Goal: Feedback & Contribution: Submit feedback/report problem

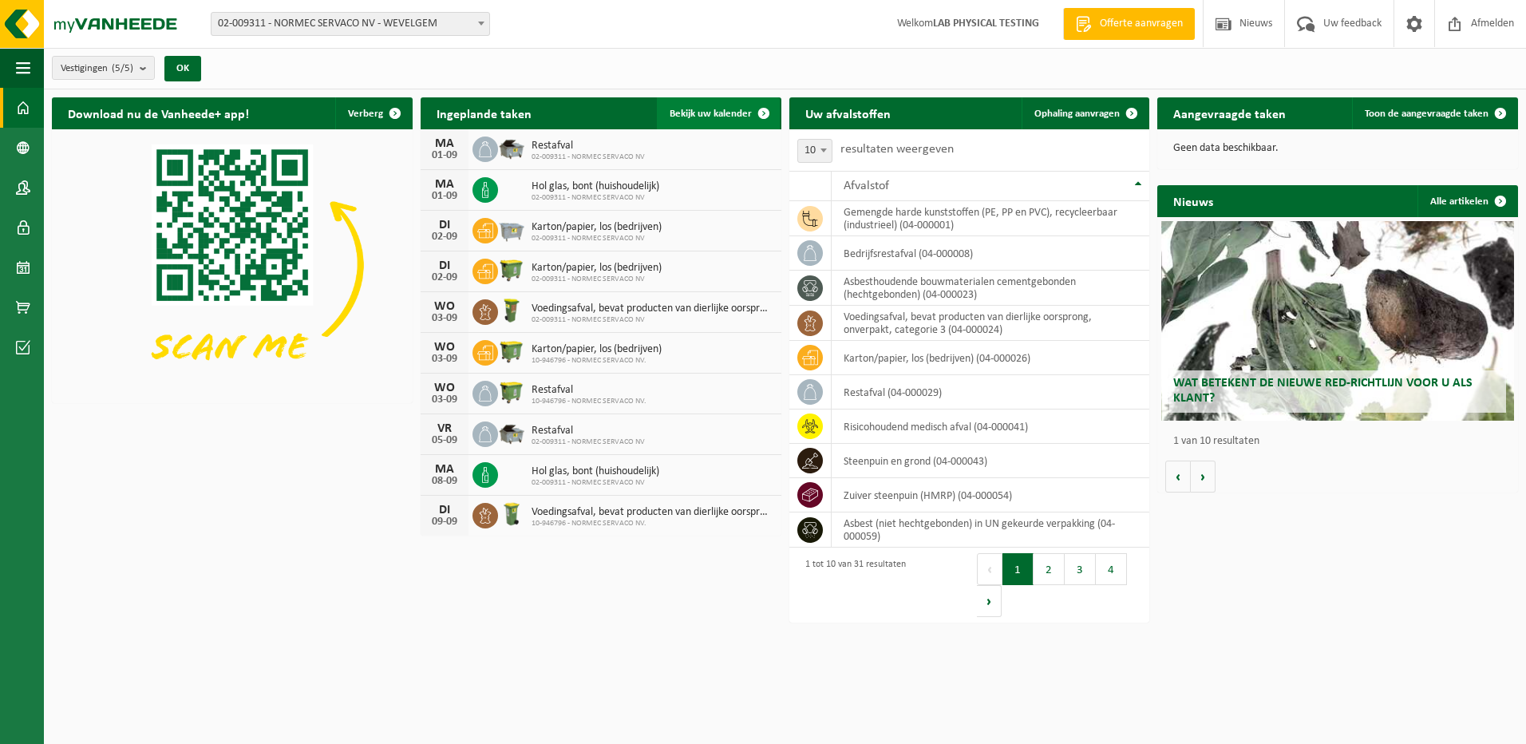
click at [718, 114] on span "Bekijk uw kalender" at bounding box center [711, 114] width 82 height 10
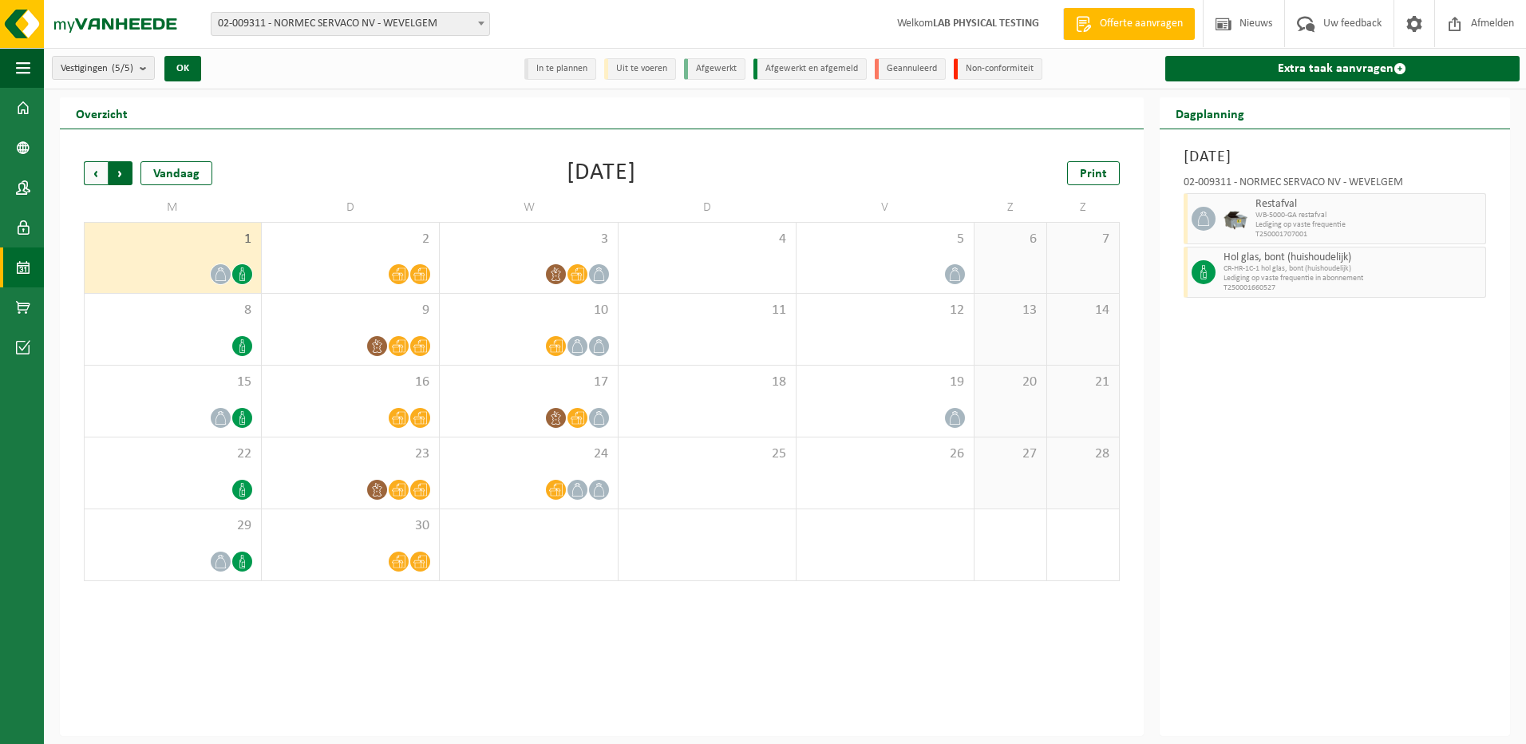
click at [94, 176] on span "Vorige" at bounding box center [96, 173] width 24 height 24
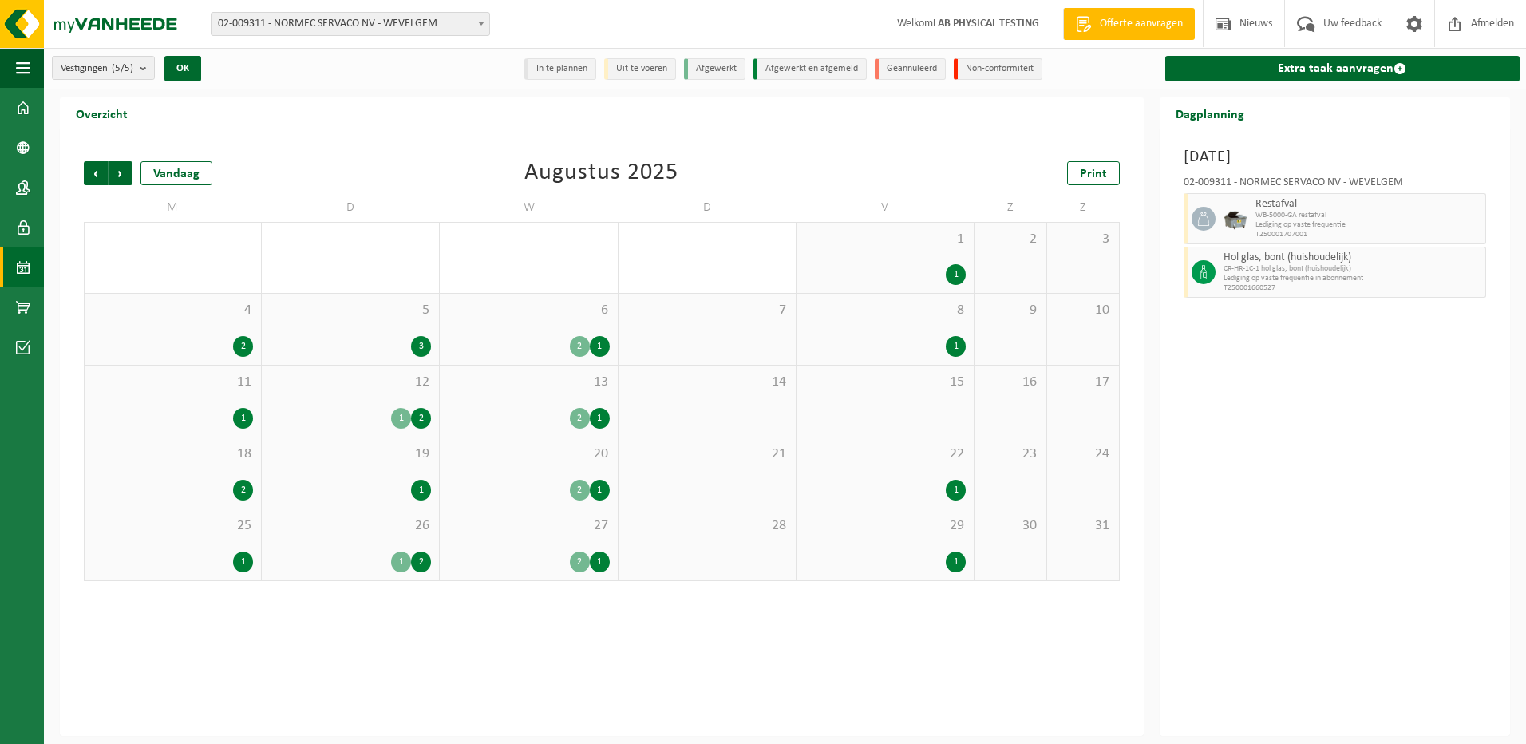
click at [134, 175] on div "Vorige Volgende Vandaag" at bounding box center [164, 173] width 160 height 24
click at [126, 174] on span "Volgende" at bounding box center [121, 173] width 24 height 24
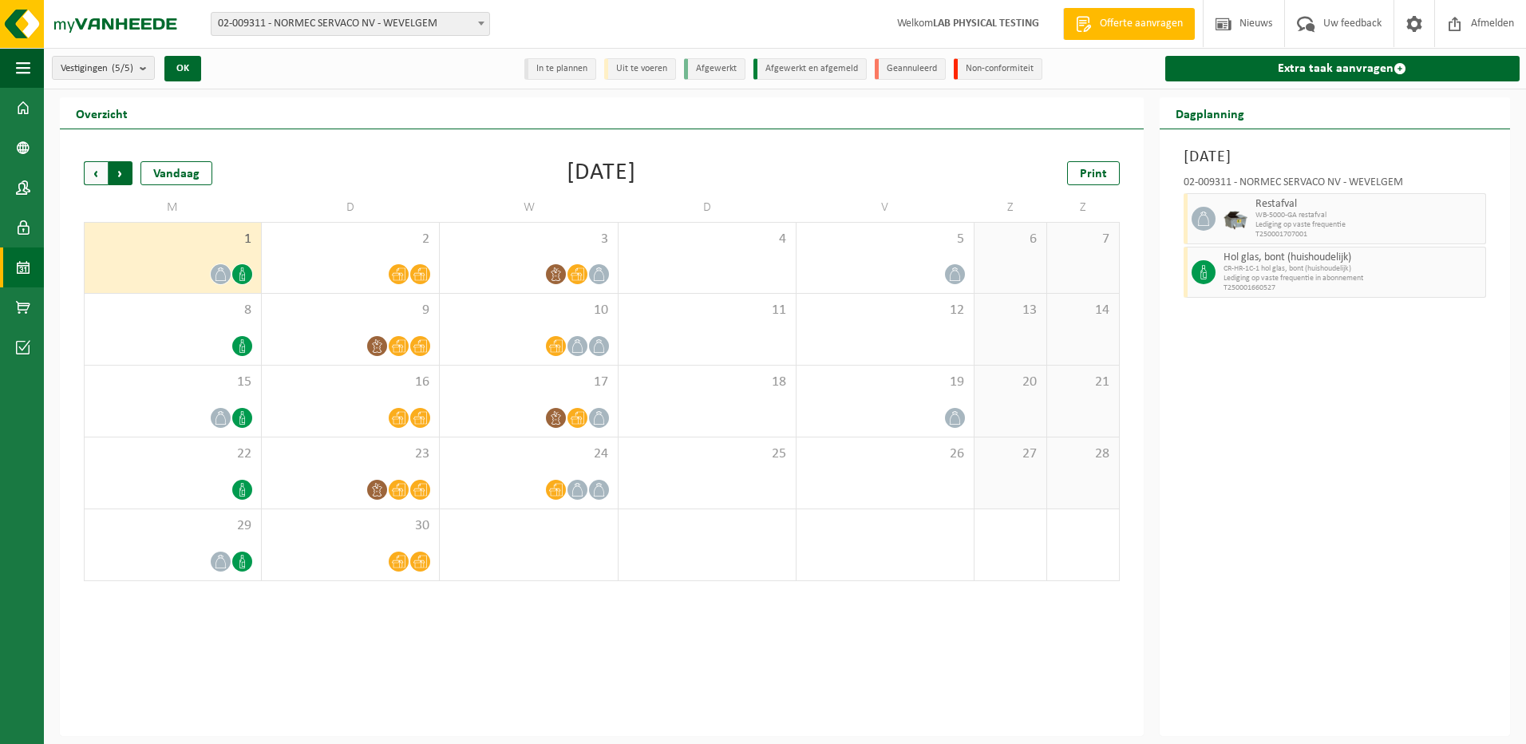
click at [97, 174] on span "Vorige" at bounding box center [96, 173] width 24 height 24
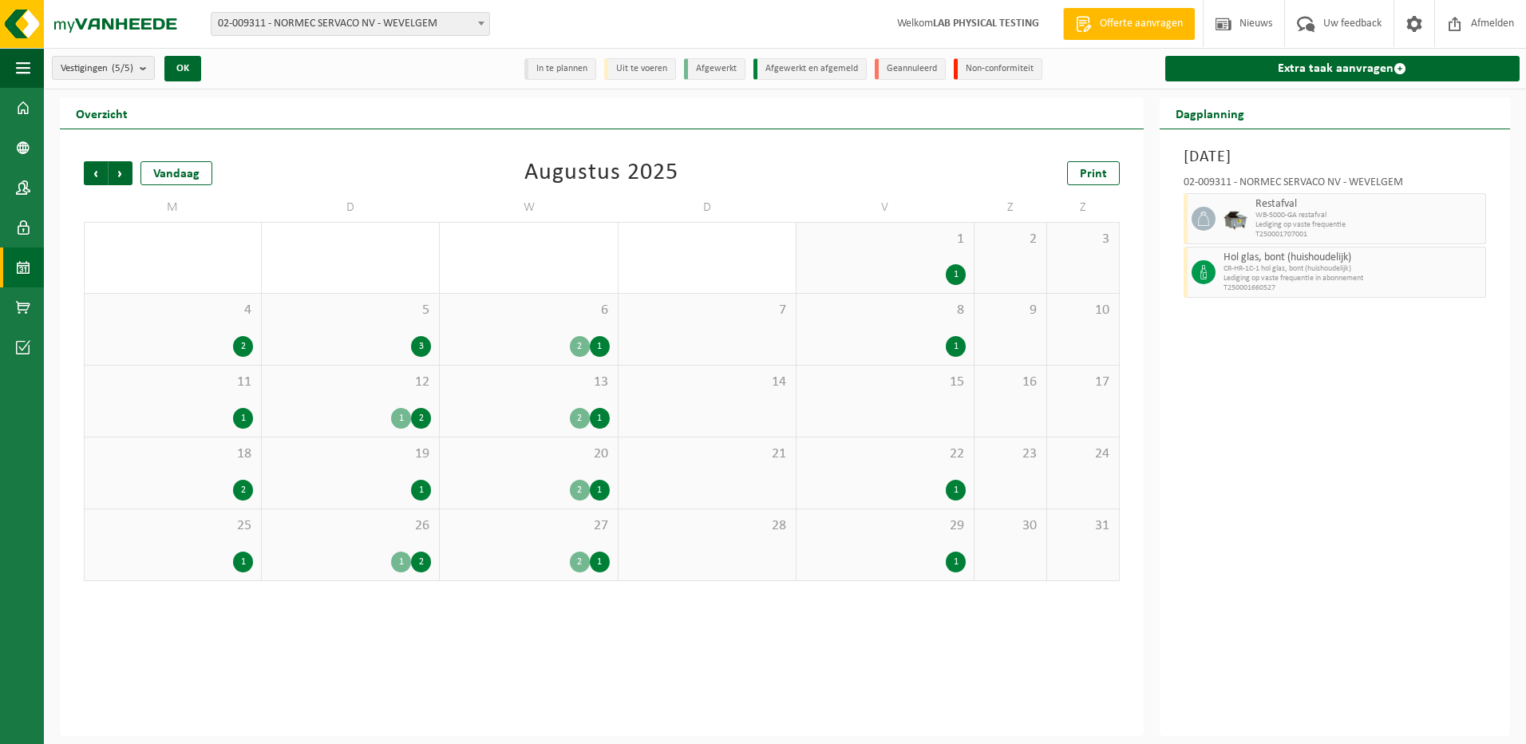
click at [97, 174] on span "Vorige" at bounding box center [96, 173] width 24 height 24
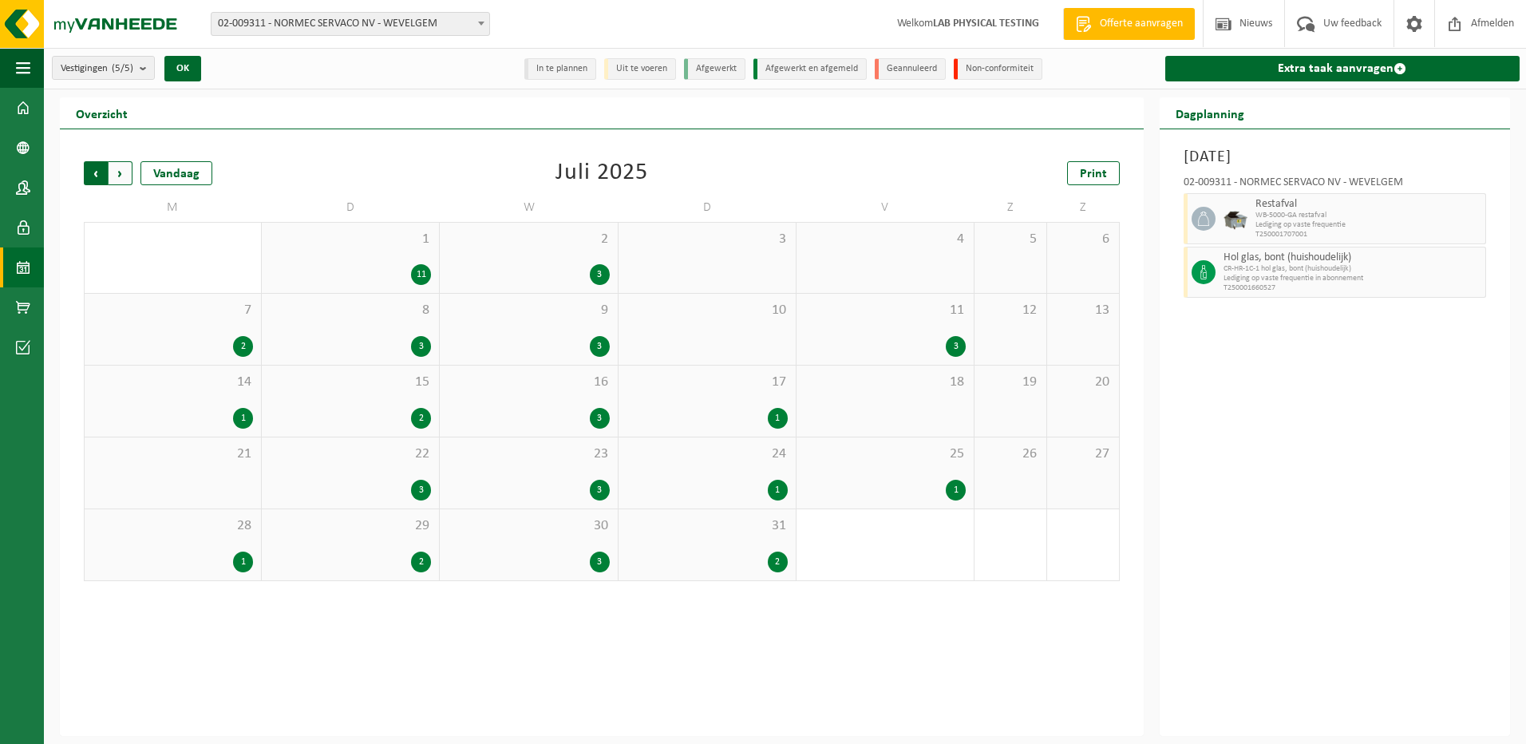
click at [117, 172] on span "Volgende" at bounding box center [121, 173] width 24 height 24
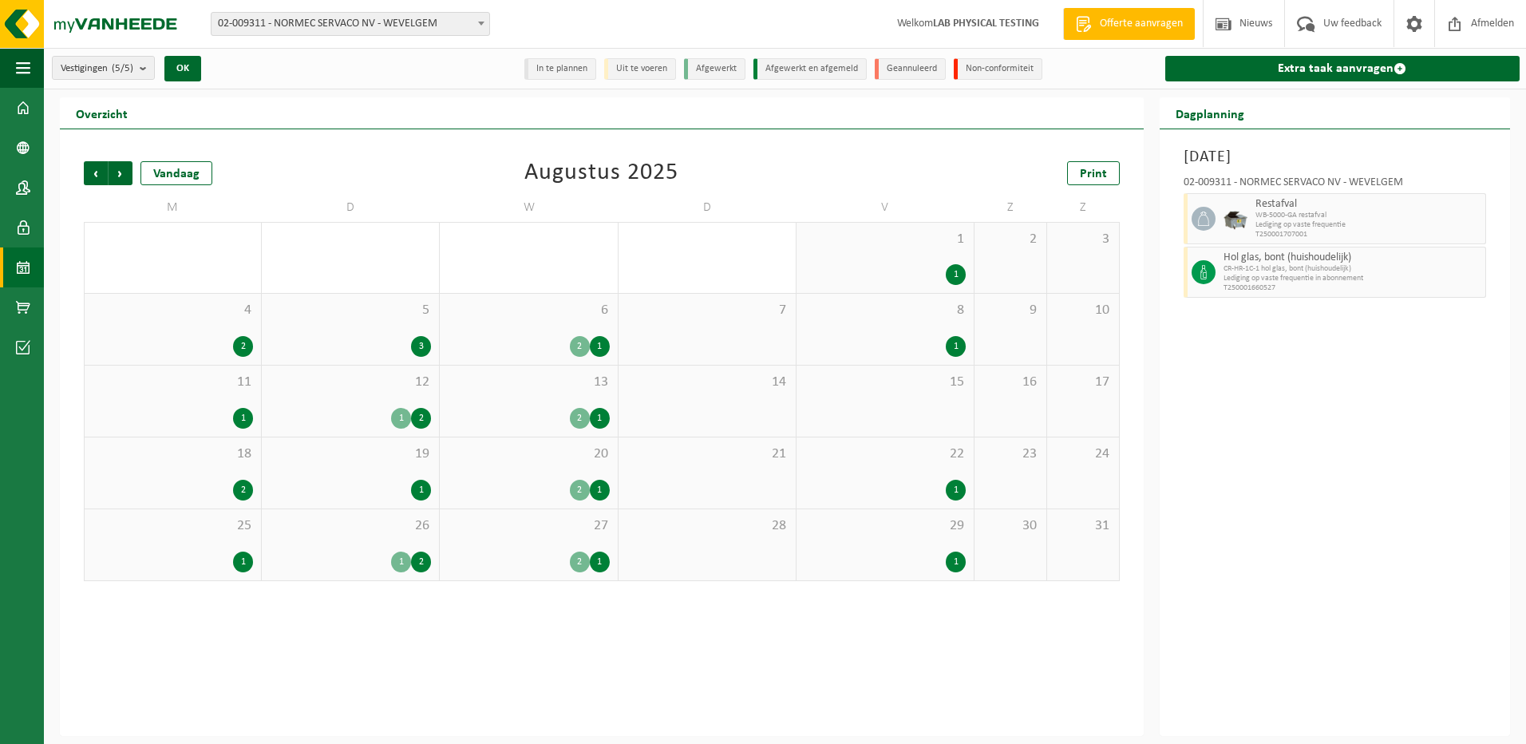
click at [596, 562] on div "1" at bounding box center [600, 561] width 20 height 21
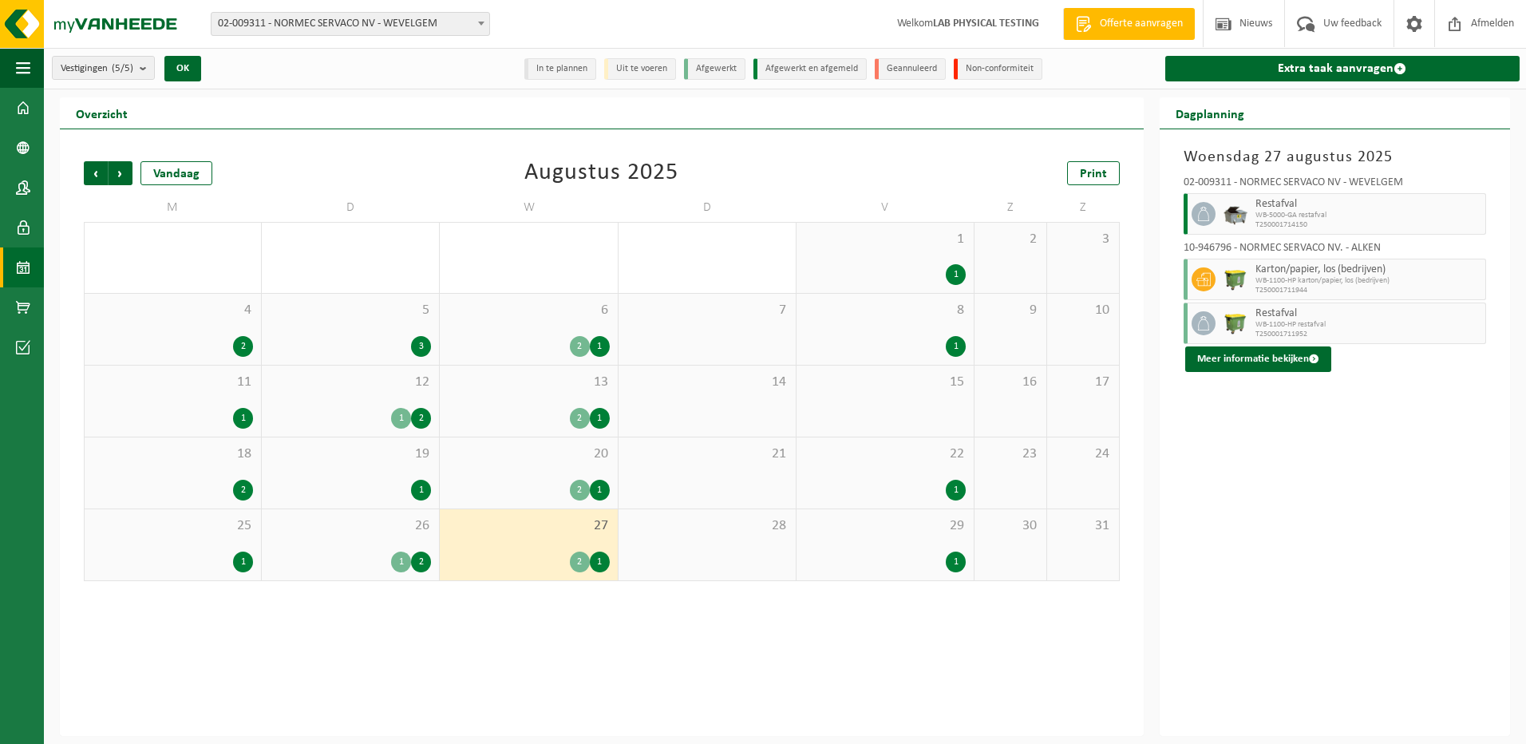
click at [957, 557] on div "1" at bounding box center [956, 561] width 20 height 21
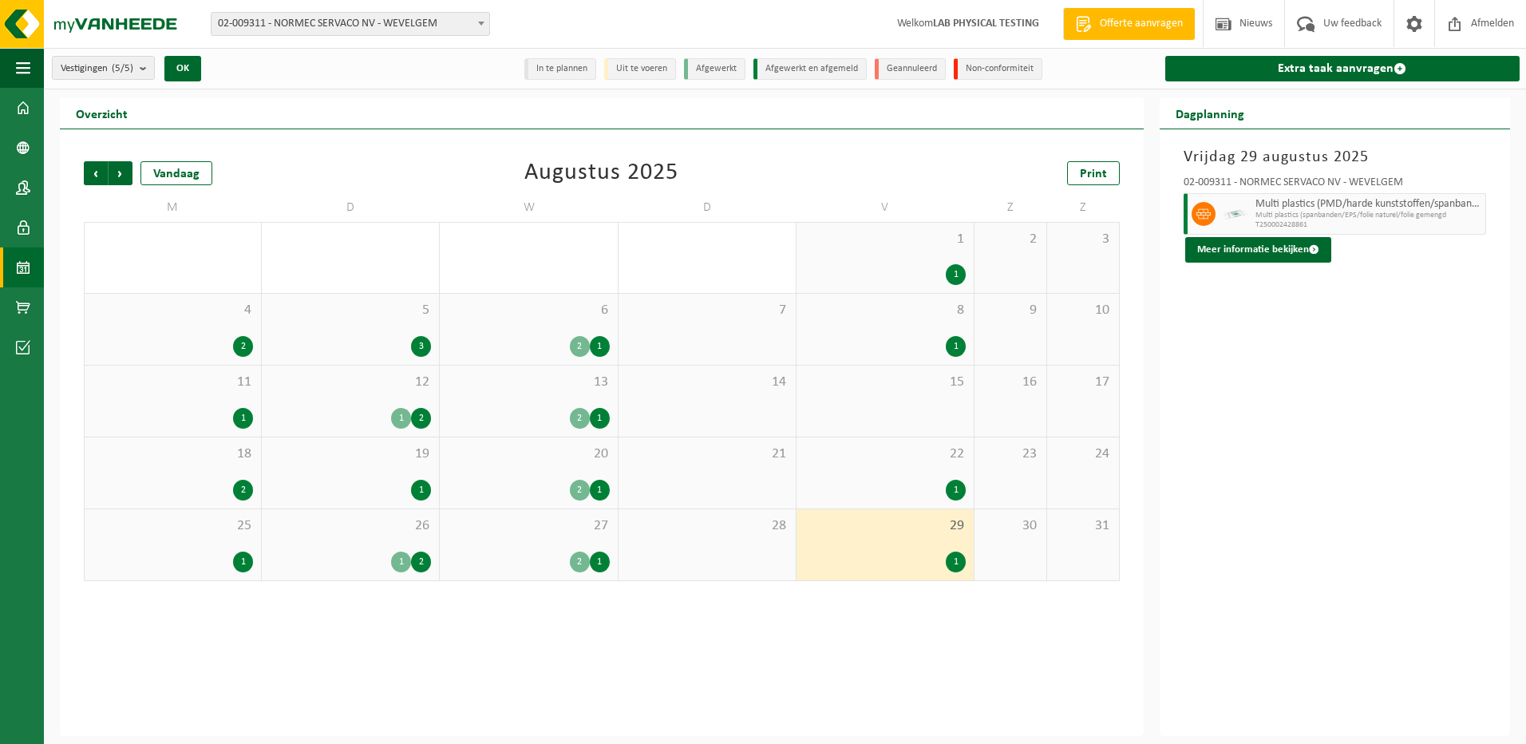
click at [553, 480] on div "2 1" at bounding box center [528, 490] width 161 height 21
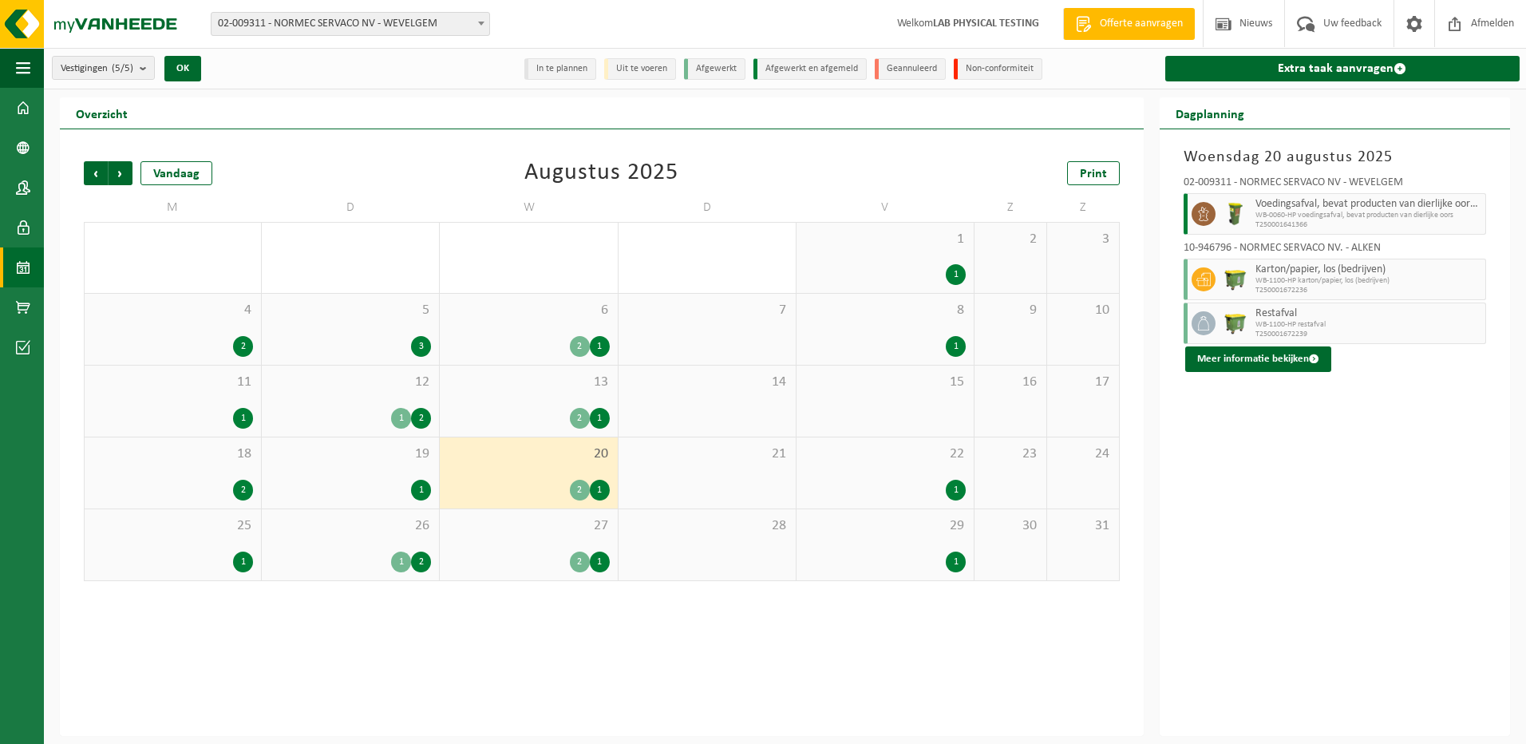
click at [587, 565] on div "2" at bounding box center [580, 561] width 20 height 21
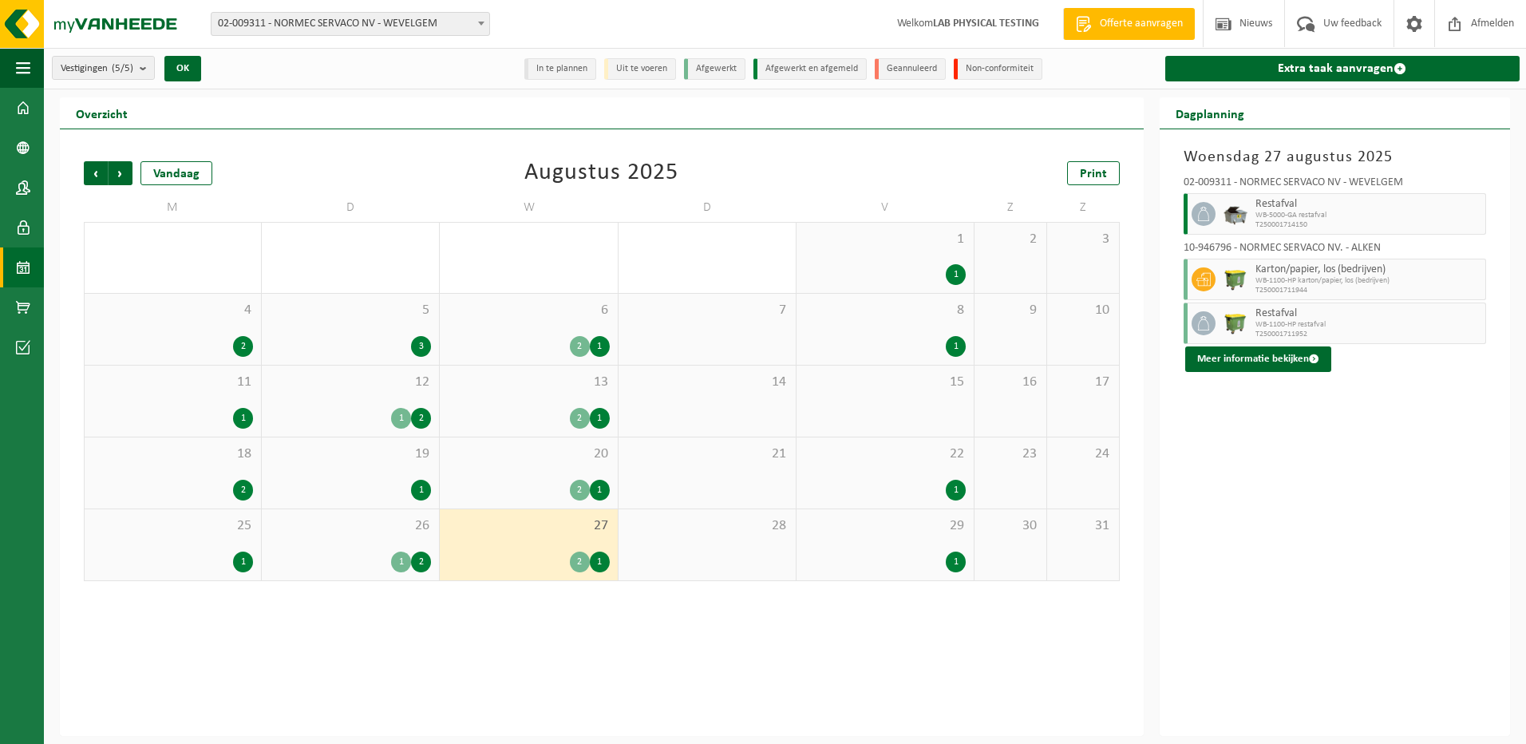
click at [947, 547] on div "29 1" at bounding box center [884, 544] width 177 height 71
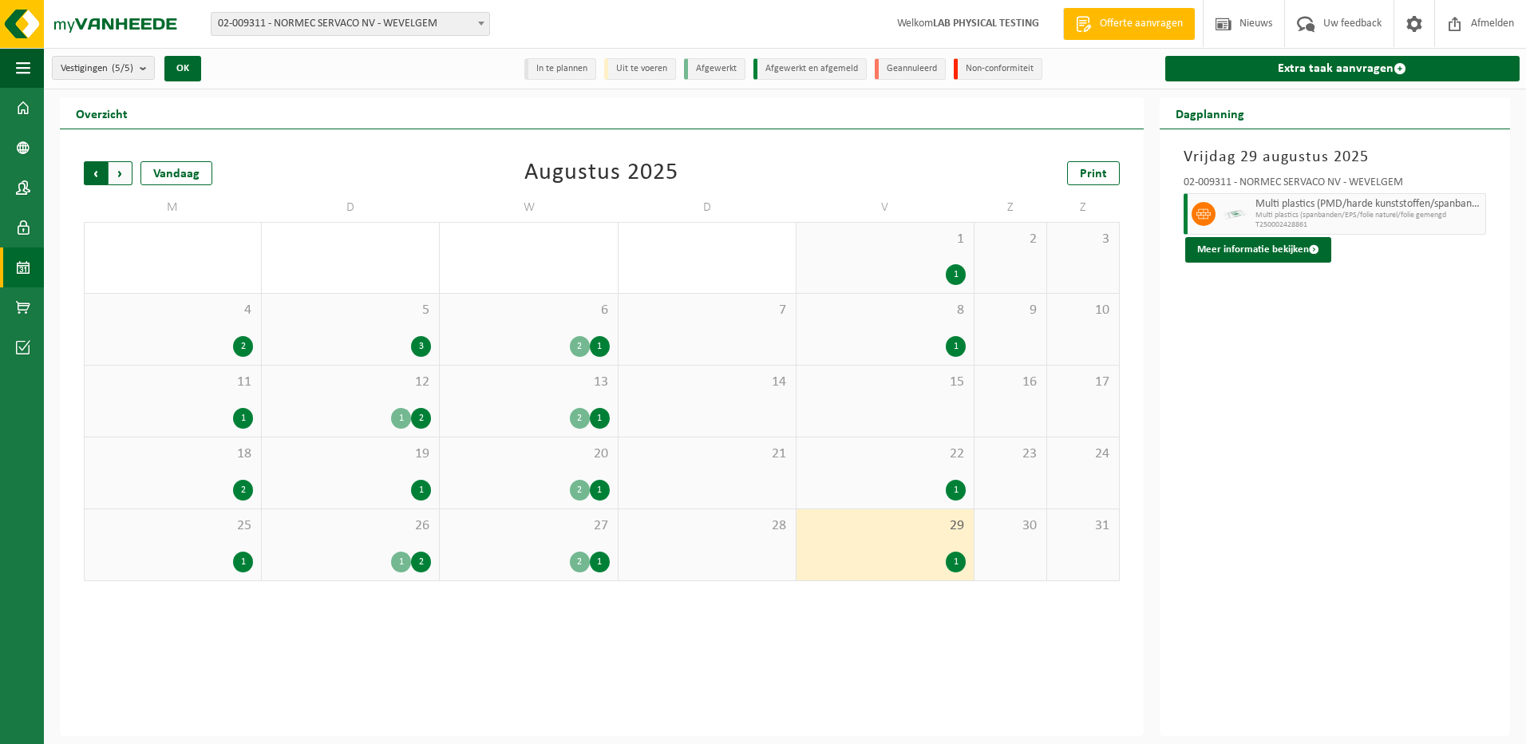
click at [120, 173] on span "Volgende" at bounding box center [121, 173] width 24 height 24
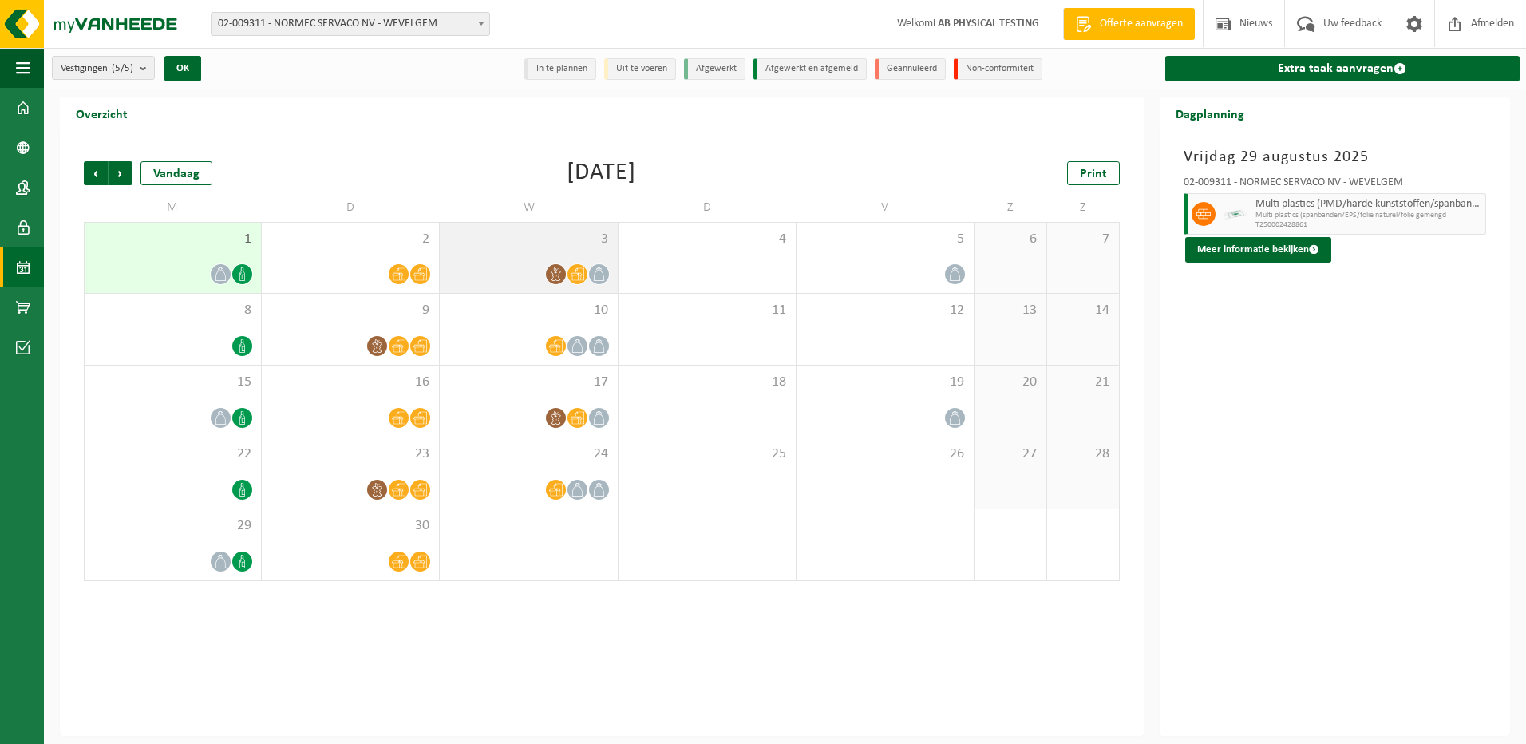
click at [579, 275] on icon at bounding box center [578, 274] width 14 height 14
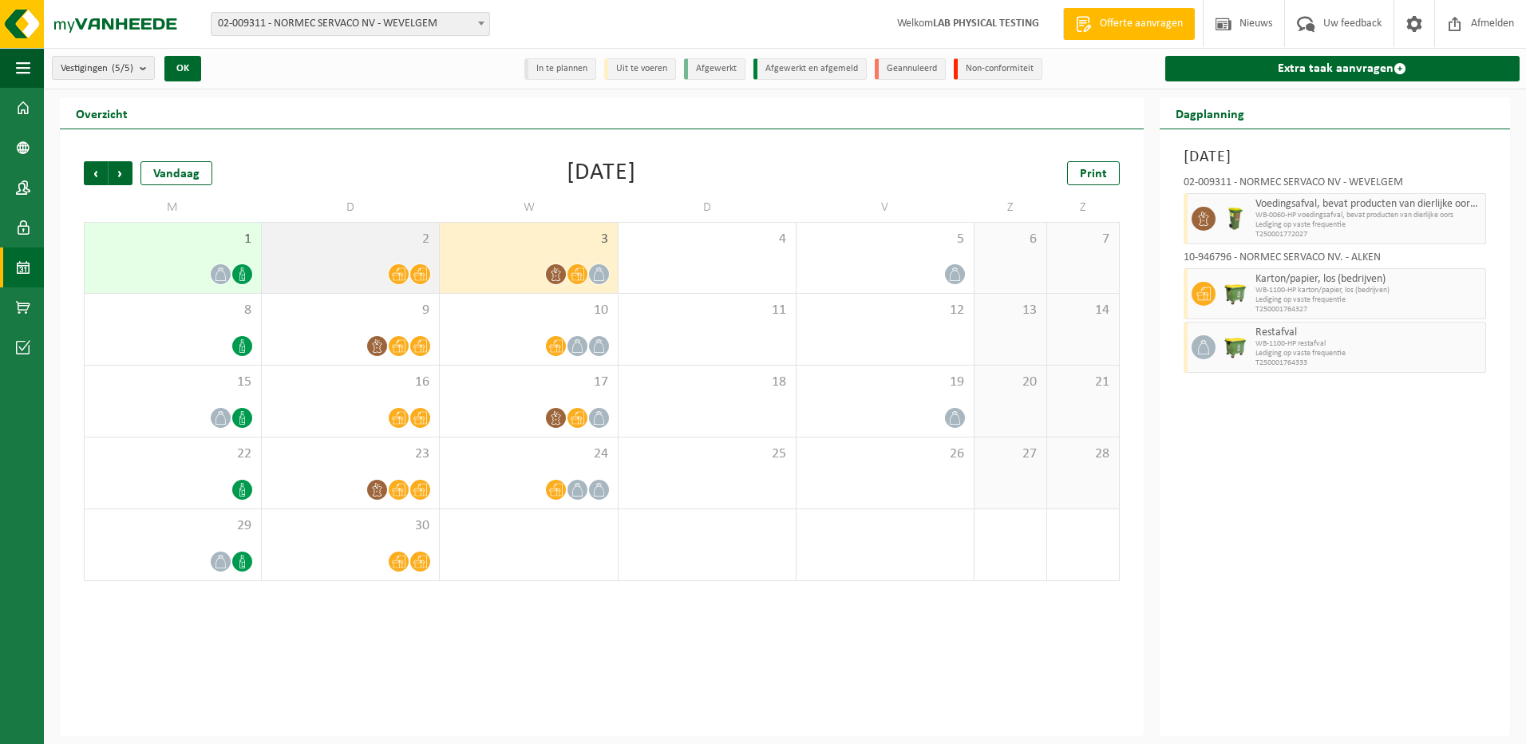
click at [413, 281] on div at bounding box center [420, 274] width 22 height 22
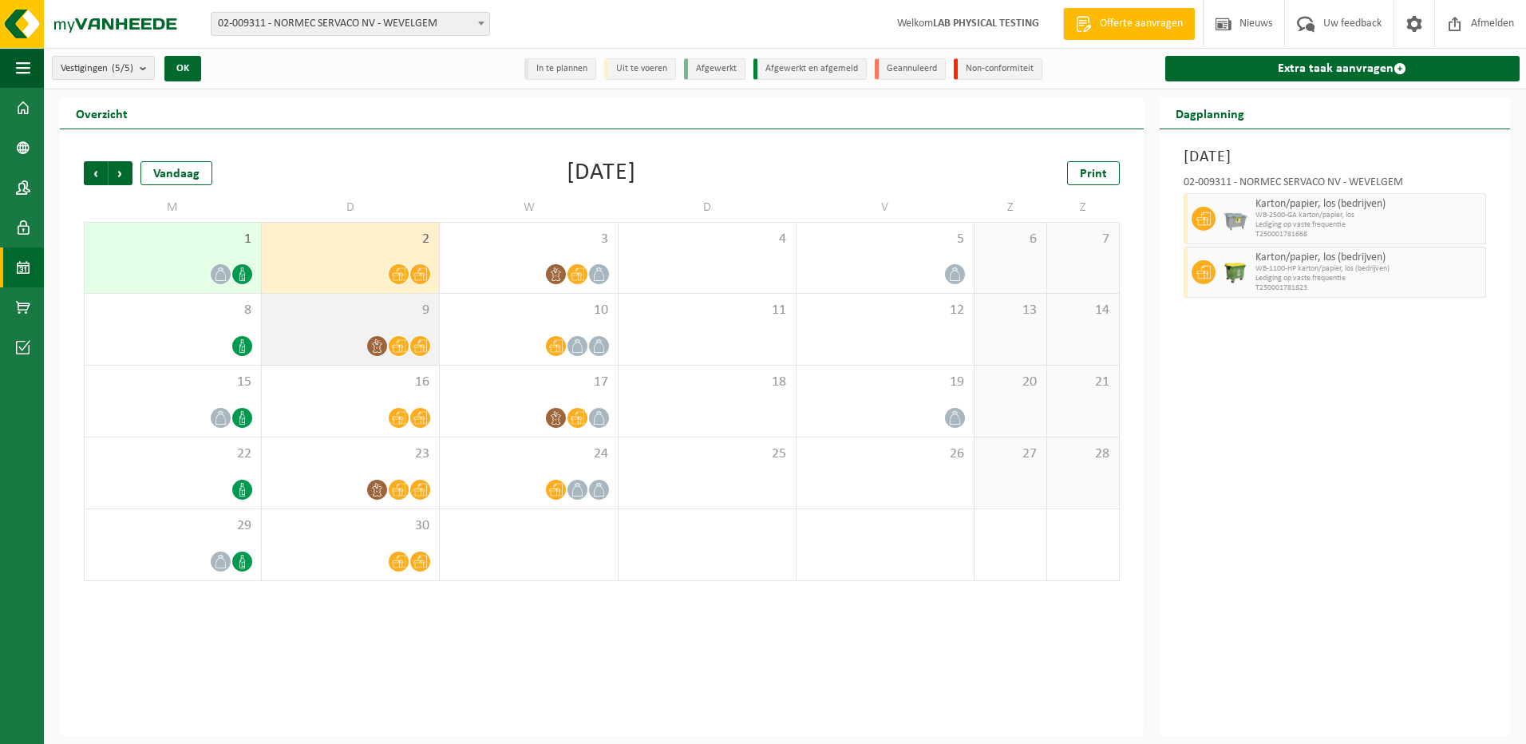
click at [377, 335] on div at bounding box center [377, 346] width 22 height 22
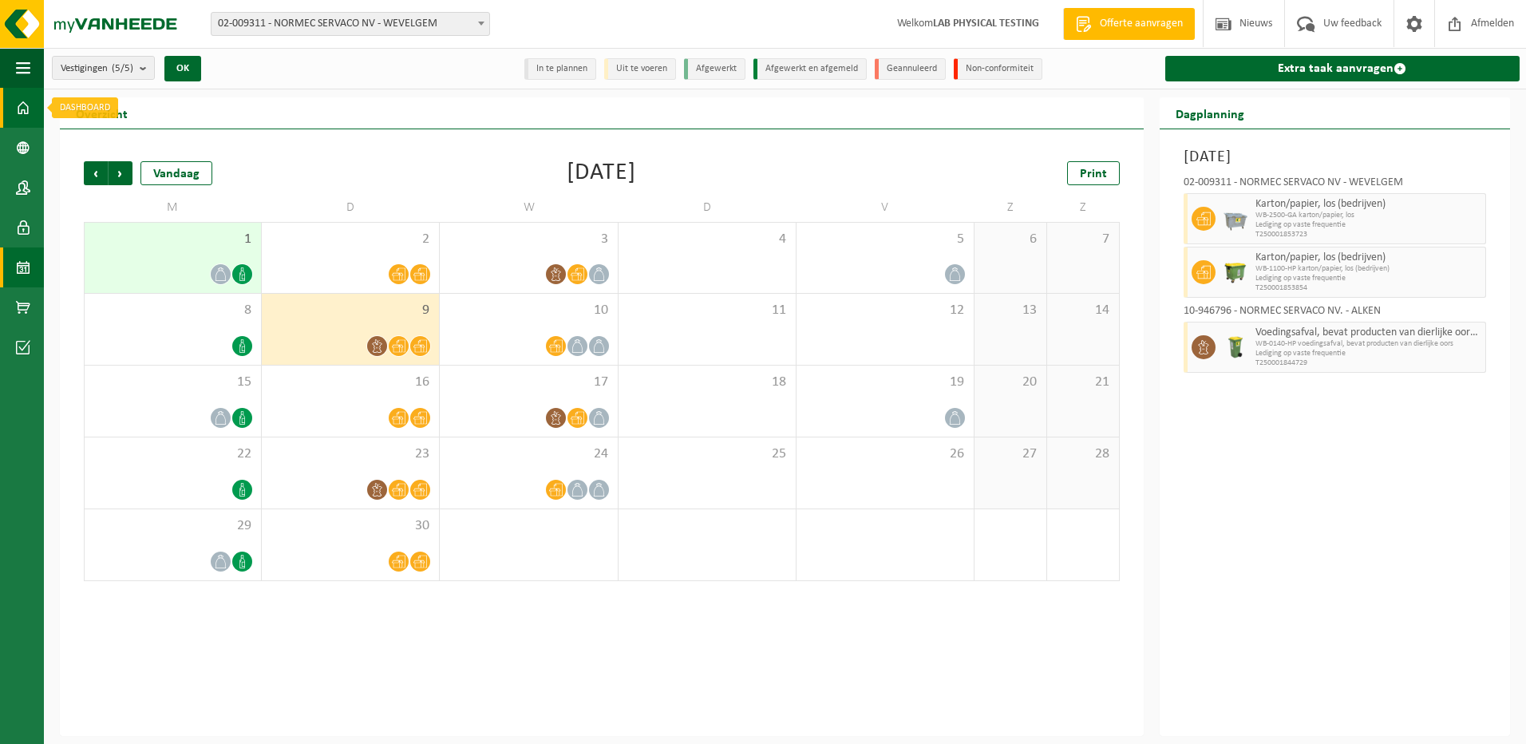
click at [18, 105] on span at bounding box center [23, 108] width 14 height 40
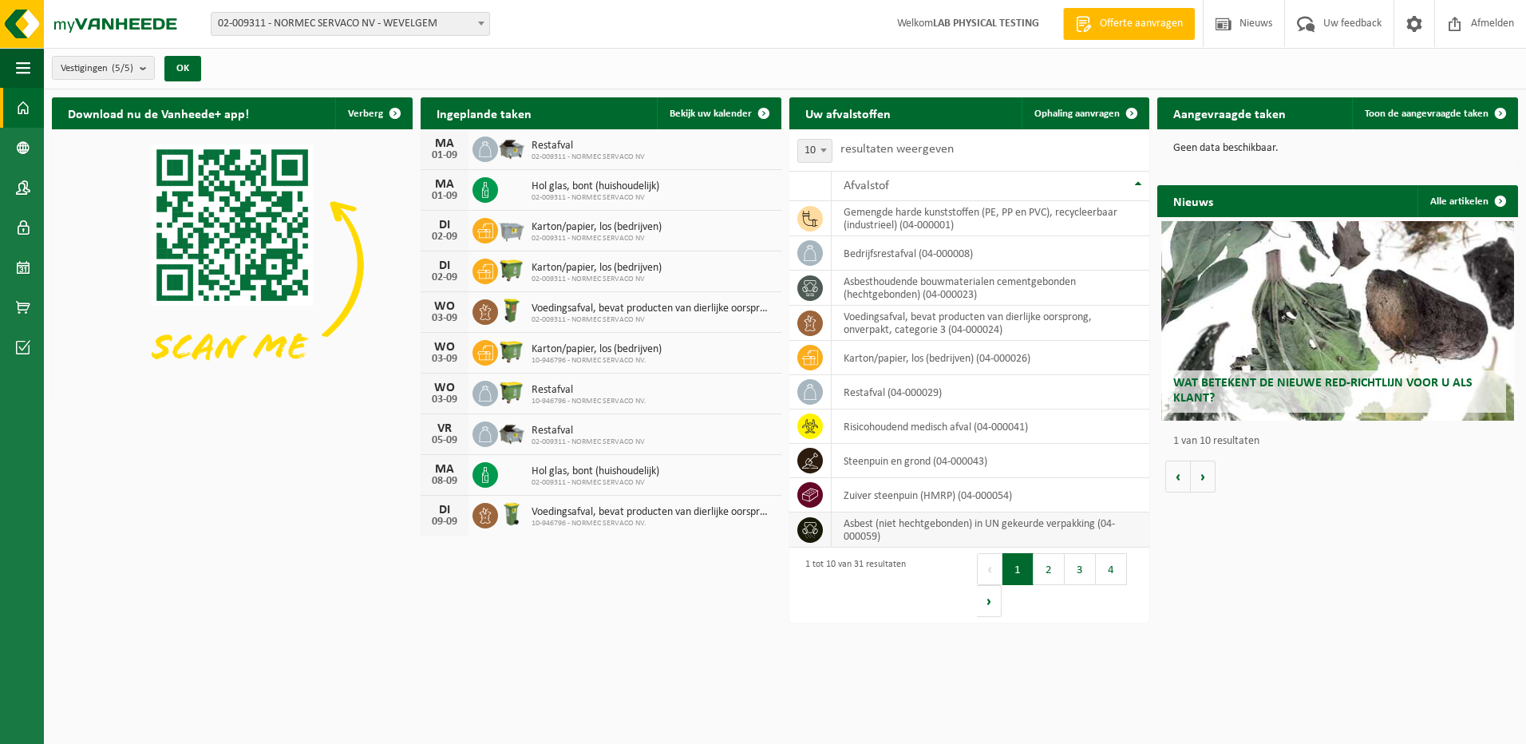
click at [921, 535] on td "asbest (niet hechtgebonden) in UN gekeurde verpakking (04-000059)" at bounding box center [991, 529] width 318 height 35
click at [1056, 527] on td "asbest (niet hechtgebonden) in UN gekeurde verpakking (04-000059)" at bounding box center [991, 529] width 318 height 35
drag, startPoint x: 1056, startPoint y: 527, endPoint x: 945, endPoint y: 527, distance: 110.9
click at [945, 527] on td "asbest (niet hechtgebonden) in UN gekeurde verpakking (04-000059)" at bounding box center [991, 529] width 318 height 35
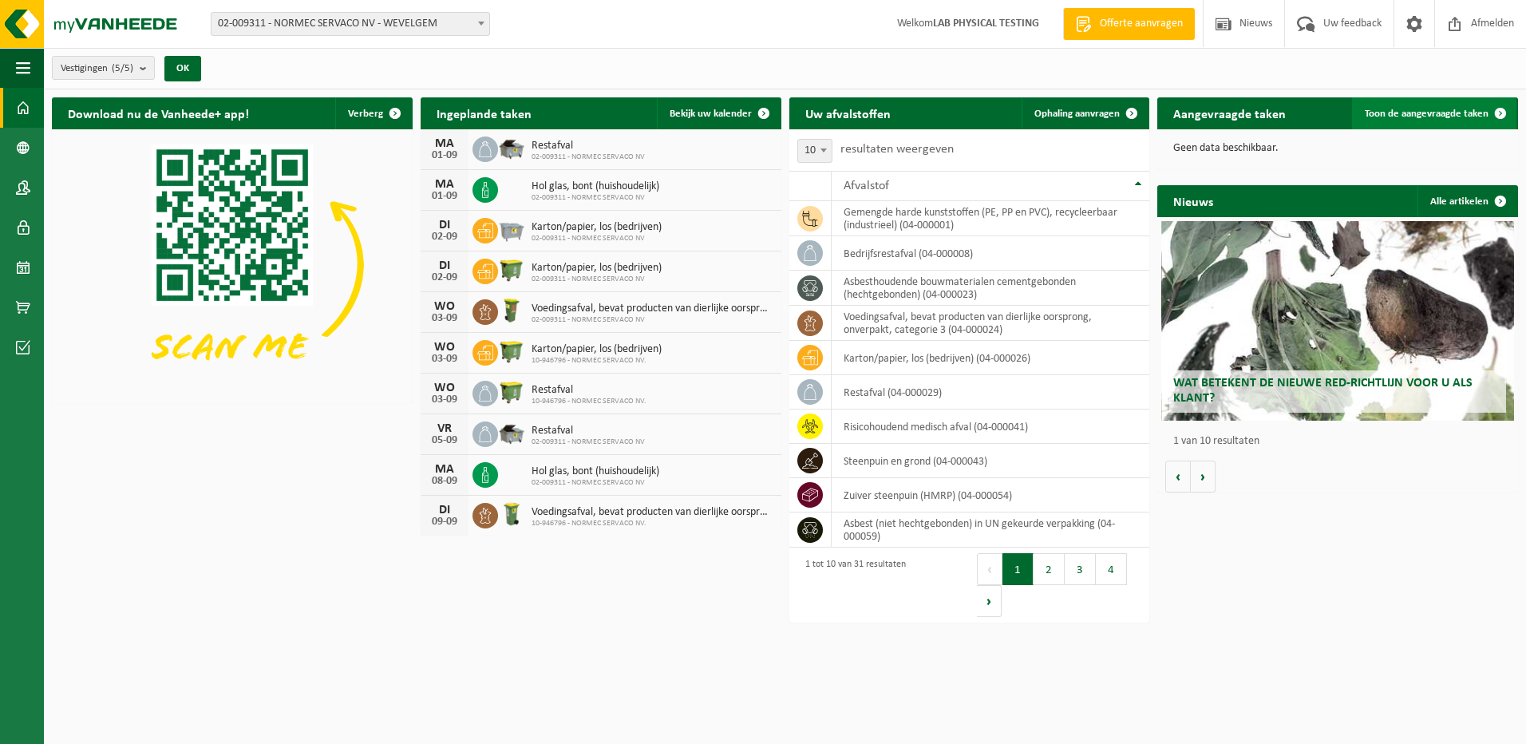
click at [1431, 115] on span "Toon de aangevraagde taken" at bounding box center [1427, 114] width 124 height 10
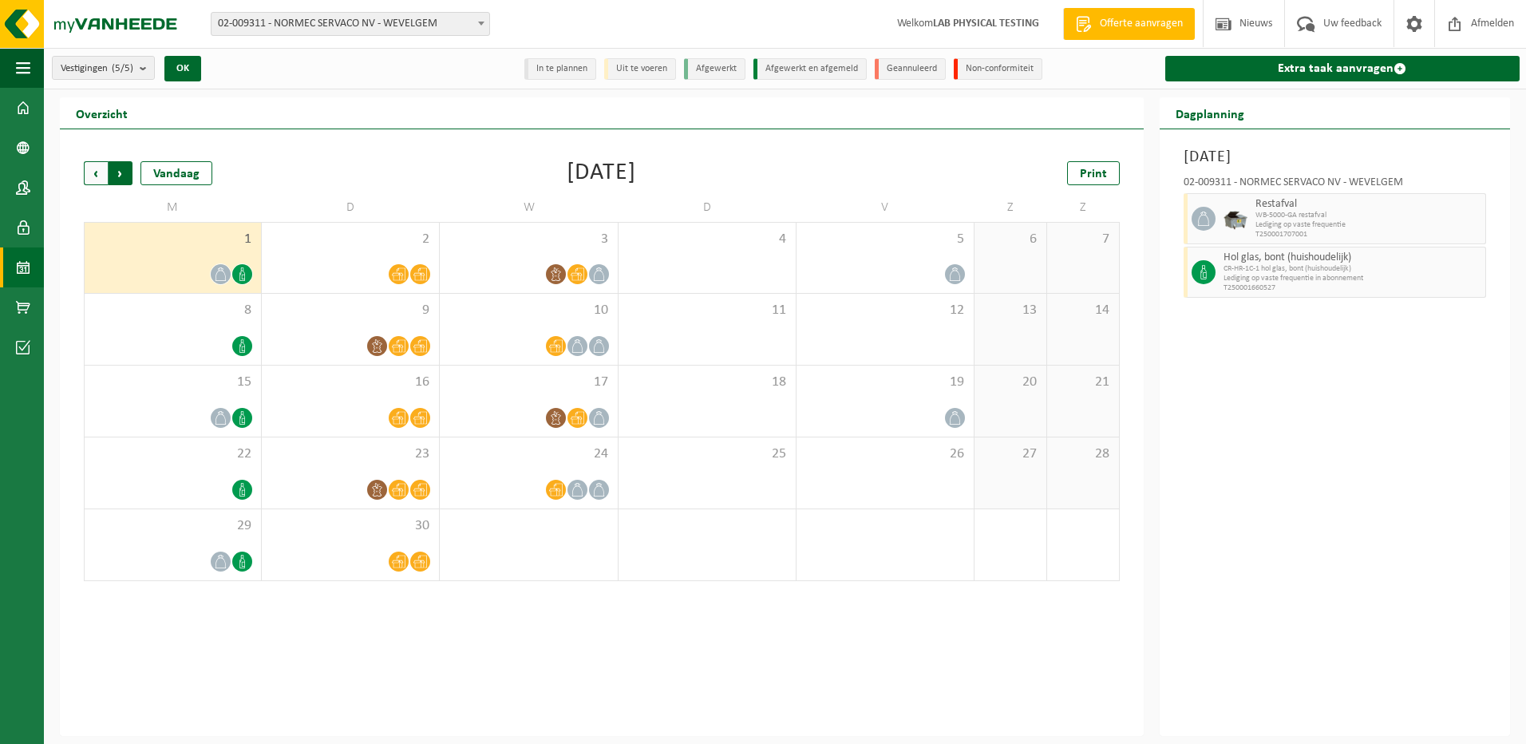
click at [92, 176] on span "Vorige" at bounding box center [96, 173] width 24 height 24
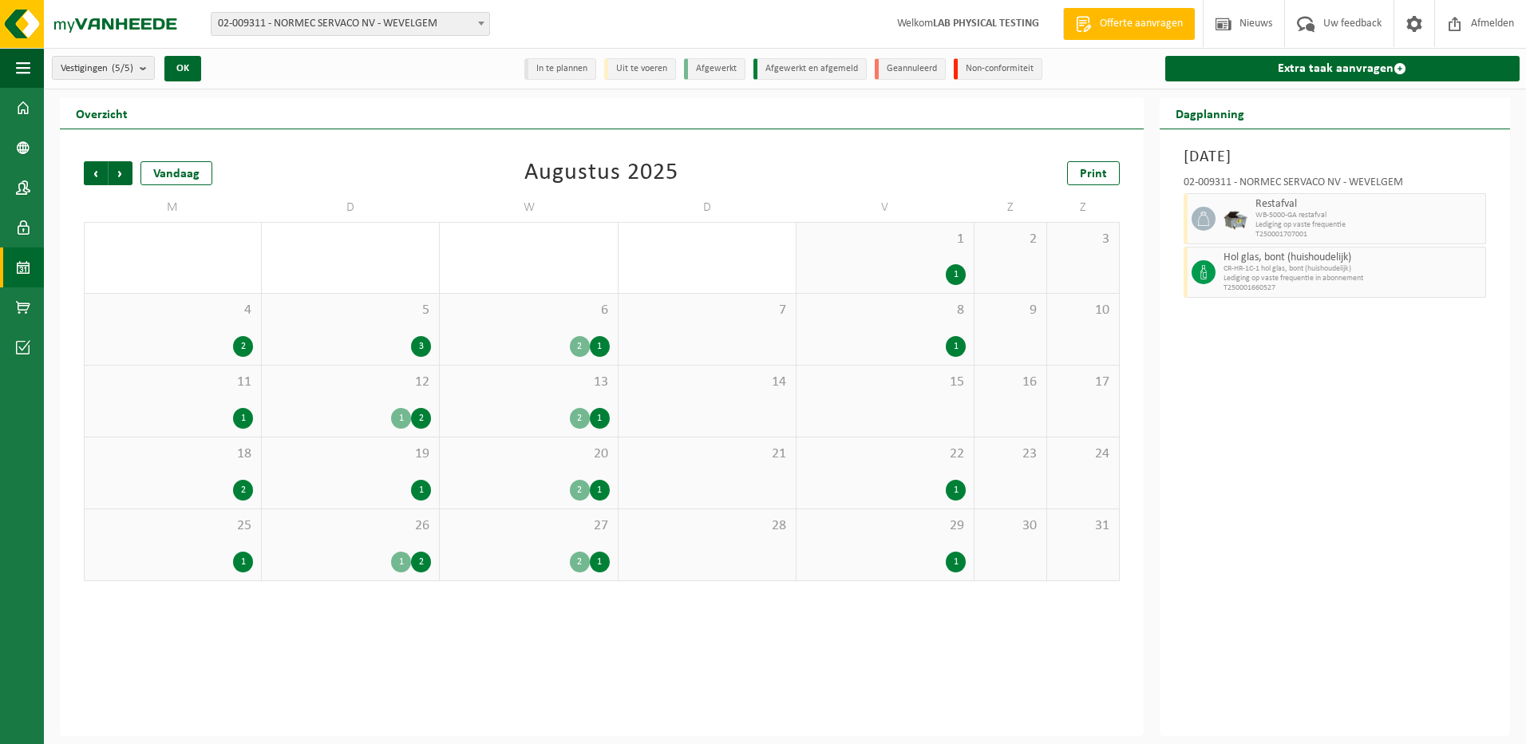
click at [572, 558] on div "2" at bounding box center [580, 561] width 20 height 21
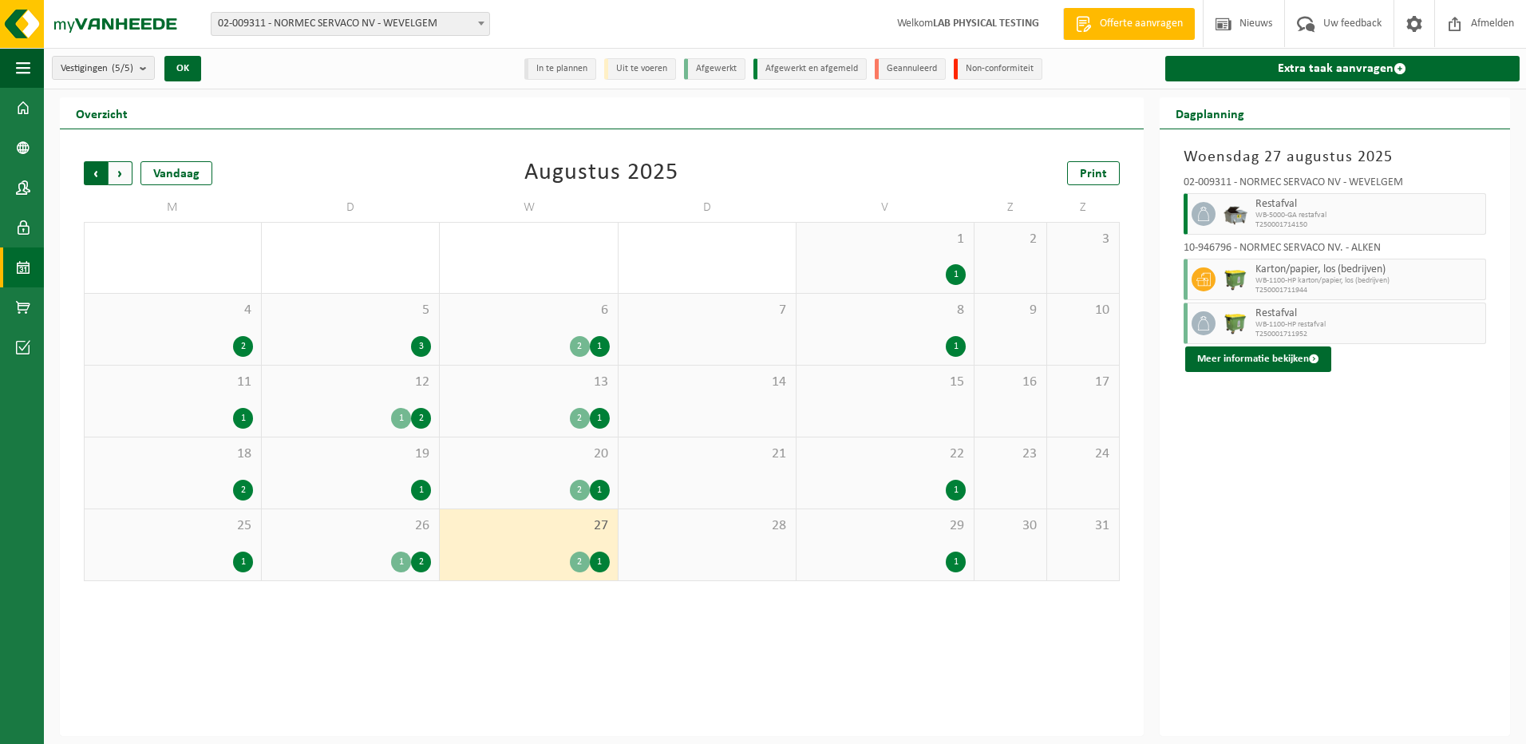
click at [121, 176] on span "Volgende" at bounding box center [121, 173] width 24 height 24
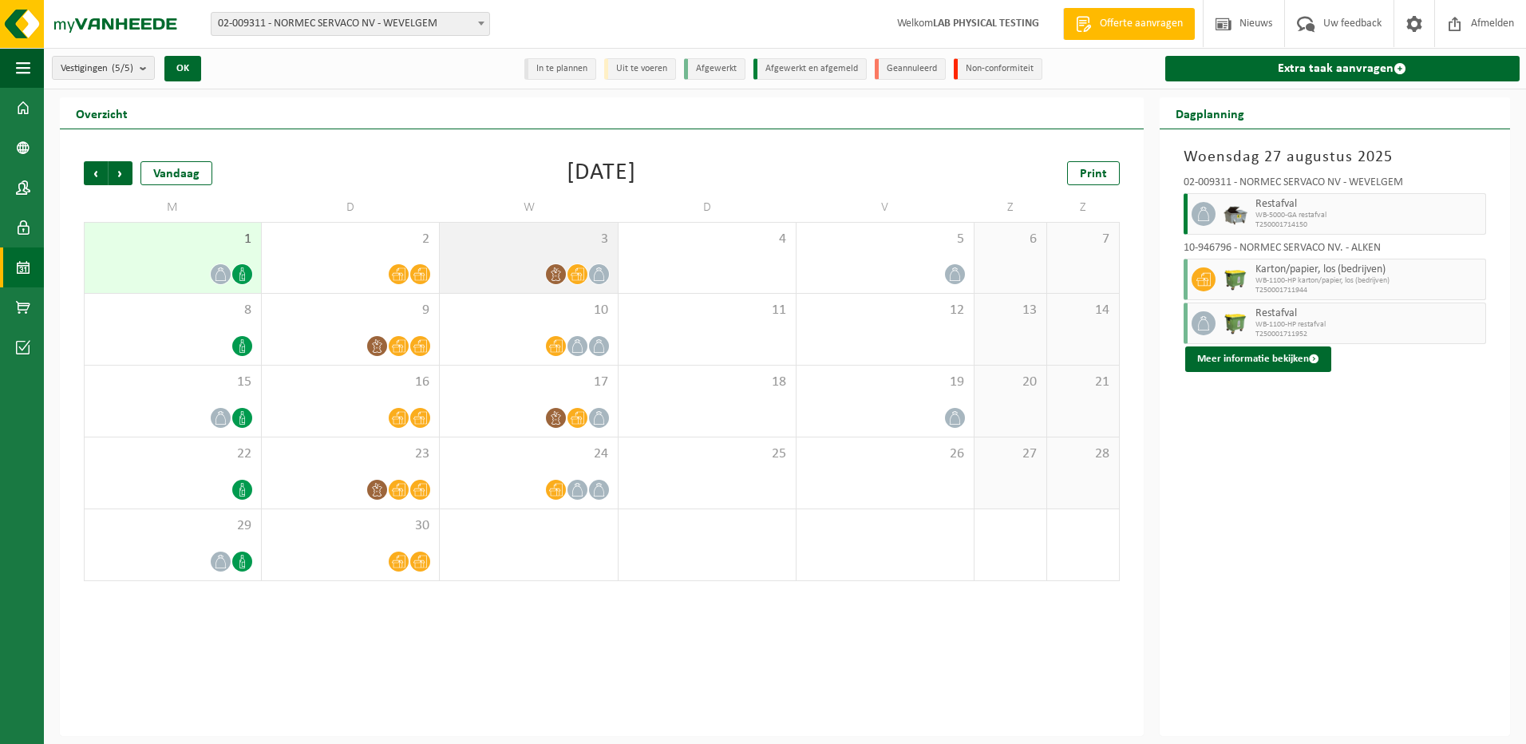
click at [584, 272] on span at bounding box center [577, 274] width 20 height 20
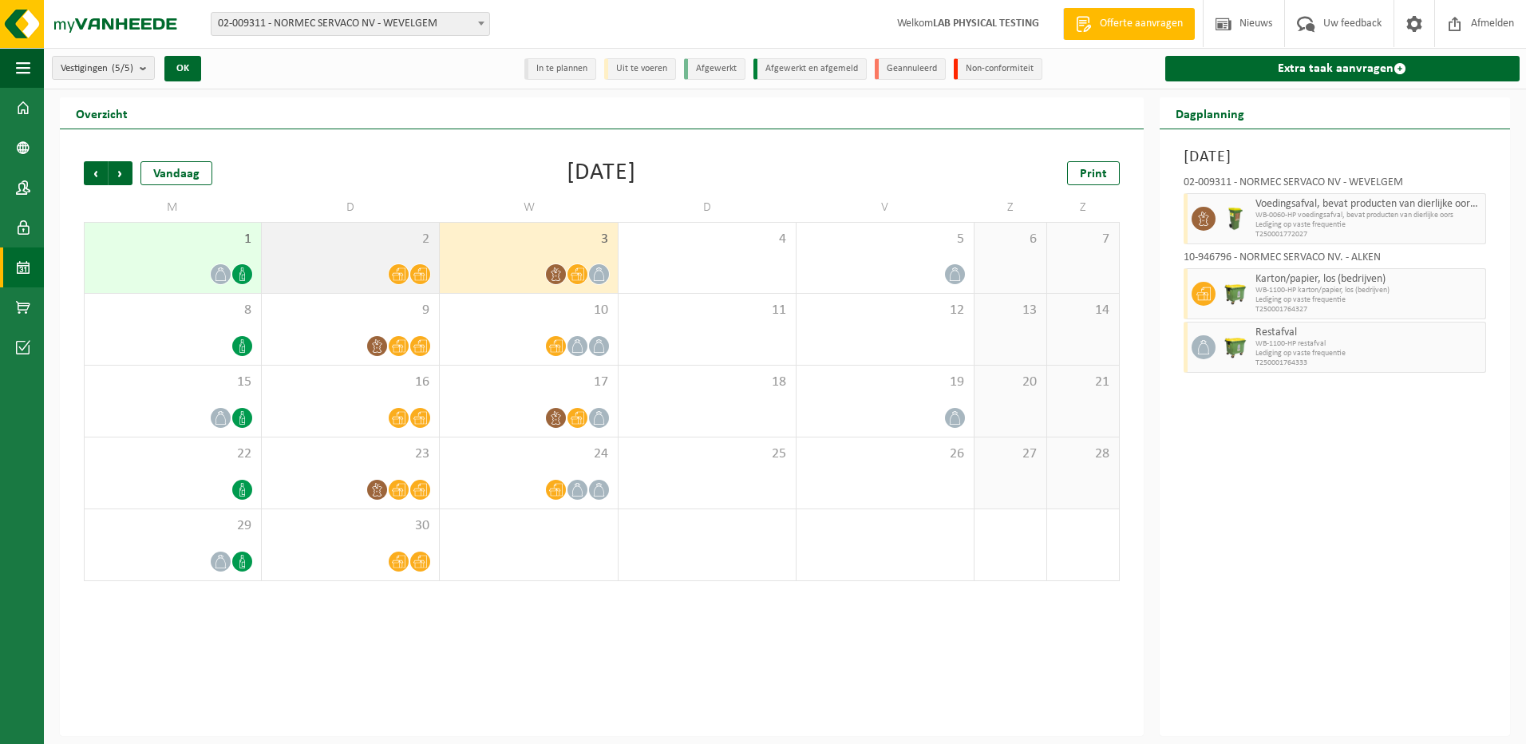
click at [397, 277] on icon at bounding box center [399, 274] width 14 height 14
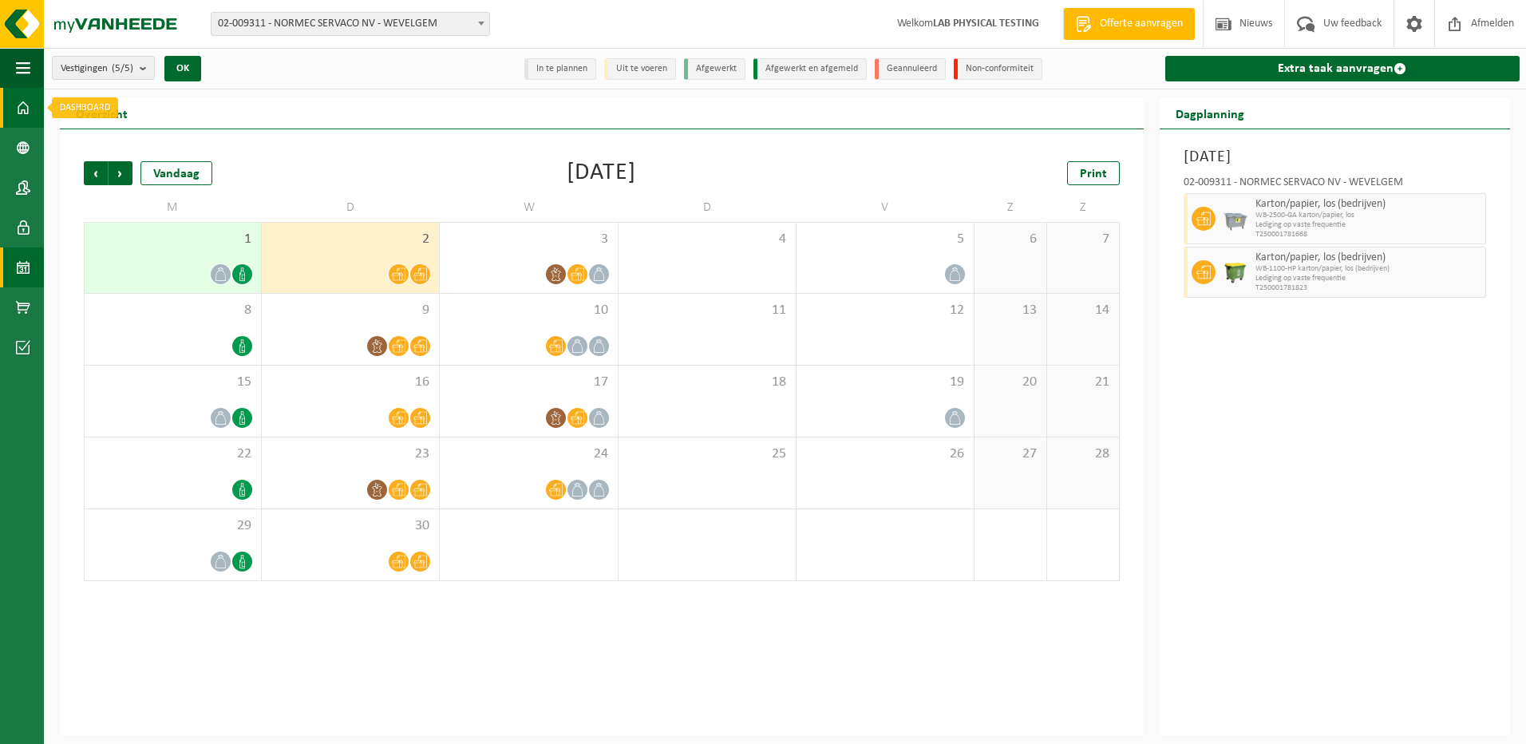
click at [23, 100] on span at bounding box center [23, 108] width 14 height 40
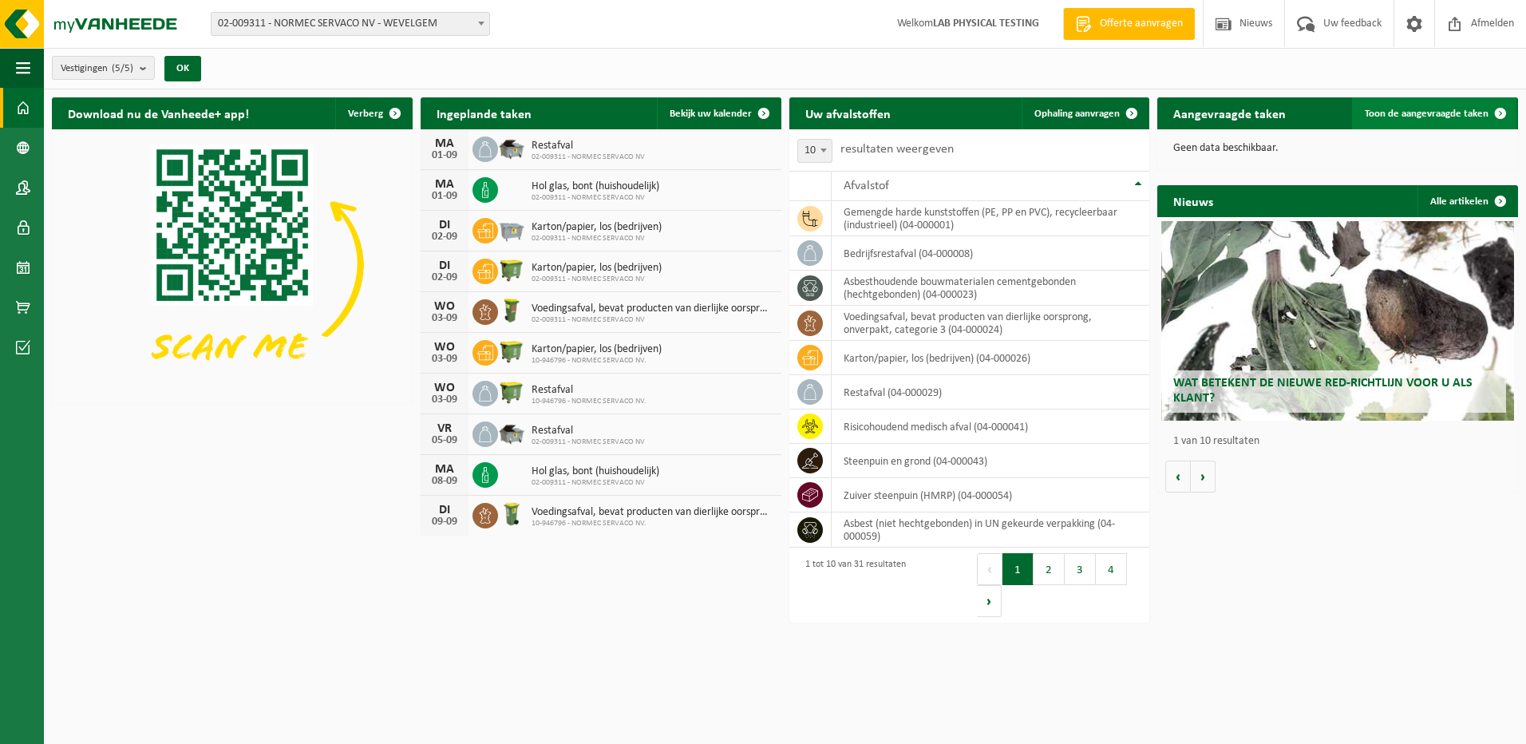
click at [1448, 119] on link "Toon de aangevraagde taken" at bounding box center [1434, 113] width 164 height 32
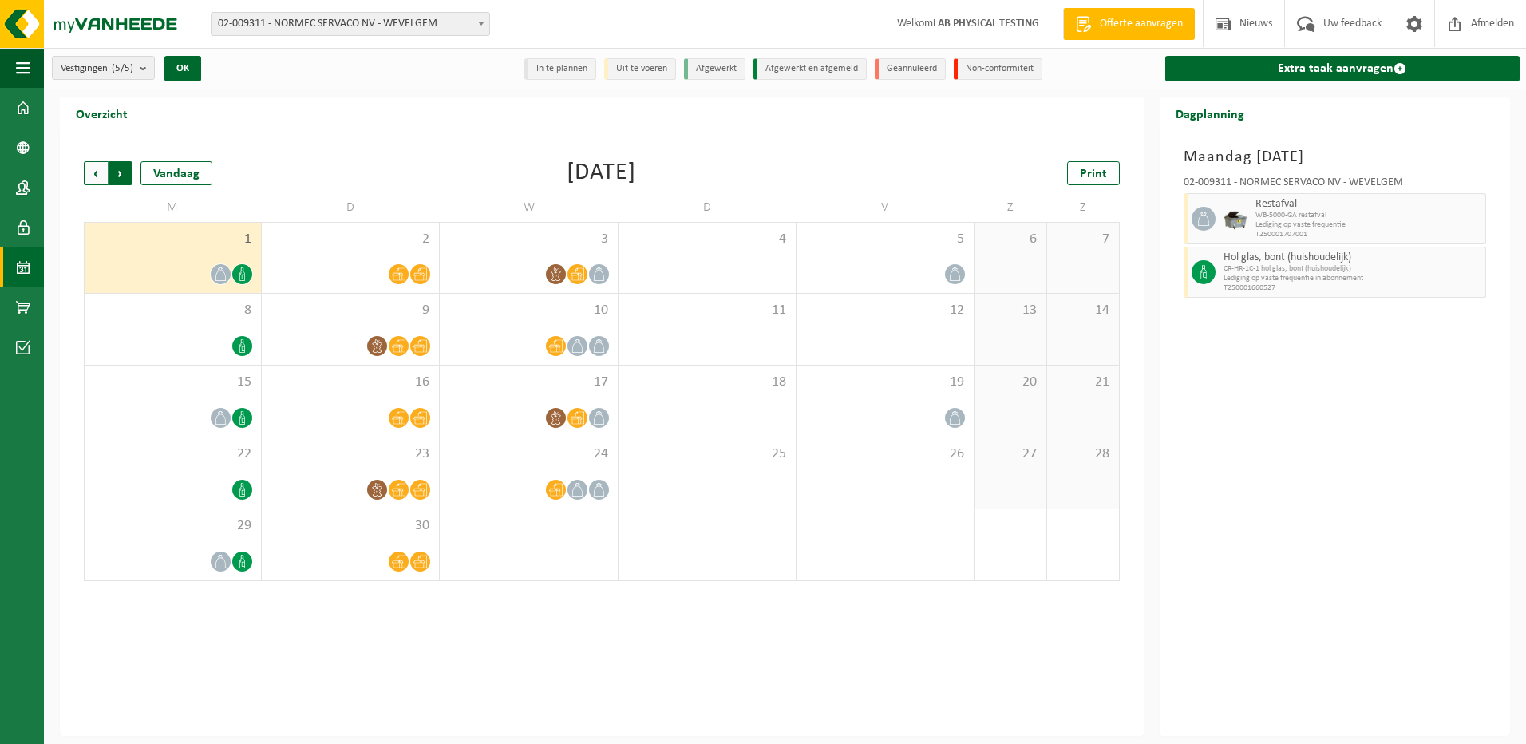
click at [97, 167] on span "Vorige" at bounding box center [96, 173] width 24 height 24
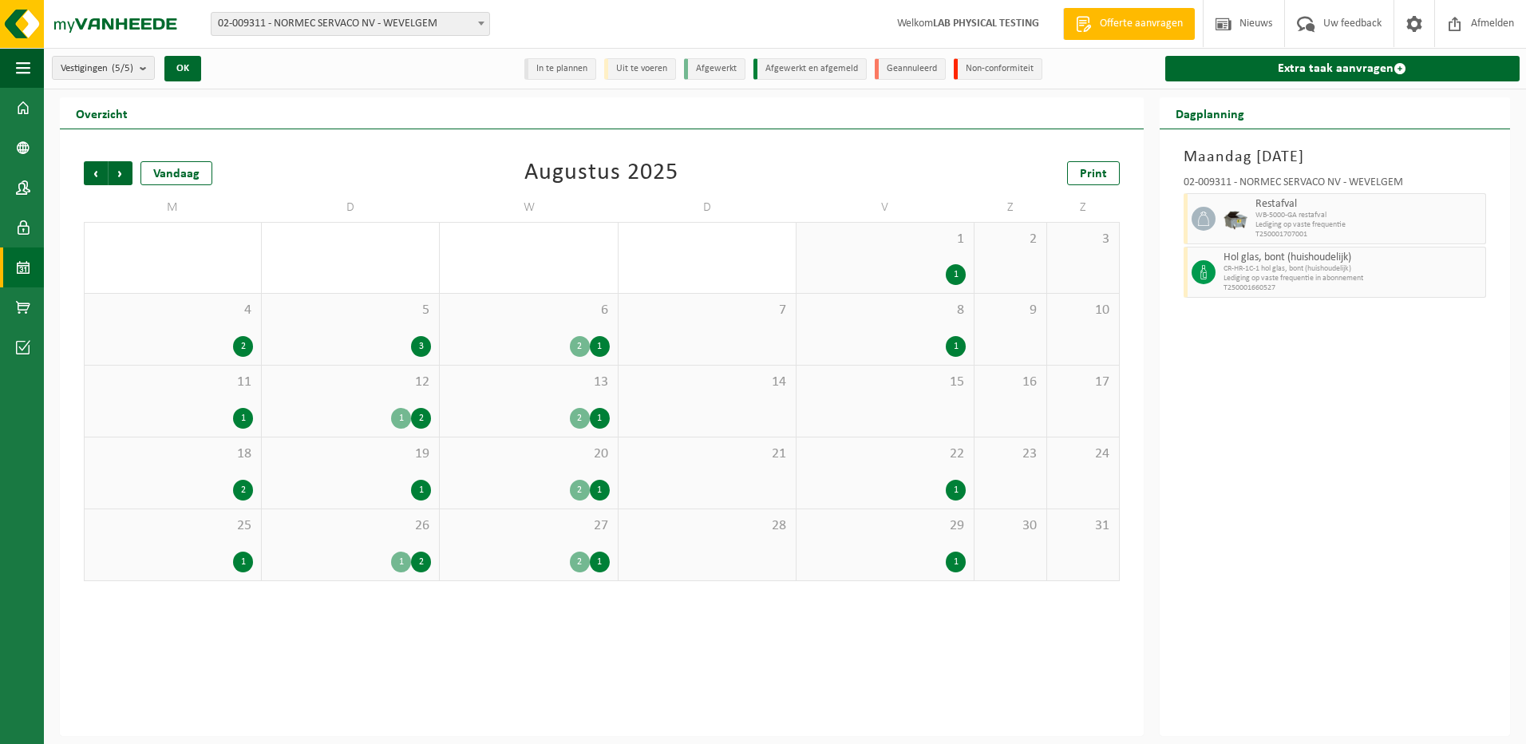
click at [586, 553] on div "2" at bounding box center [580, 561] width 20 height 21
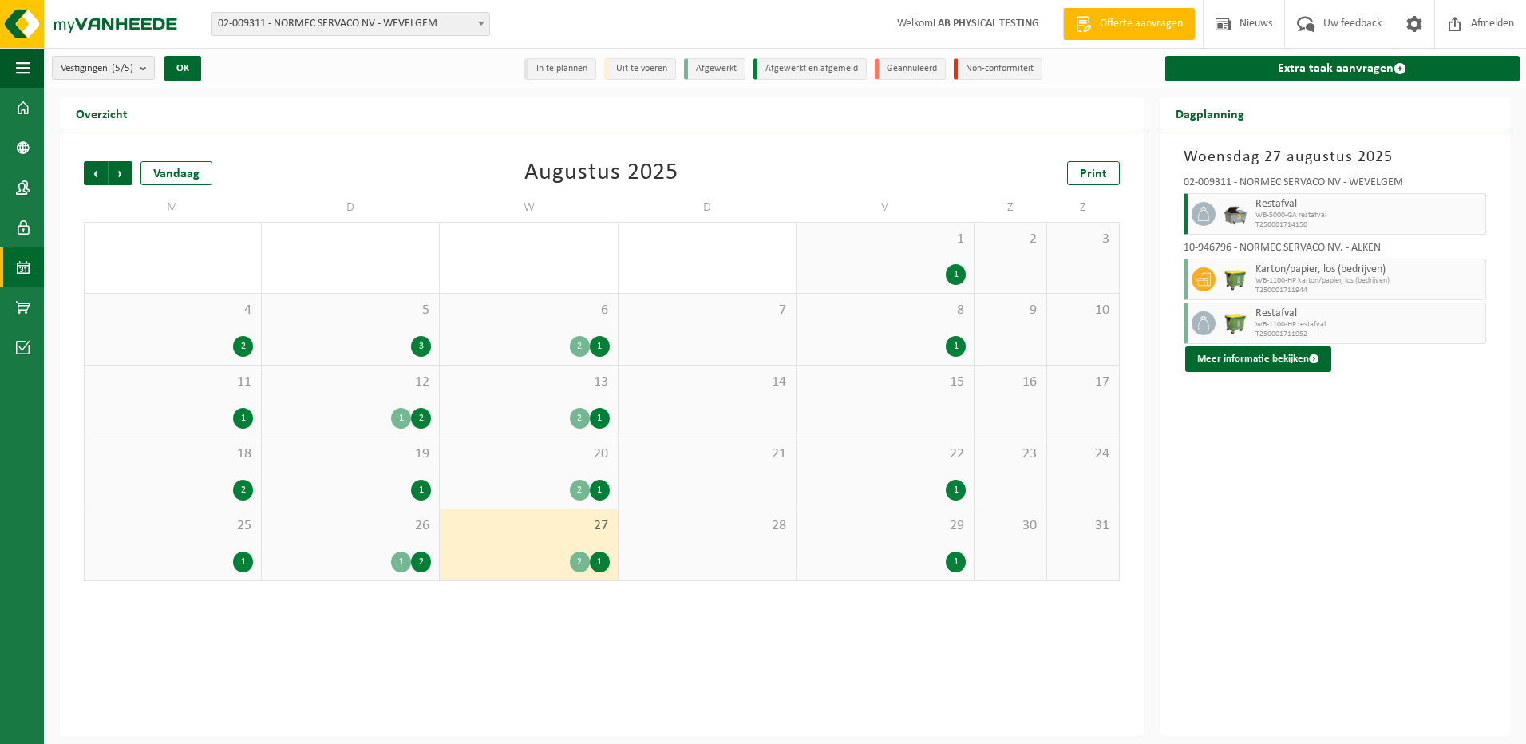
click at [574, 560] on div "2" at bounding box center [580, 561] width 20 height 21
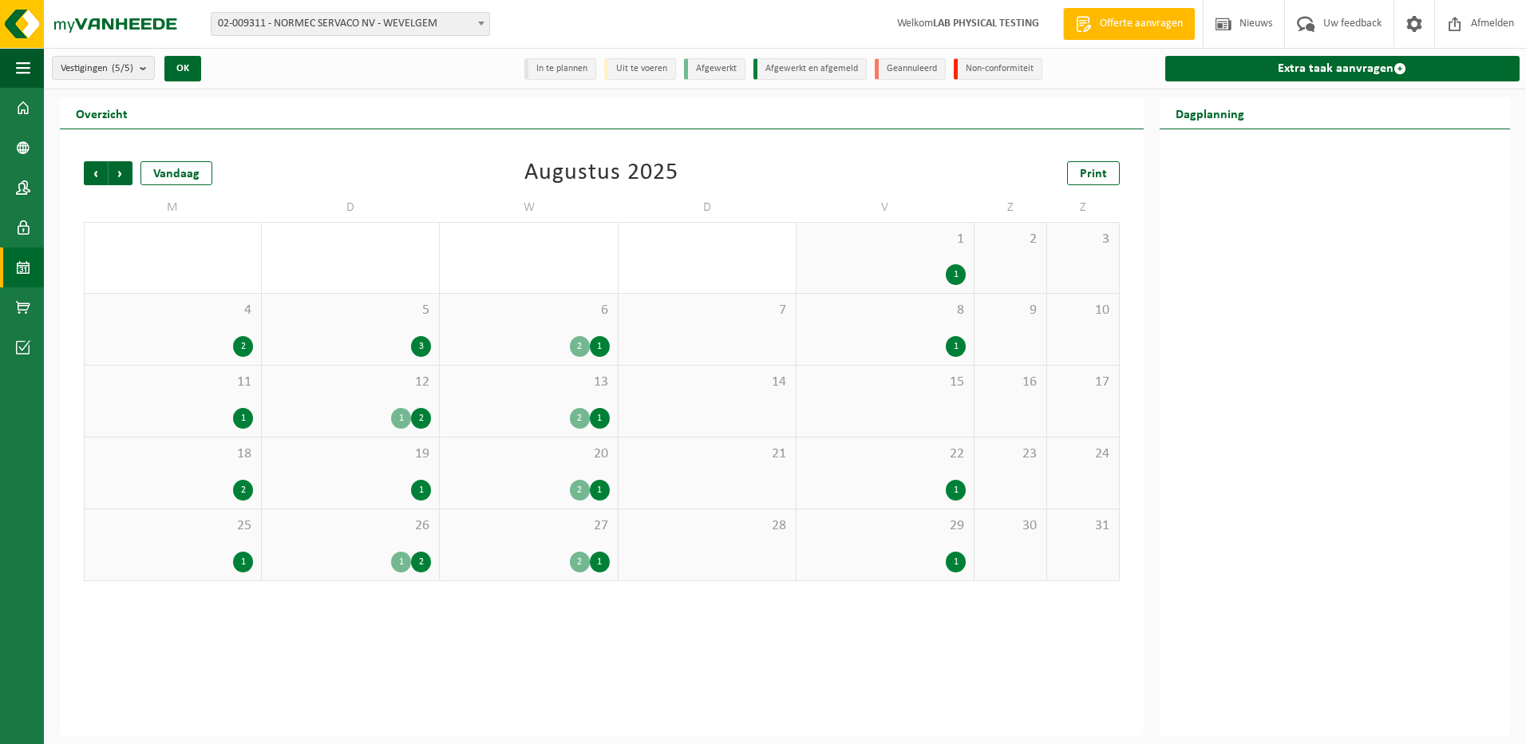
click at [555, 559] on div "2 1" at bounding box center [528, 561] width 161 height 21
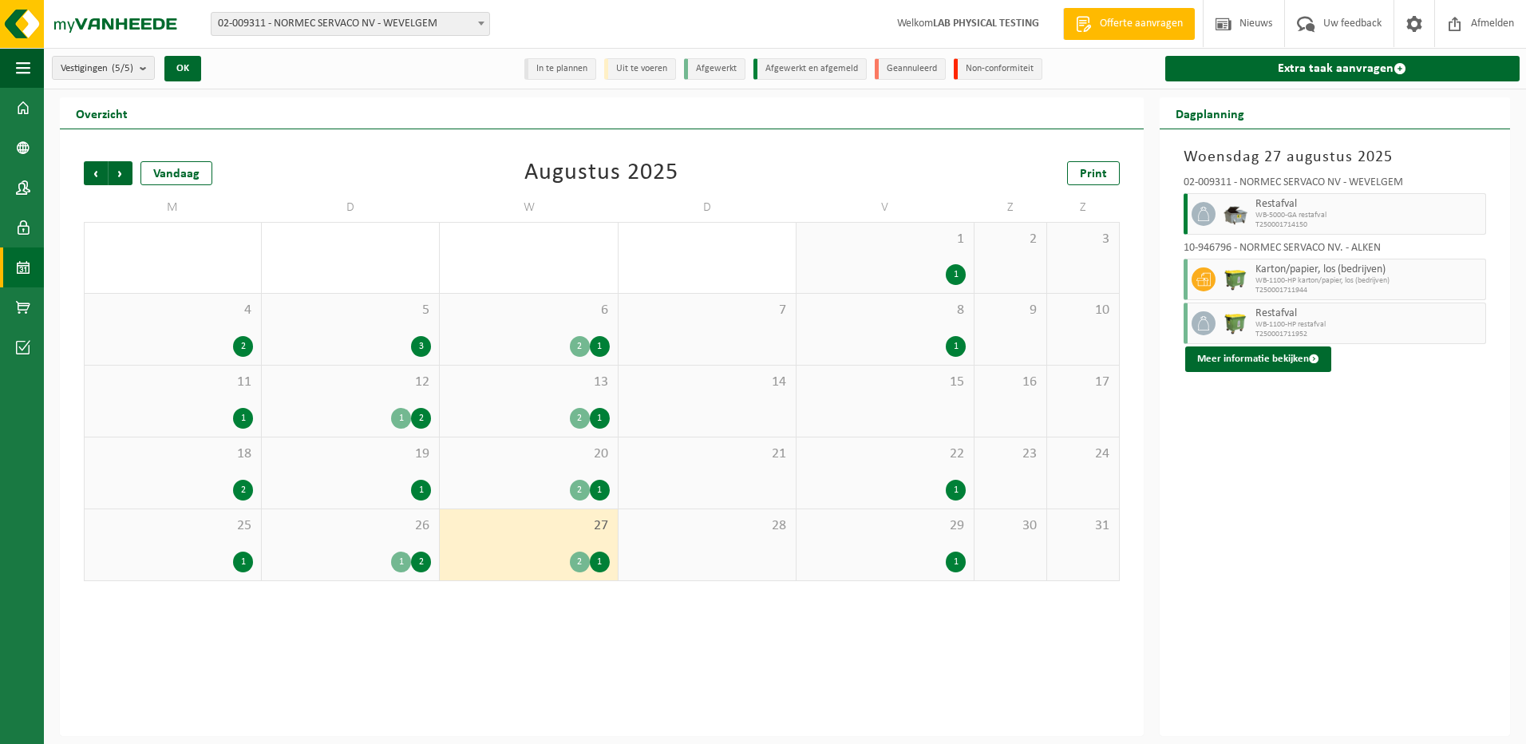
click at [949, 557] on div "1" at bounding box center [956, 561] width 20 height 21
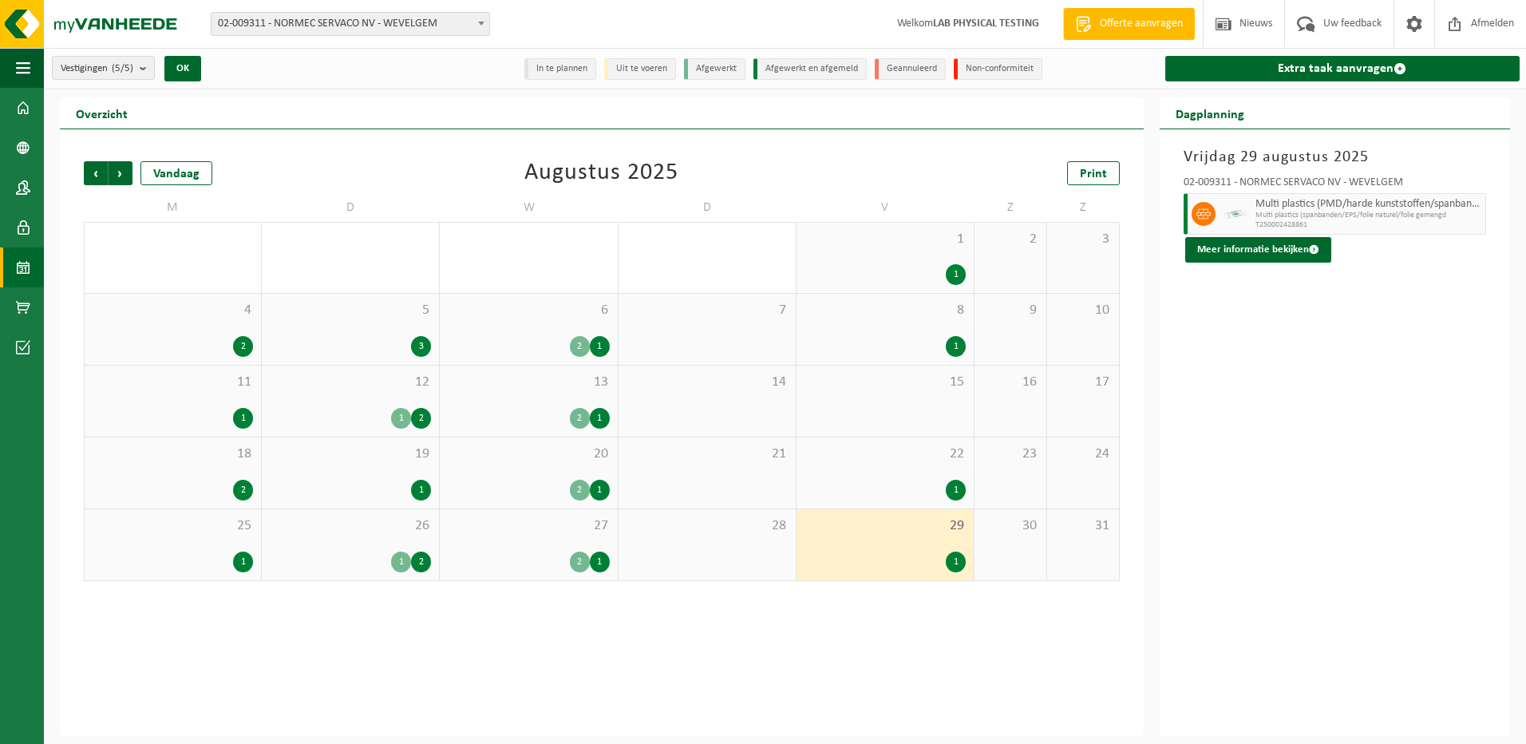
click at [240, 563] on div "1" at bounding box center [243, 561] width 20 height 21
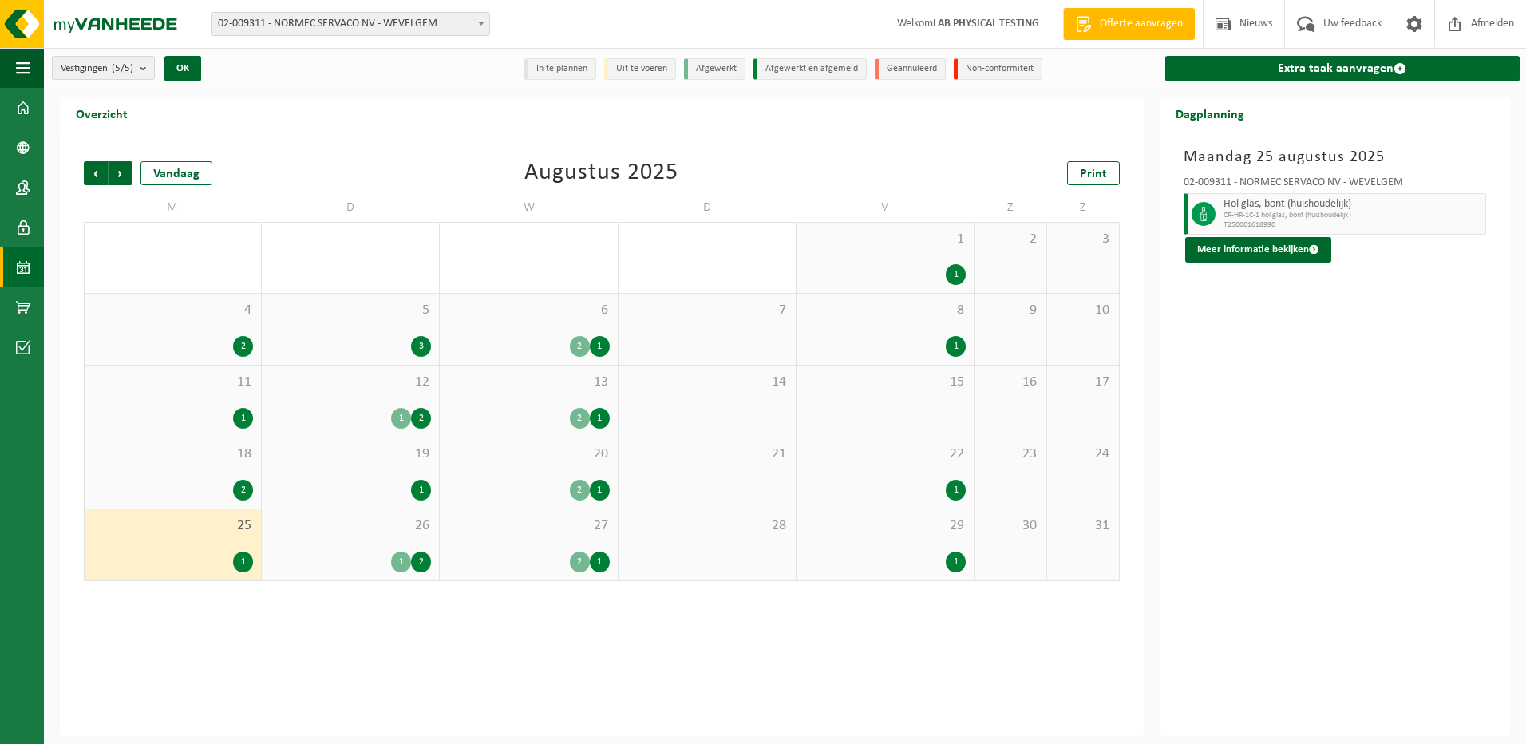
click at [398, 556] on div "1" at bounding box center [401, 561] width 20 height 21
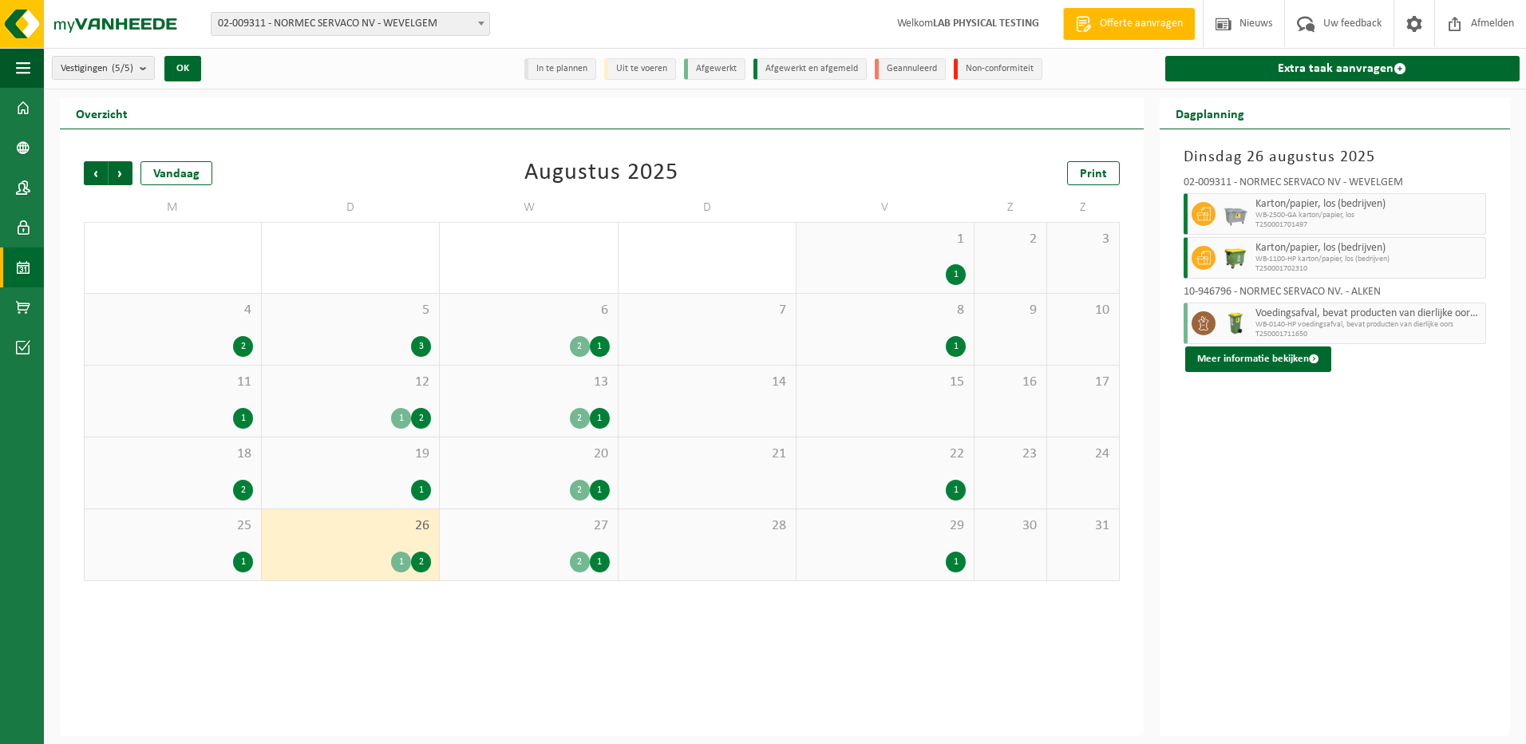
click at [563, 480] on div "2 1" at bounding box center [528, 490] width 161 height 21
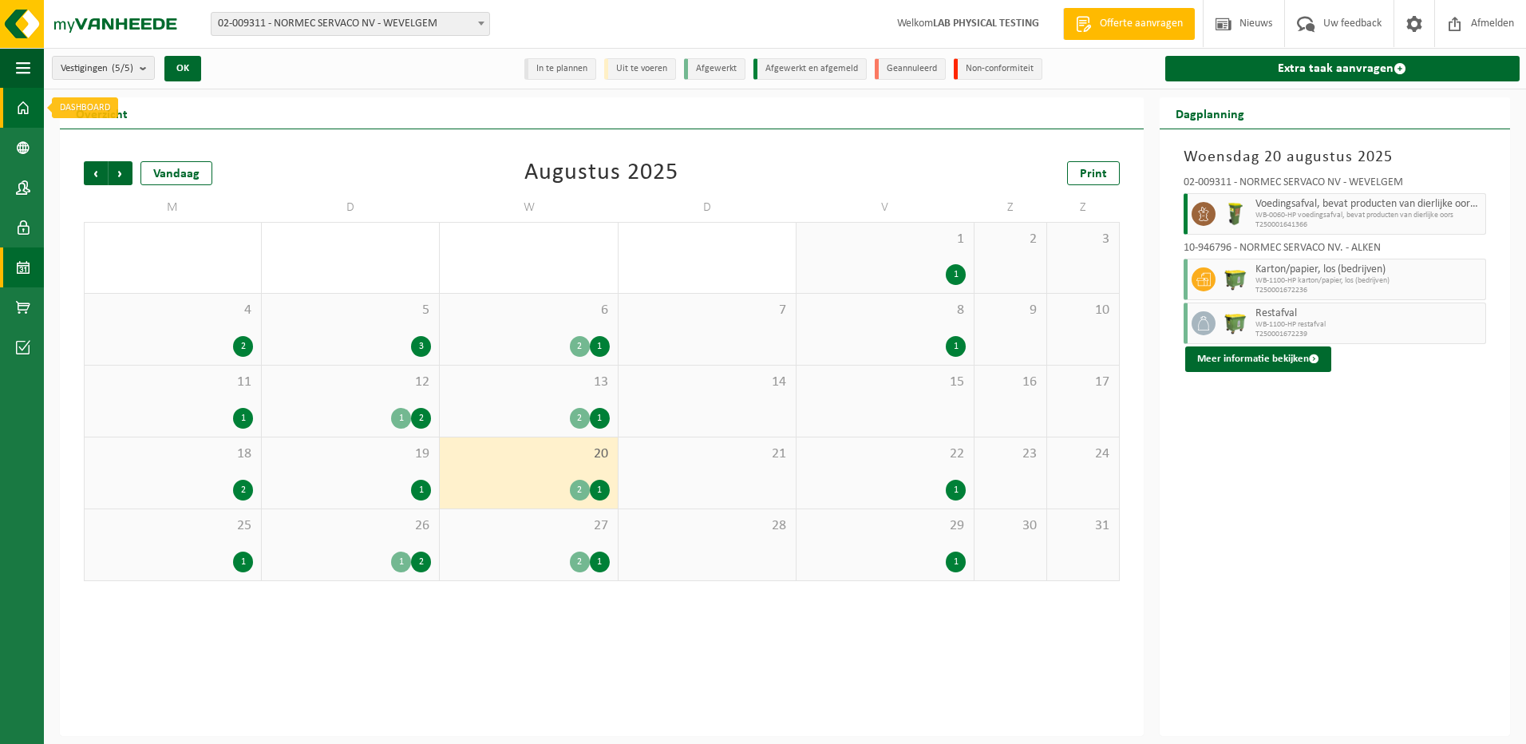
click at [25, 107] on span at bounding box center [23, 108] width 14 height 40
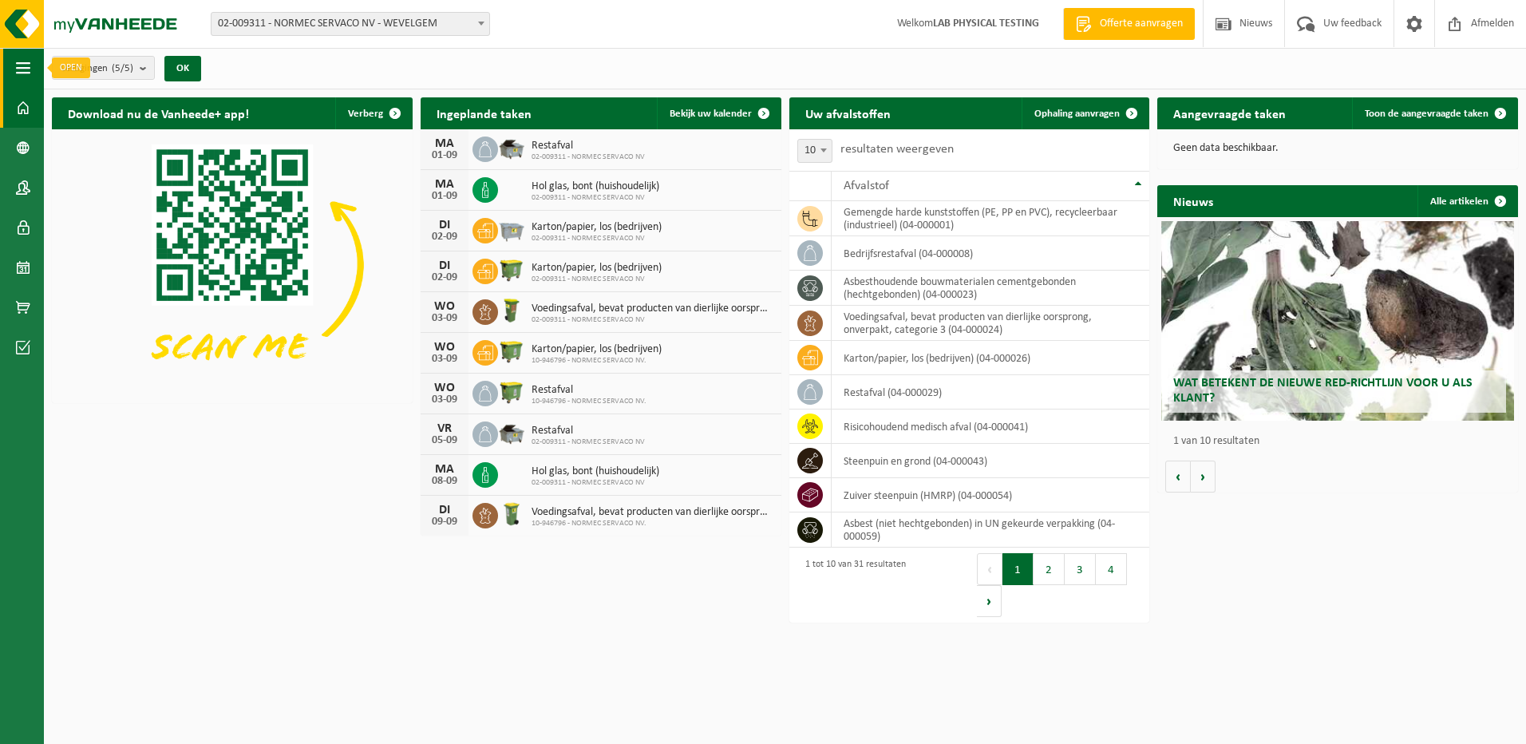
click at [14, 57] on button "Navigatie" at bounding box center [22, 68] width 44 height 40
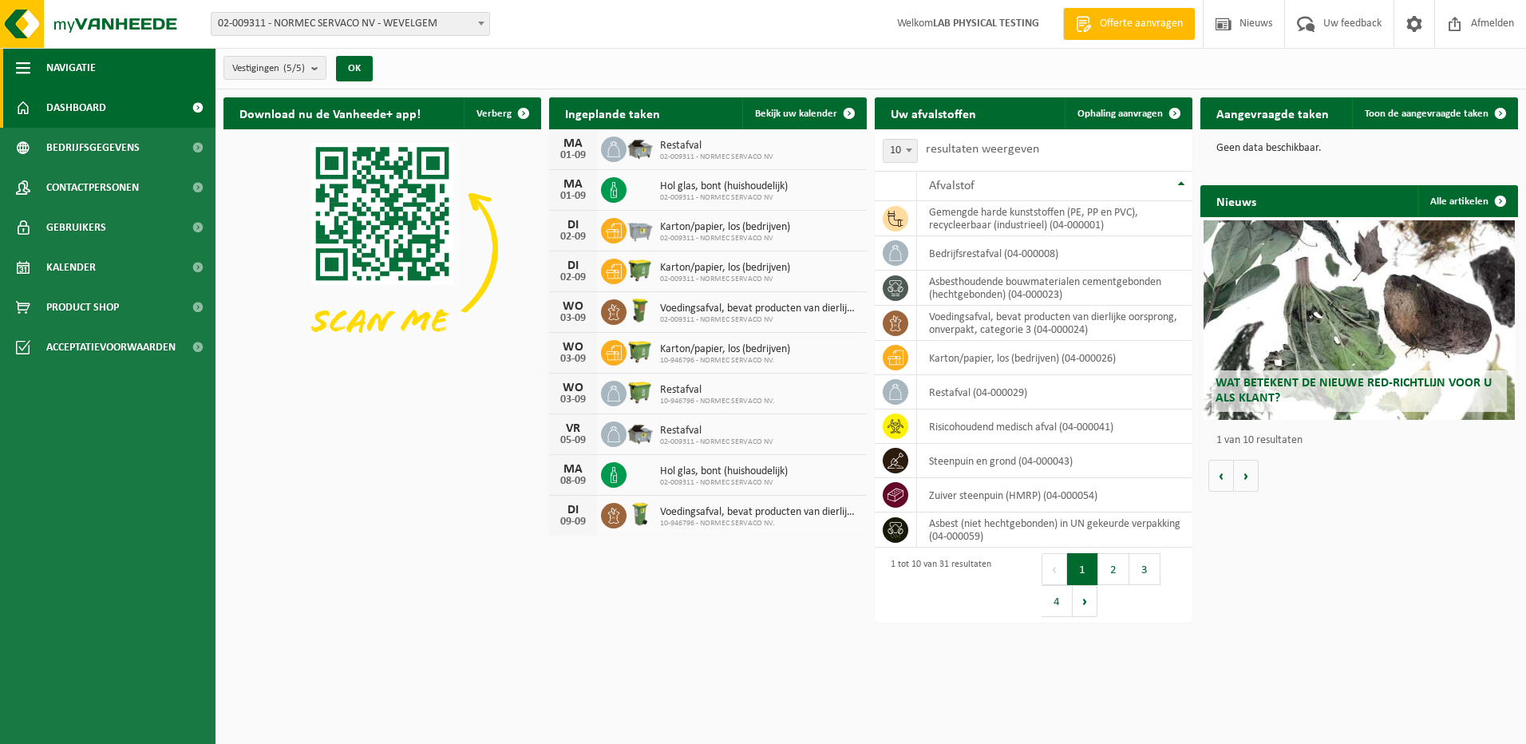
click at [76, 69] on span "Navigatie" at bounding box center [70, 68] width 49 height 40
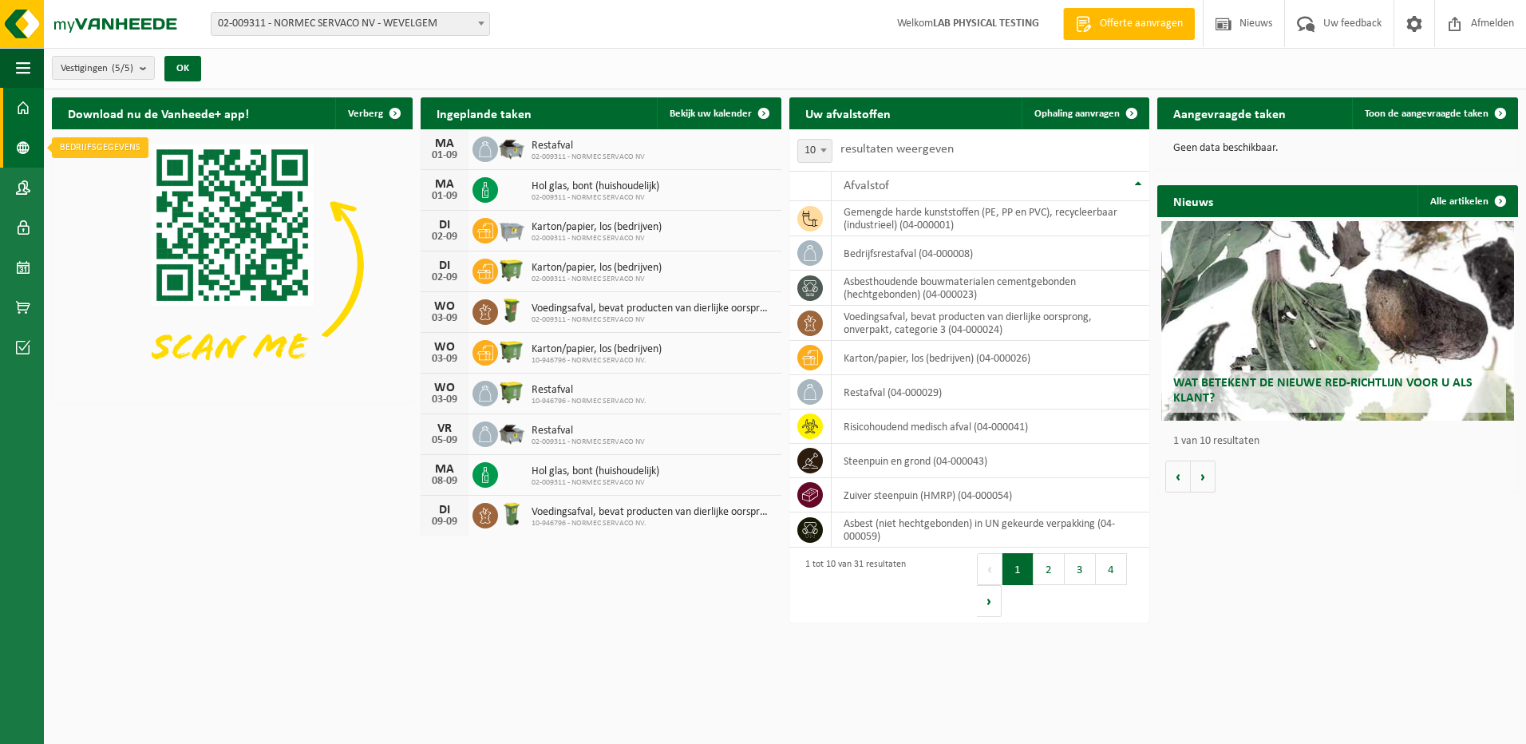
click at [14, 140] on link "Bedrijfsgegevens" at bounding box center [22, 148] width 44 height 40
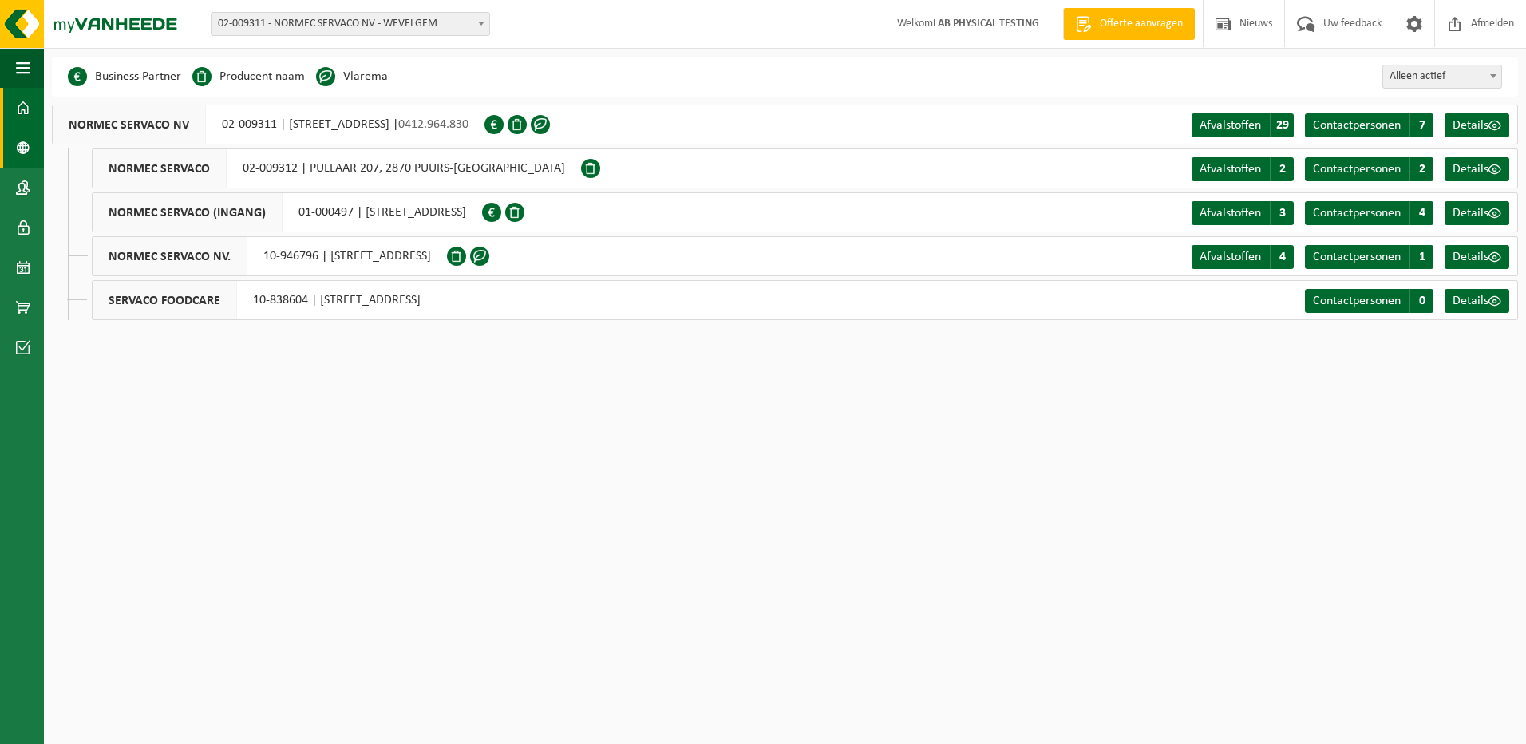
click at [34, 112] on link "Dashboard" at bounding box center [22, 108] width 44 height 40
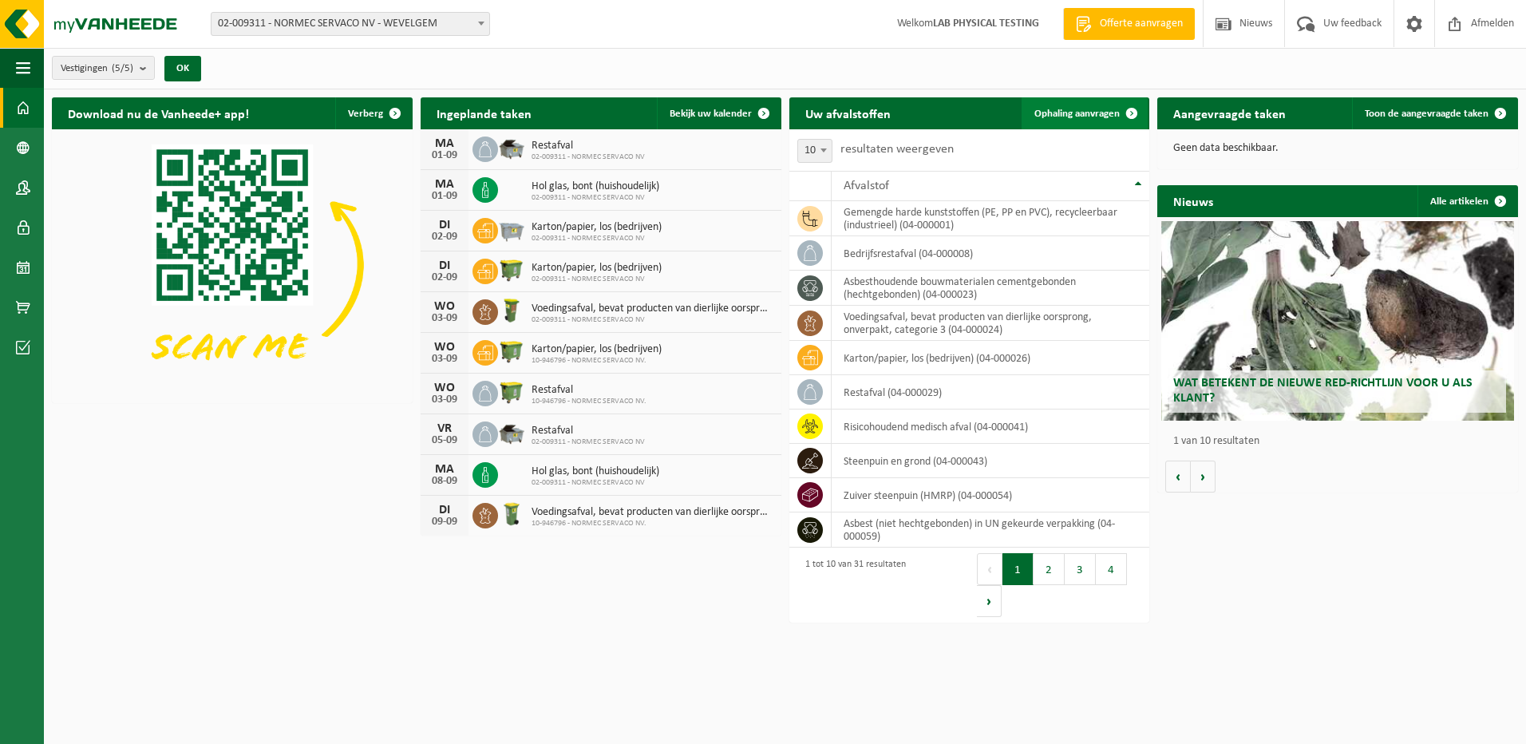
click at [1077, 109] on span "Ophaling aanvragen" at bounding box center [1076, 114] width 85 height 10
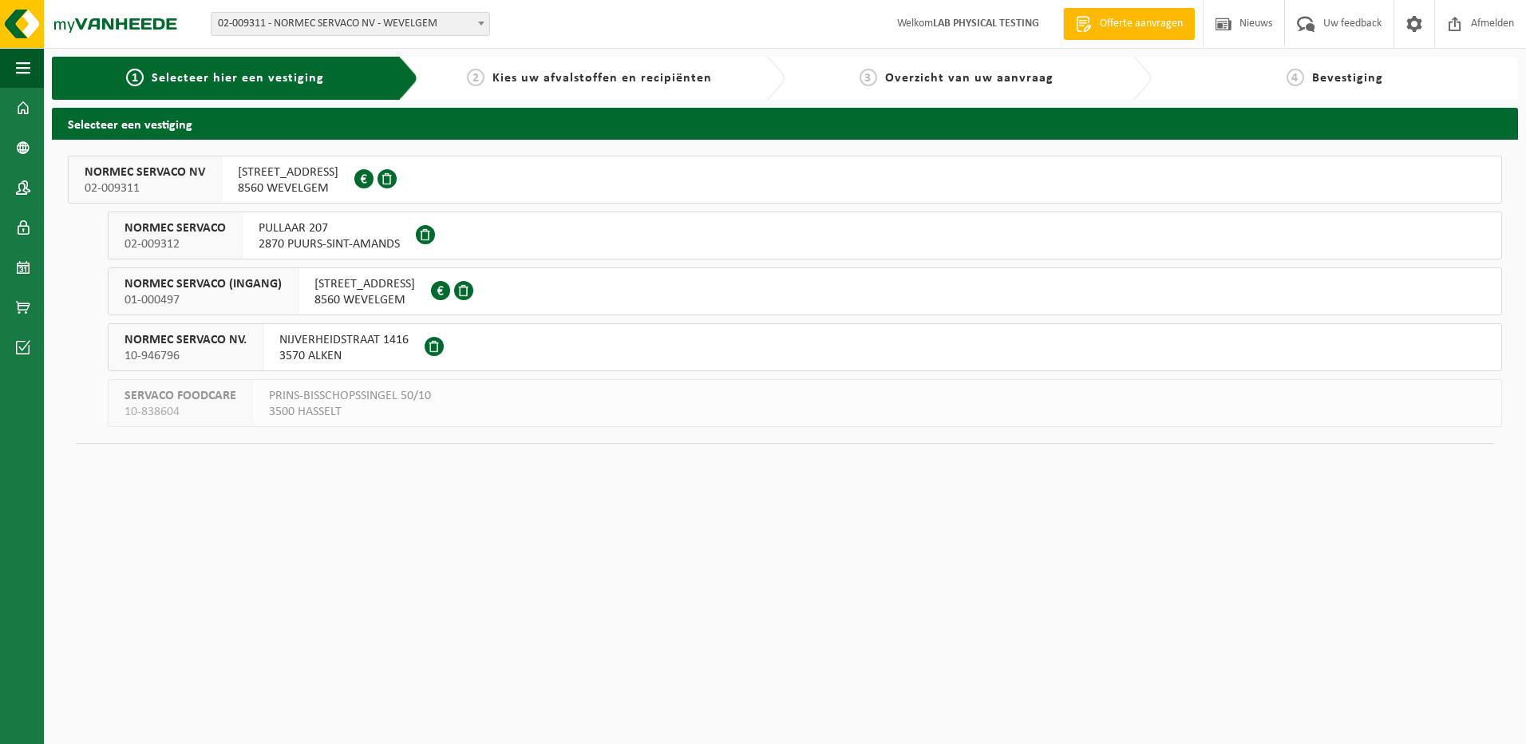
click at [336, 290] on span "TRAMSTRAAT 2" at bounding box center [364, 284] width 101 height 16
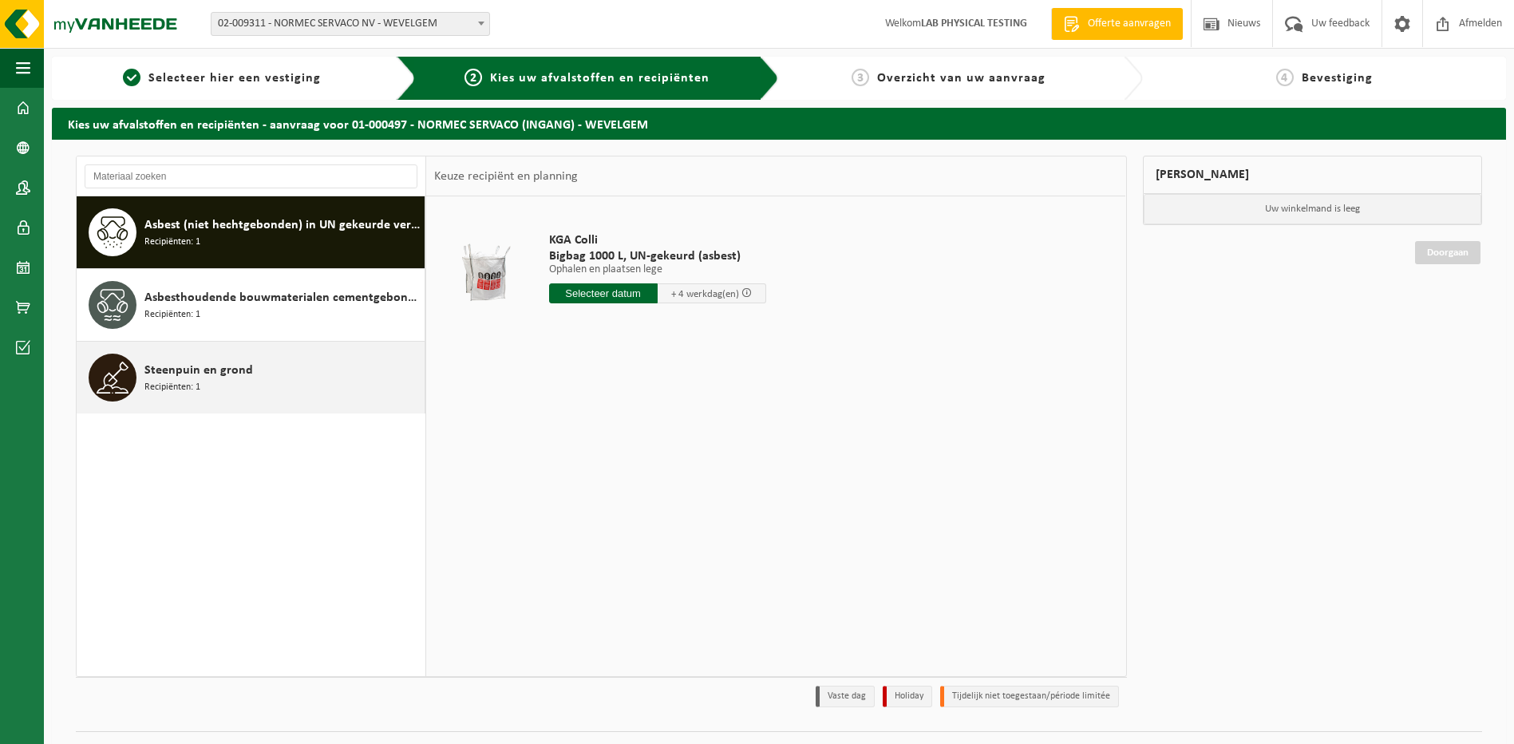
click at [172, 372] on span "Steenpuin en grond" at bounding box center [198, 370] width 109 height 19
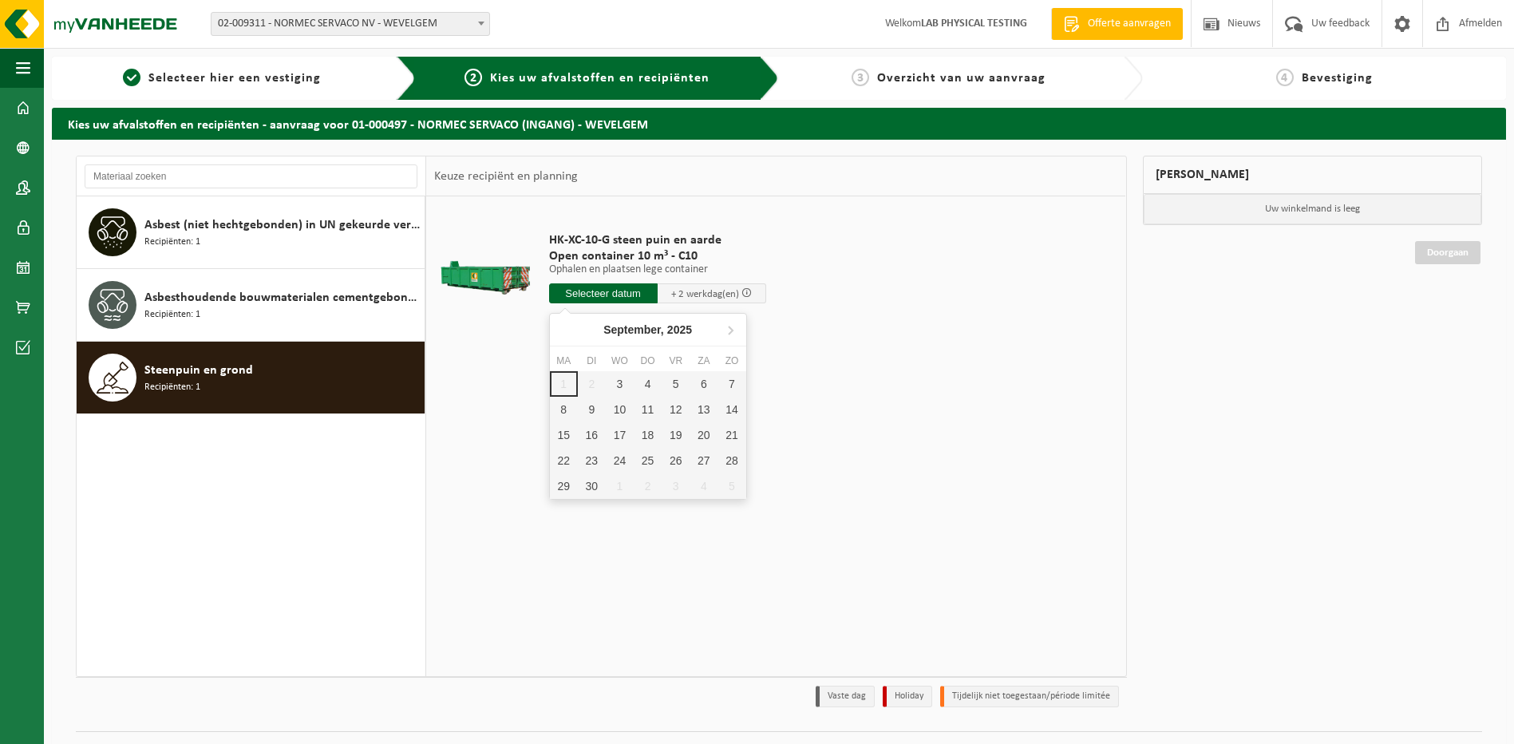
click at [611, 294] on input "text" at bounding box center [603, 293] width 109 height 20
click at [618, 382] on div "3" at bounding box center [620, 384] width 28 height 26
type input "Van 2025-09-03"
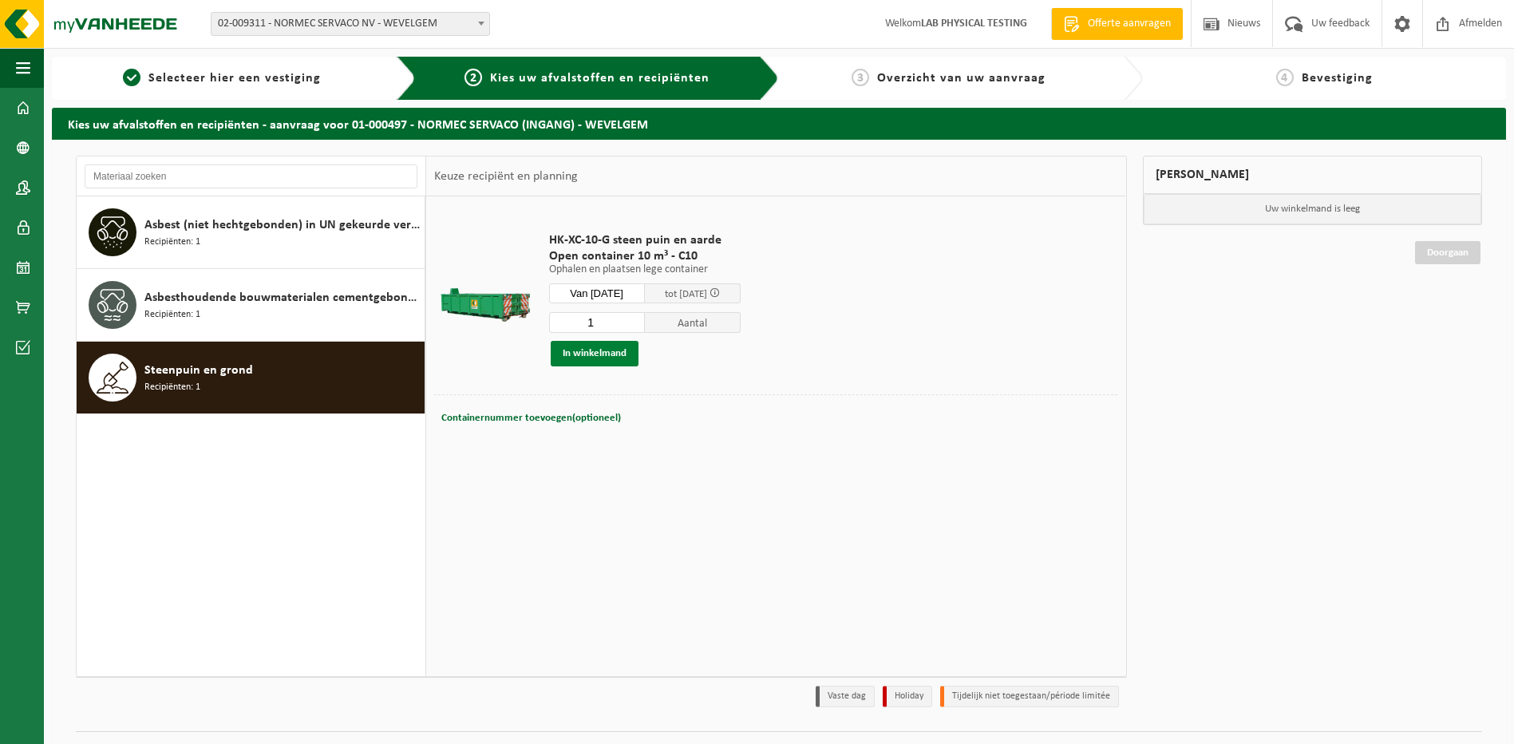
click at [604, 350] on button "In winkelmand" at bounding box center [595, 354] width 88 height 26
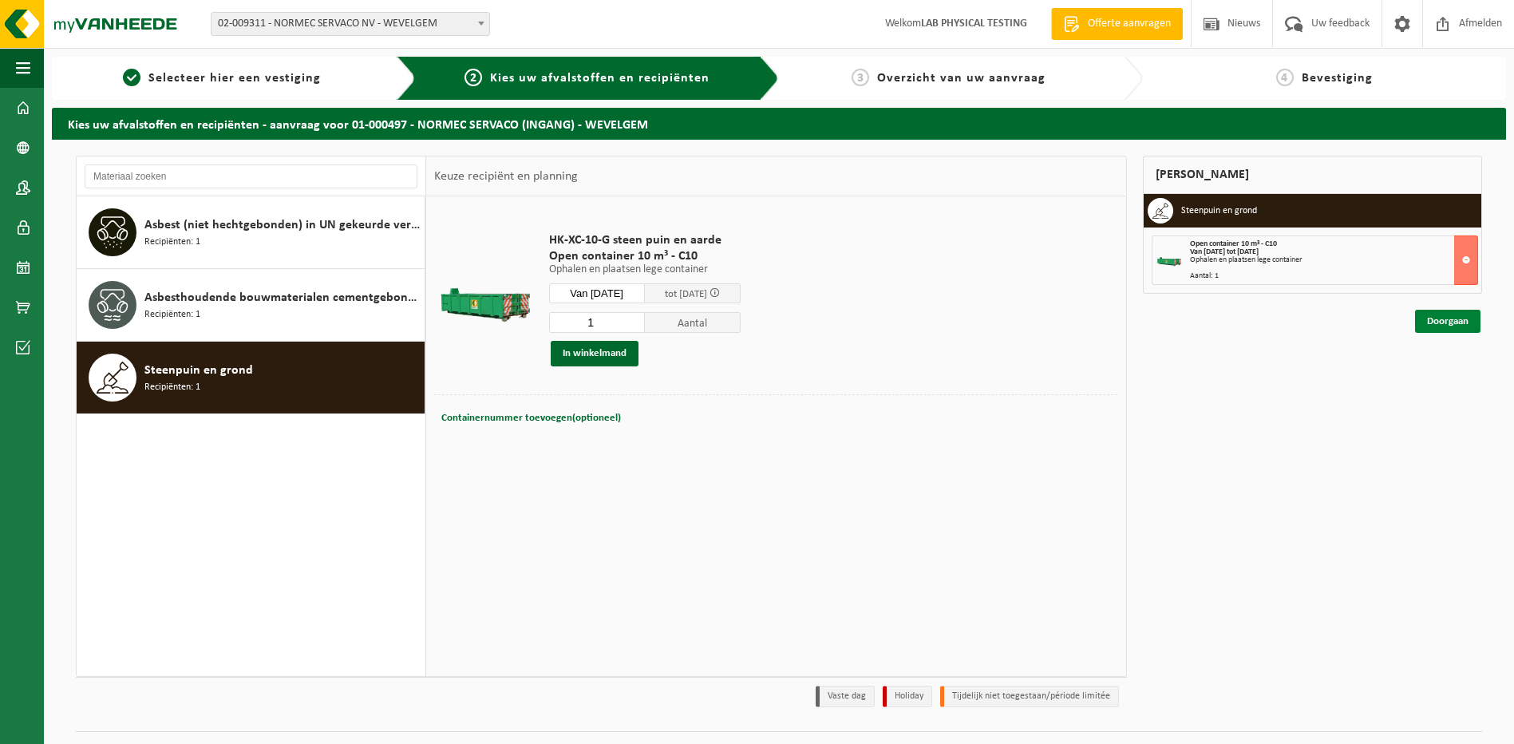
click at [1446, 322] on link "Doorgaan" at bounding box center [1447, 321] width 65 height 23
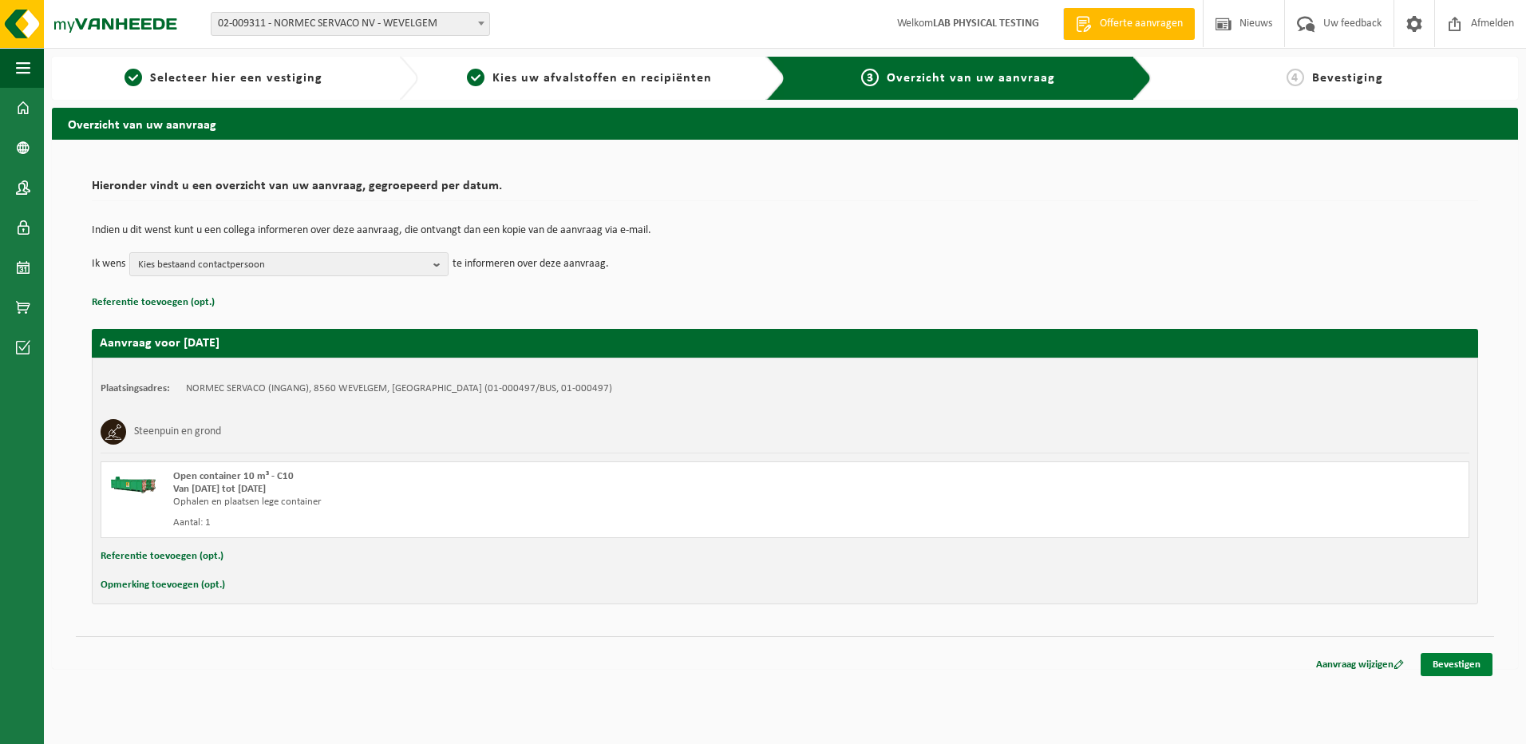
click at [1454, 661] on link "Bevestigen" at bounding box center [1456, 664] width 72 height 23
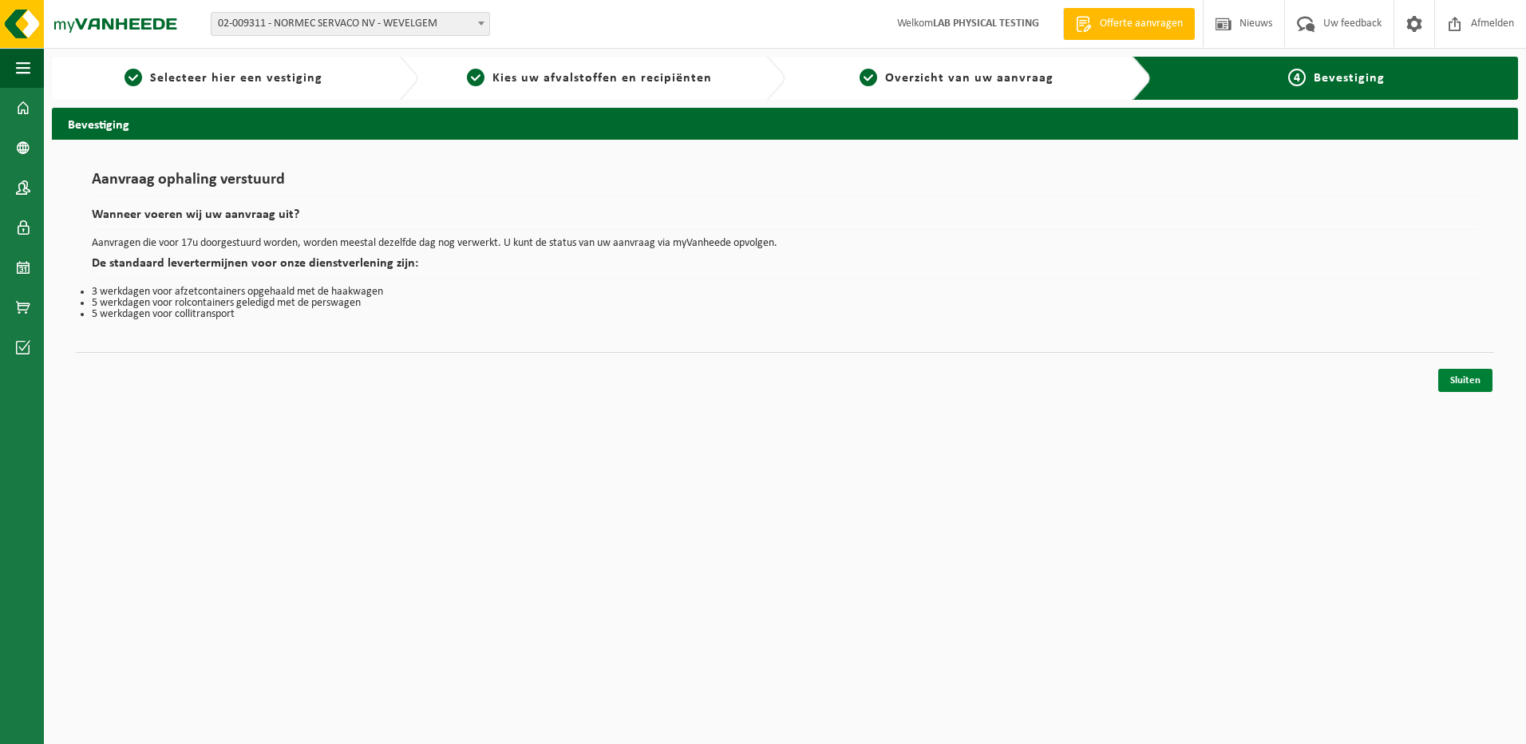
click at [1459, 377] on link "Sluiten" at bounding box center [1465, 380] width 54 height 23
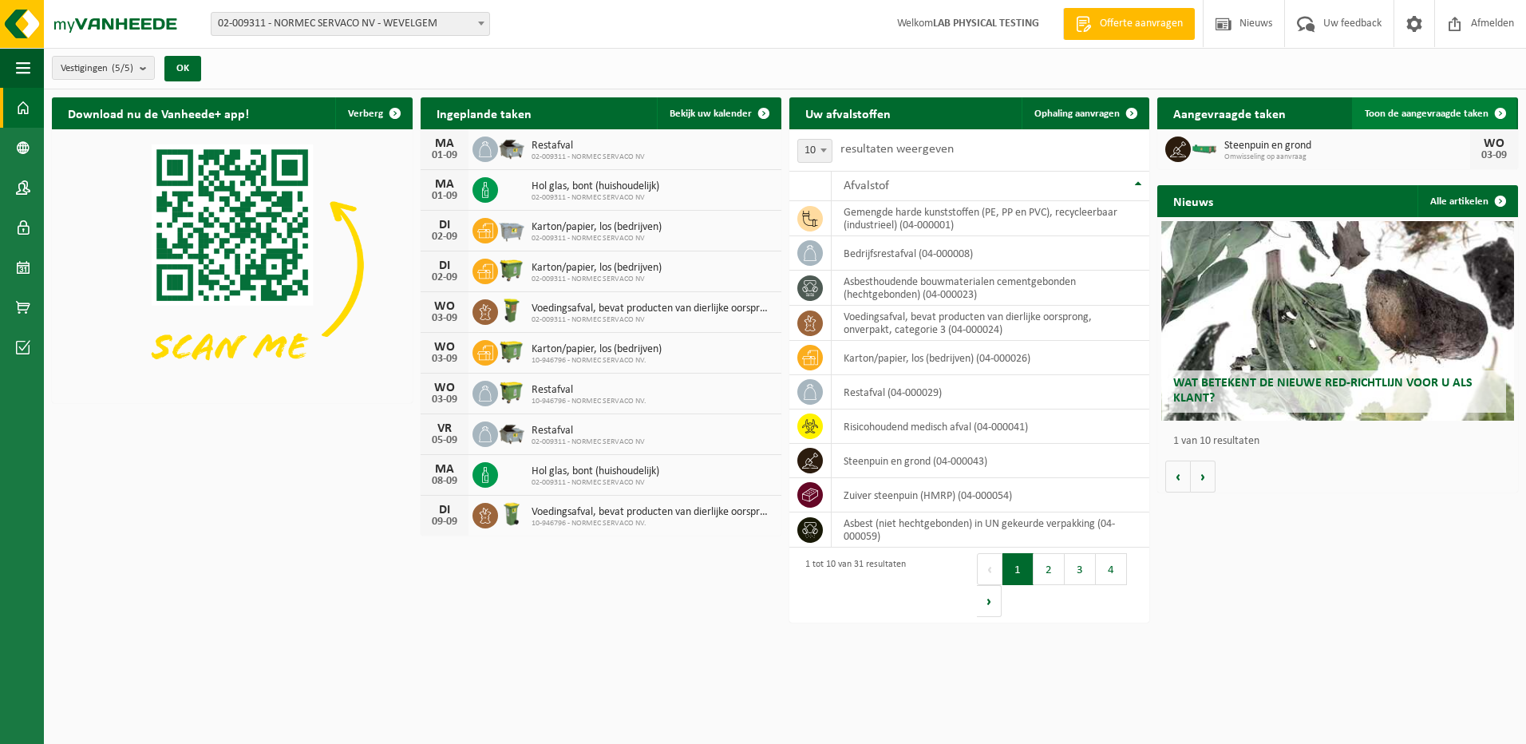
click at [1415, 118] on span "Toon de aangevraagde taken" at bounding box center [1427, 114] width 124 height 10
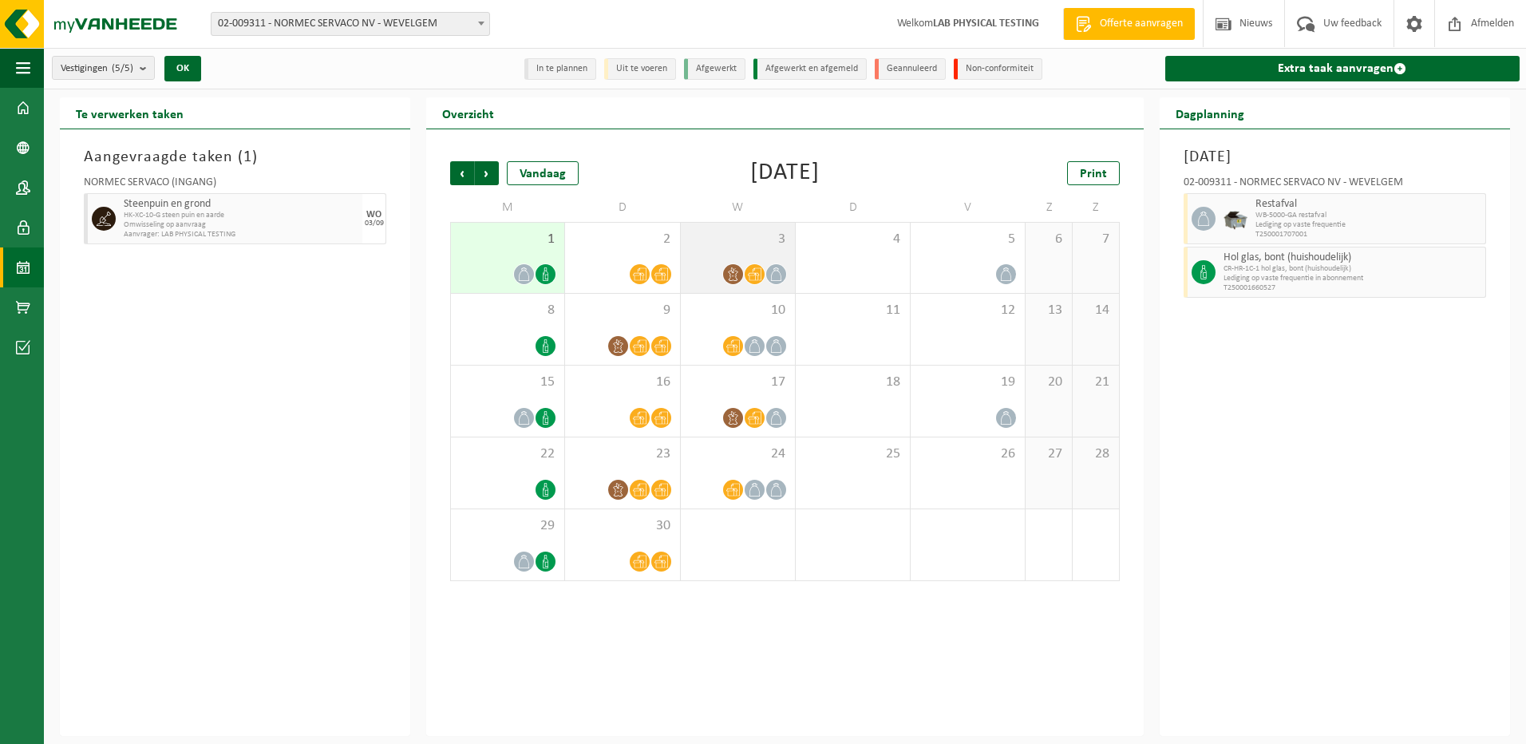
click at [759, 268] on icon at bounding box center [755, 274] width 14 height 14
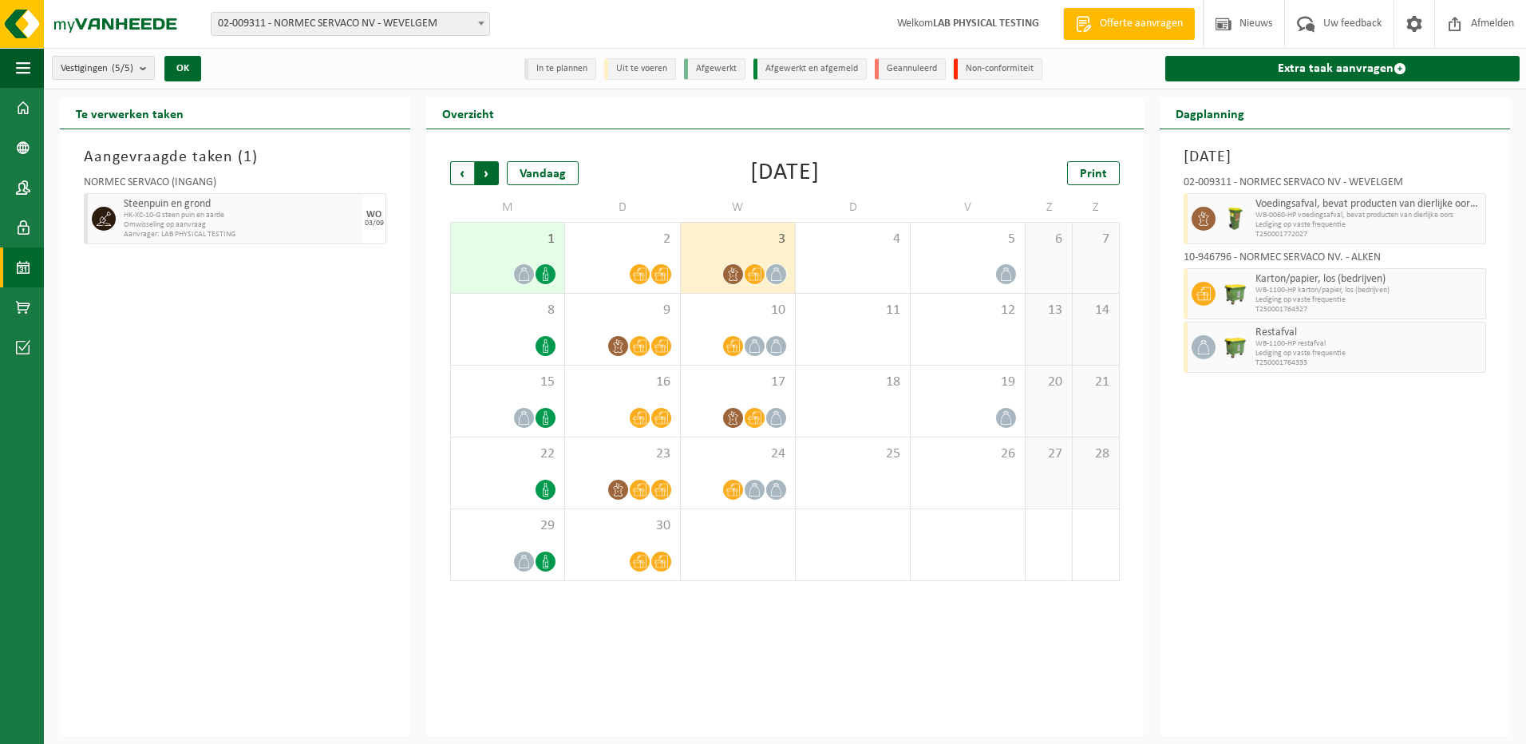
click at [460, 173] on span "Vorige" at bounding box center [462, 173] width 24 height 24
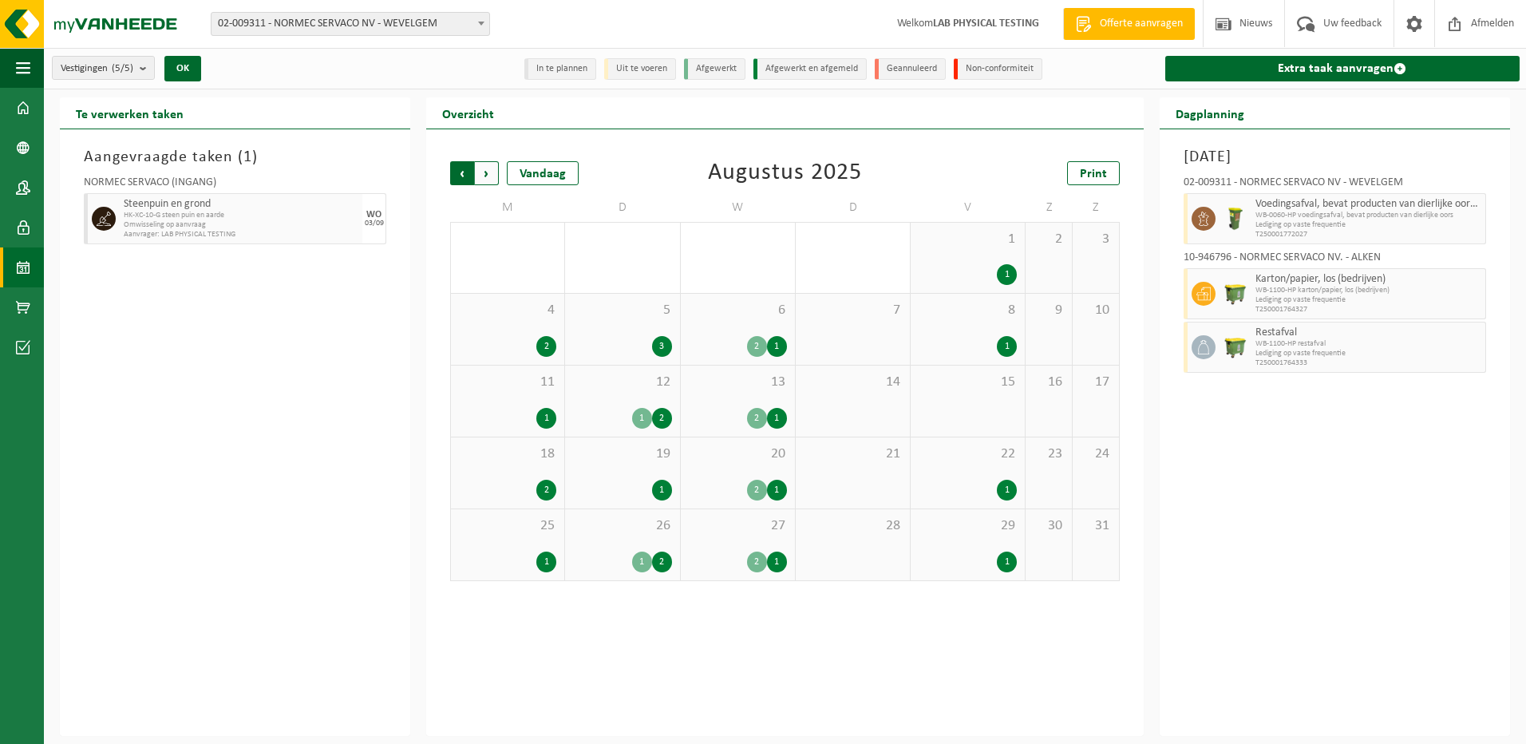
click at [490, 174] on span "Volgende" at bounding box center [487, 173] width 24 height 24
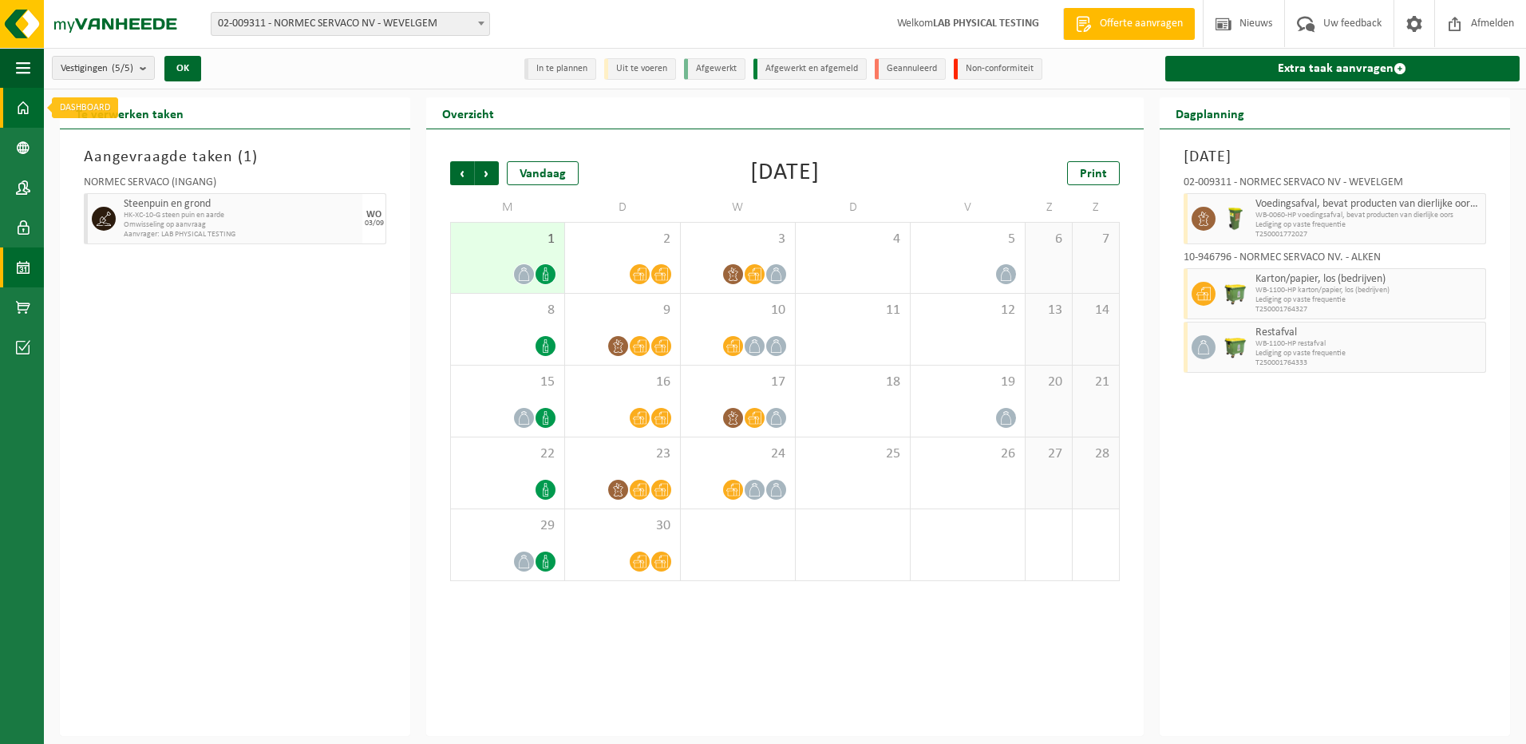
click at [15, 107] on link "Dashboard" at bounding box center [22, 108] width 44 height 40
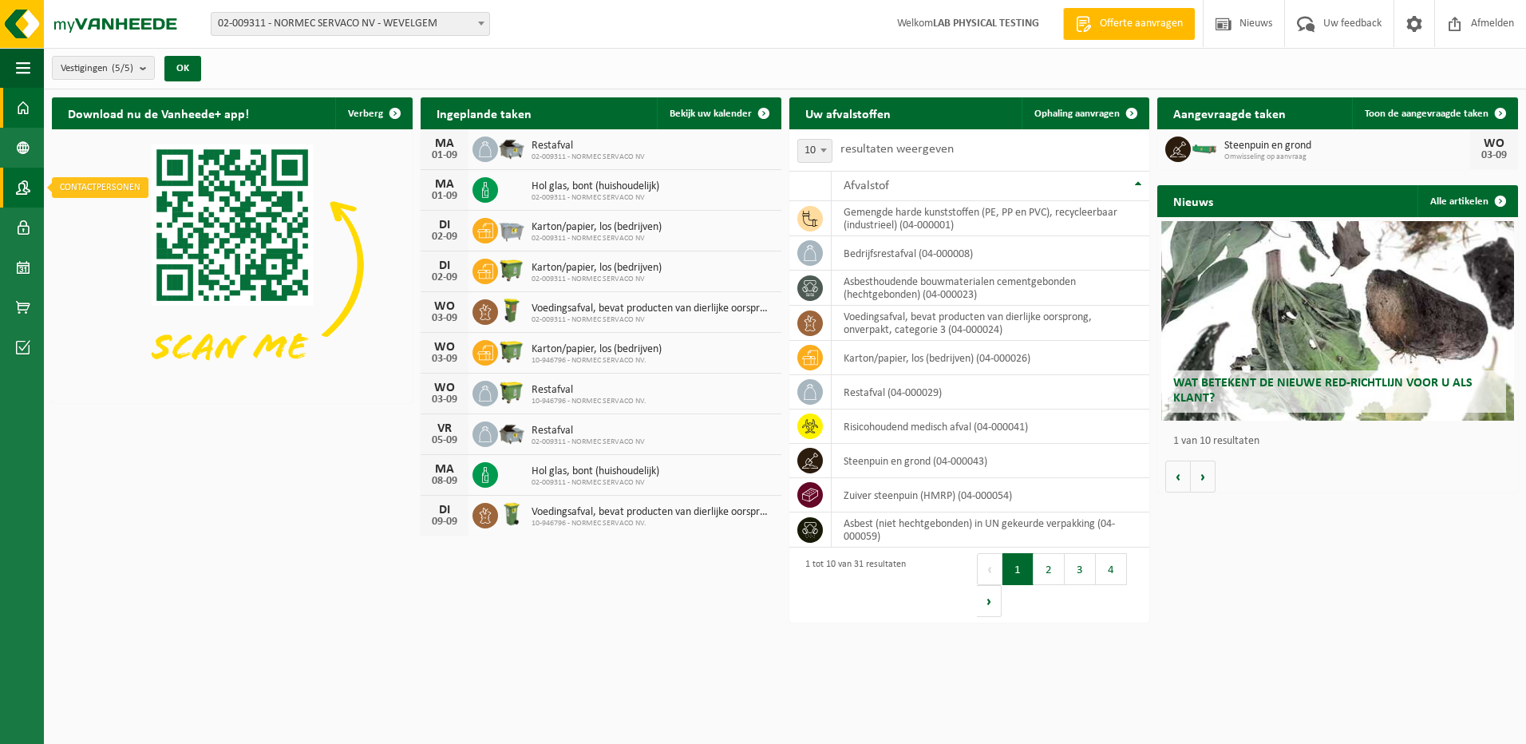
click at [22, 184] on span at bounding box center [23, 188] width 14 height 40
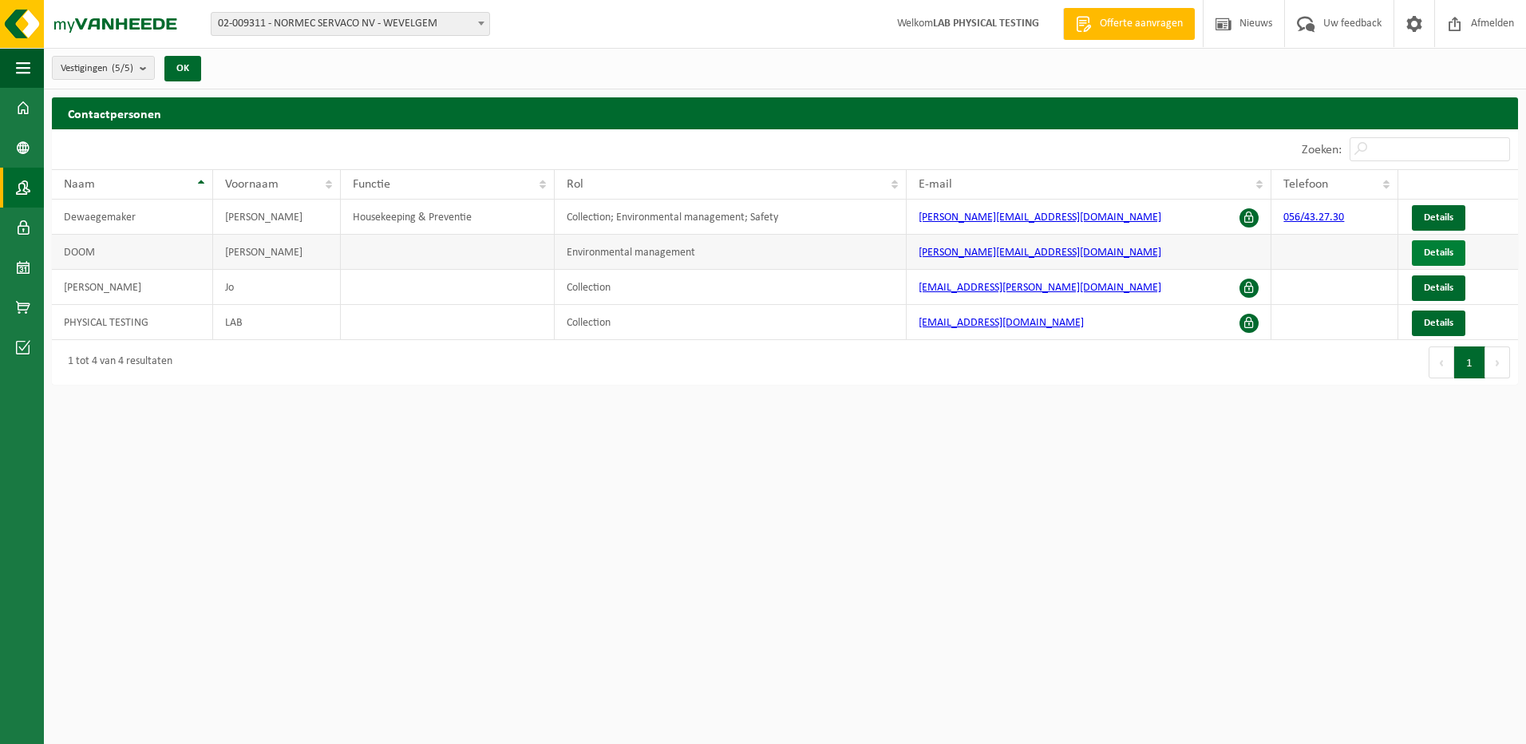
click at [1440, 249] on span "Details" at bounding box center [1439, 252] width 30 height 10
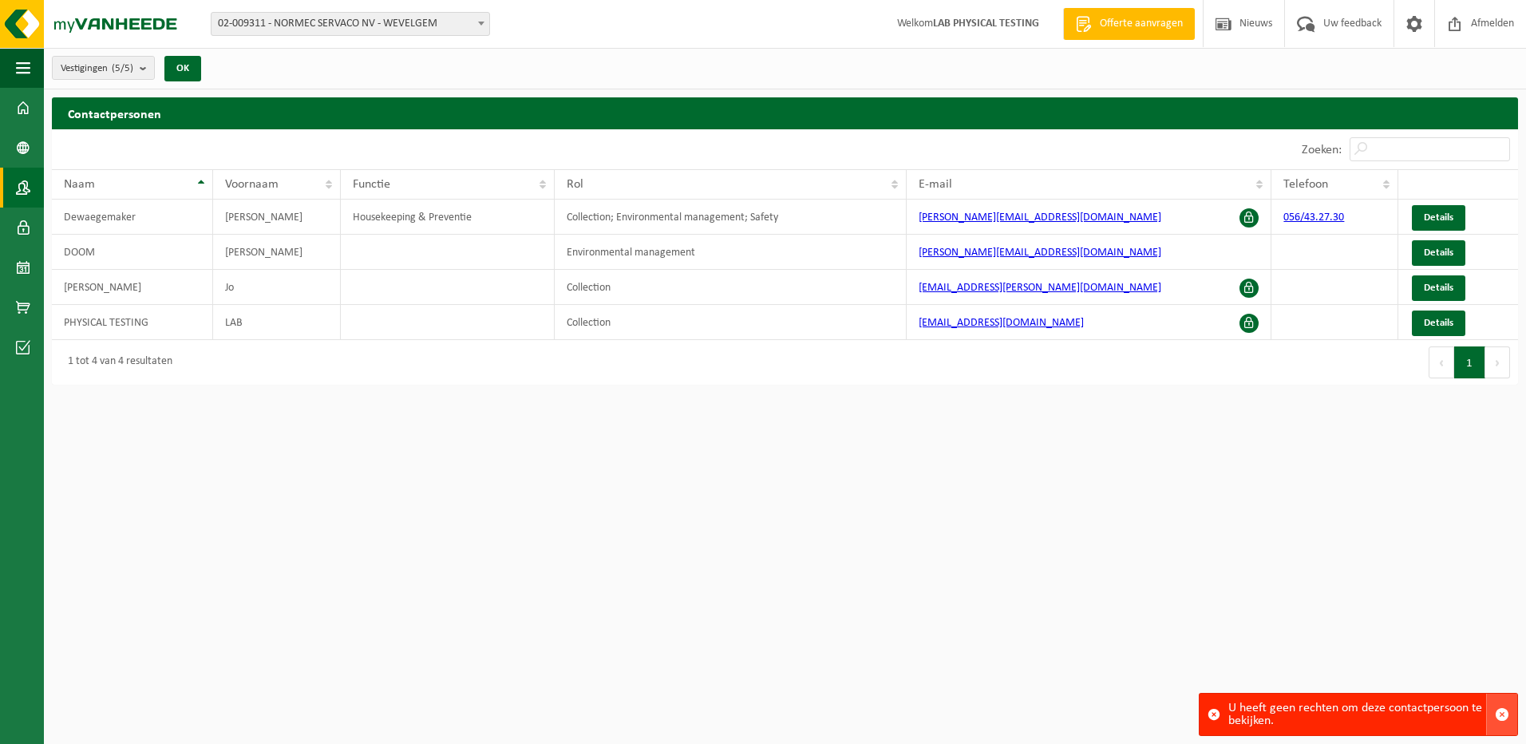
click at [1508, 709] on span "button" at bounding box center [1502, 714] width 14 height 14
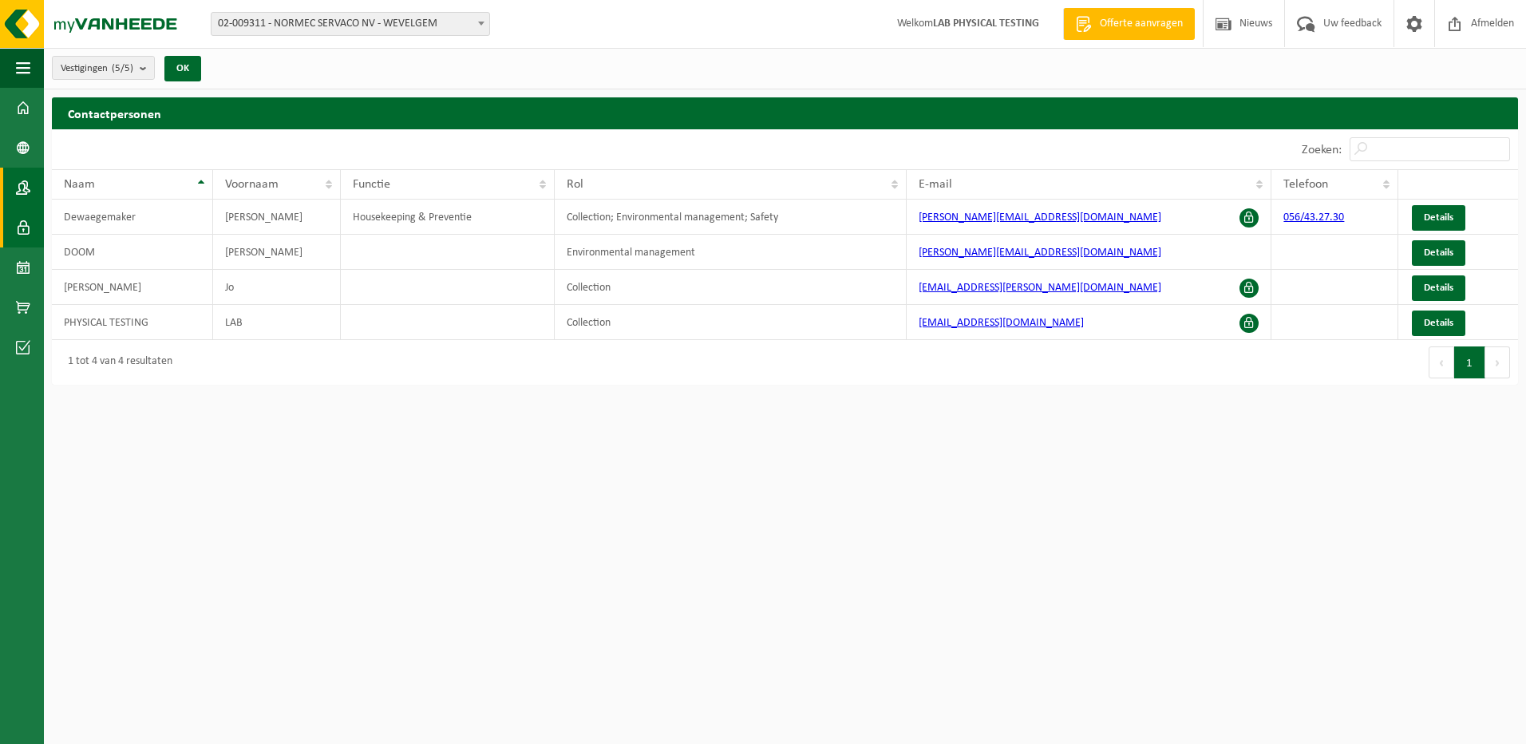
click at [15, 229] on link "Gebruikers" at bounding box center [22, 227] width 44 height 40
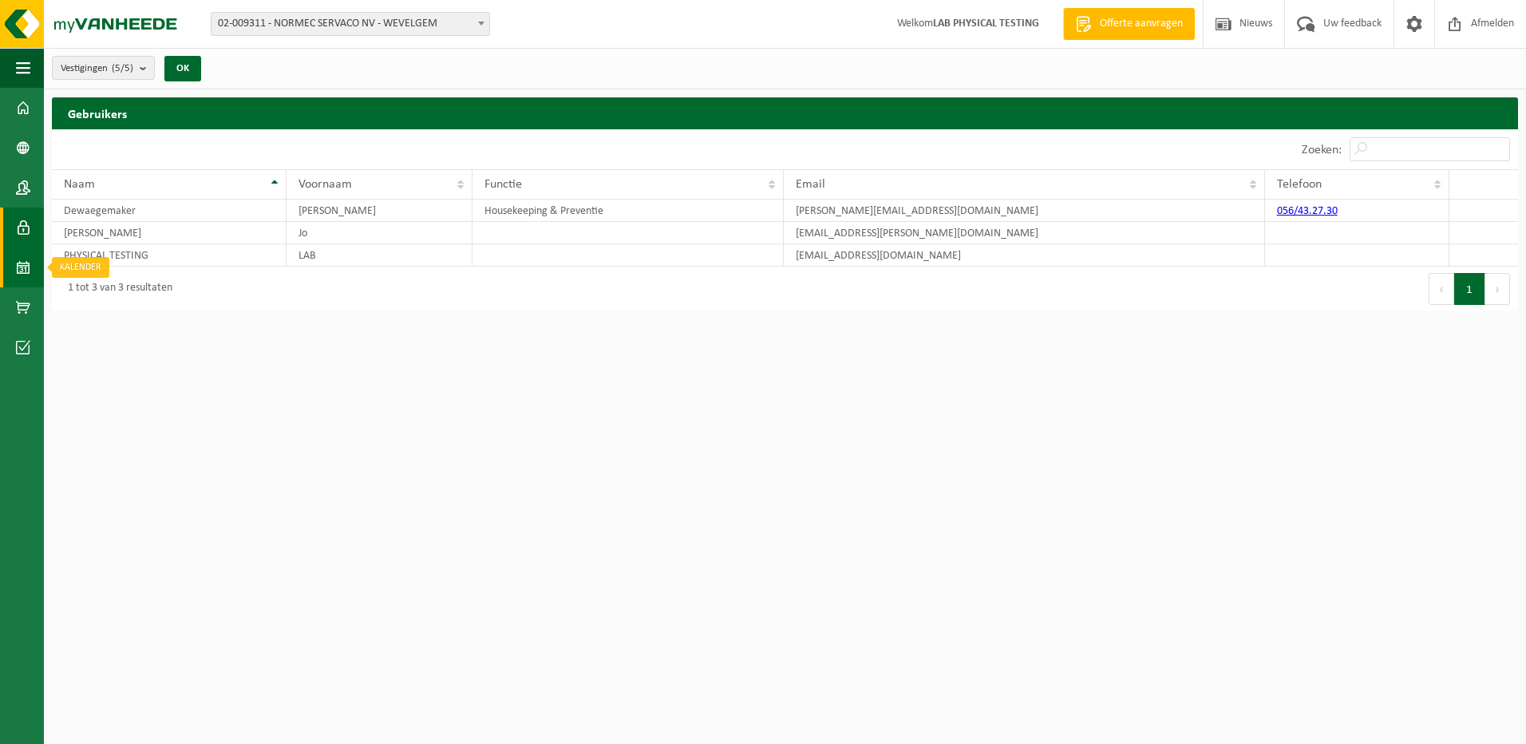
click at [18, 267] on span at bounding box center [23, 267] width 14 height 40
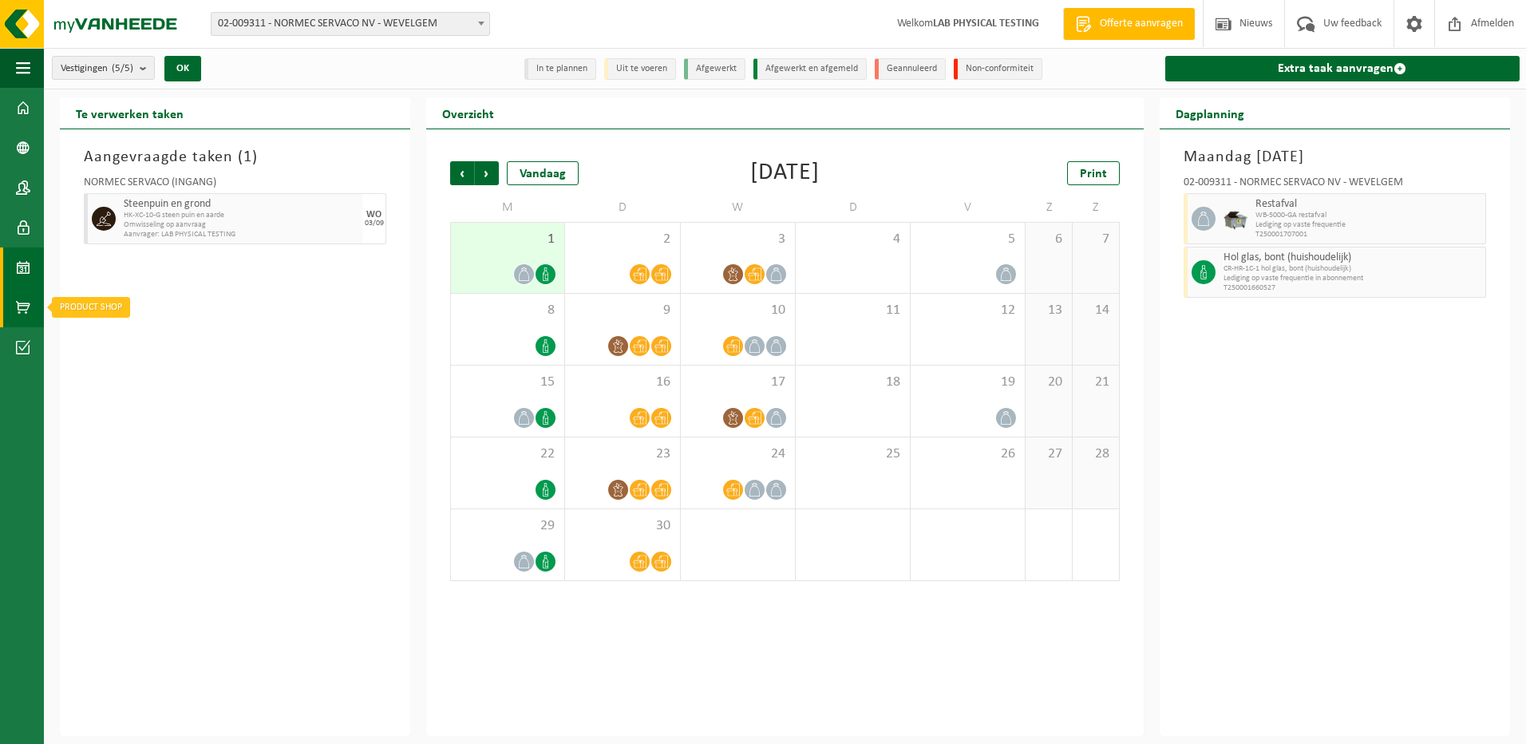
click at [22, 299] on span at bounding box center [23, 307] width 14 height 40
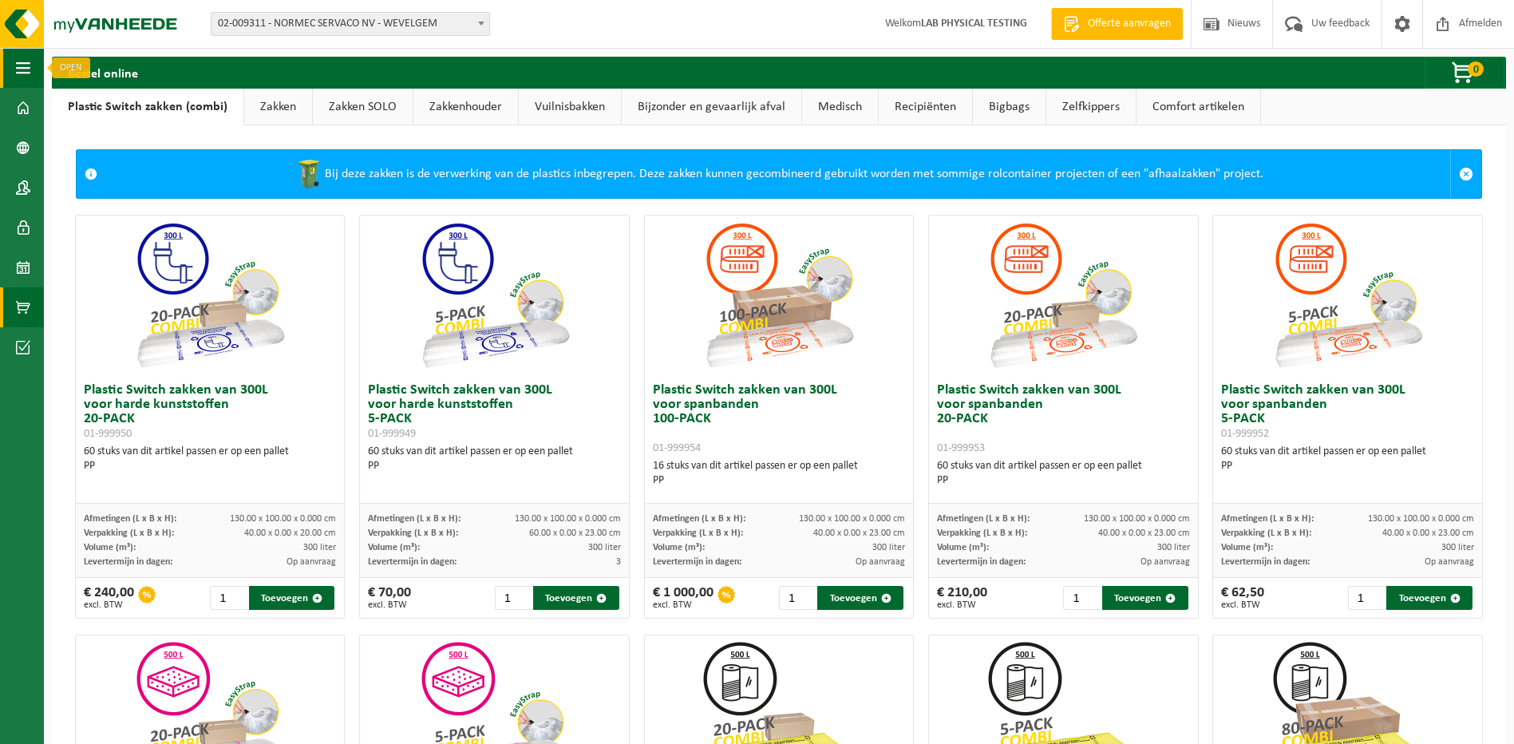
click at [19, 59] on span "button" at bounding box center [23, 68] width 14 height 40
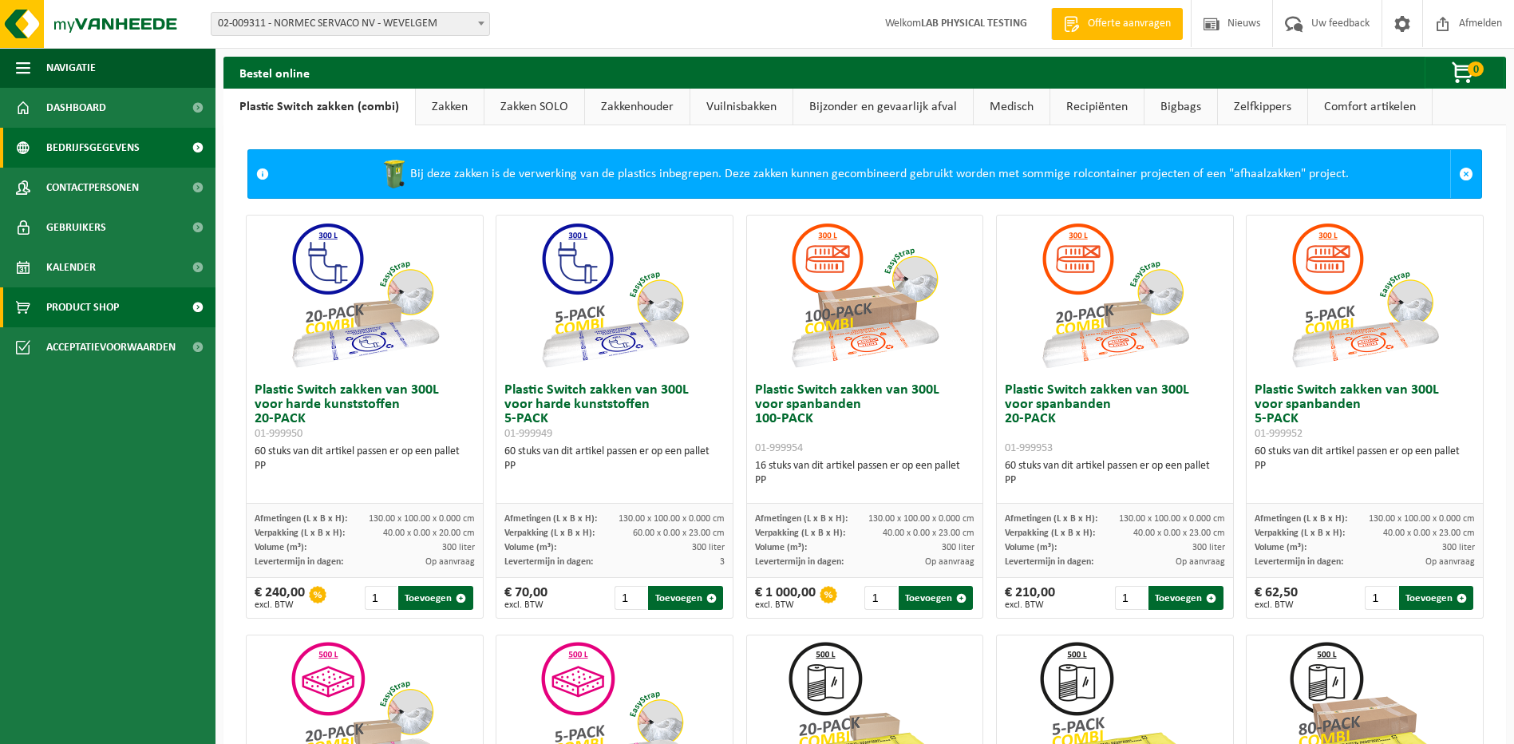
click at [80, 141] on span "Bedrijfsgegevens" at bounding box center [92, 148] width 93 height 40
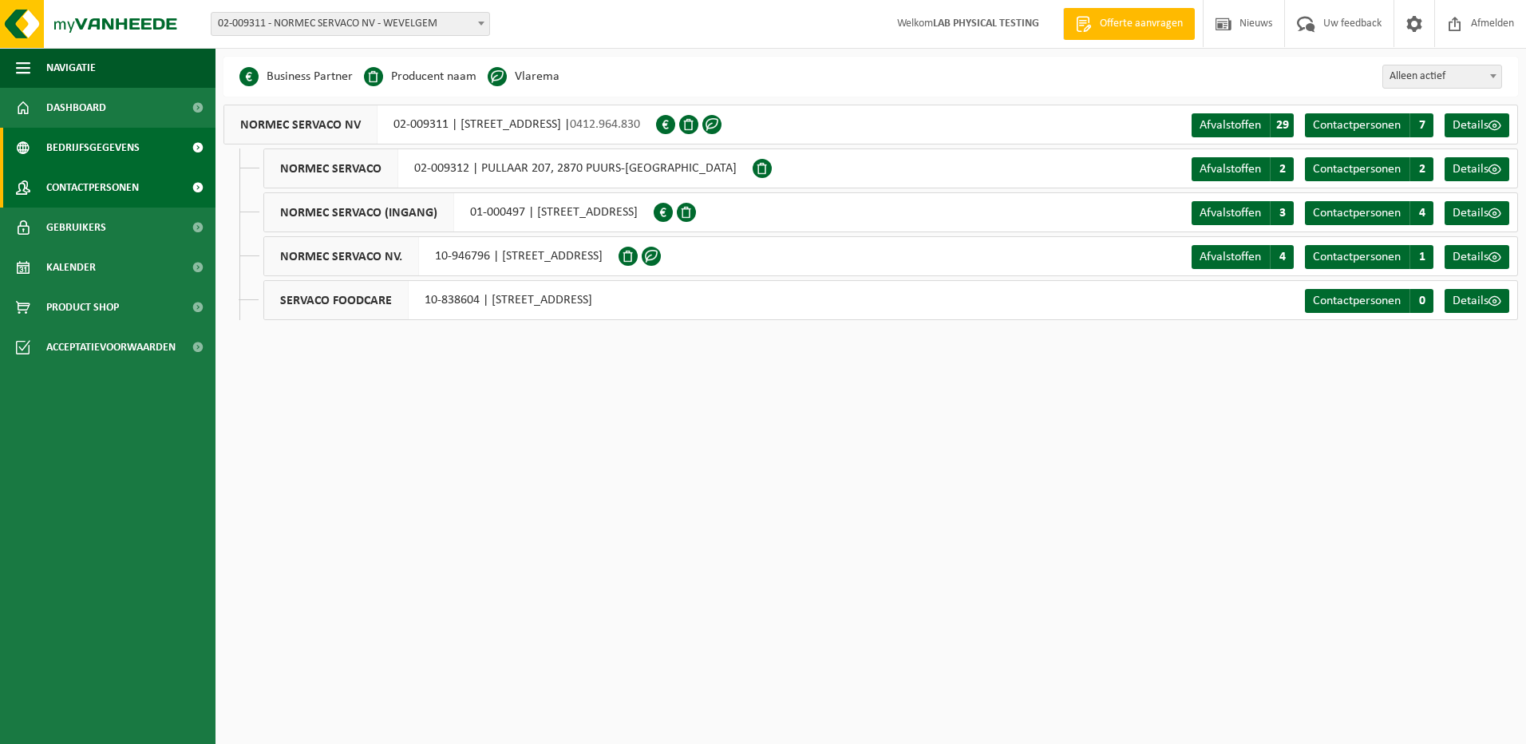
click at [76, 176] on span "Contactpersonen" at bounding box center [92, 188] width 93 height 40
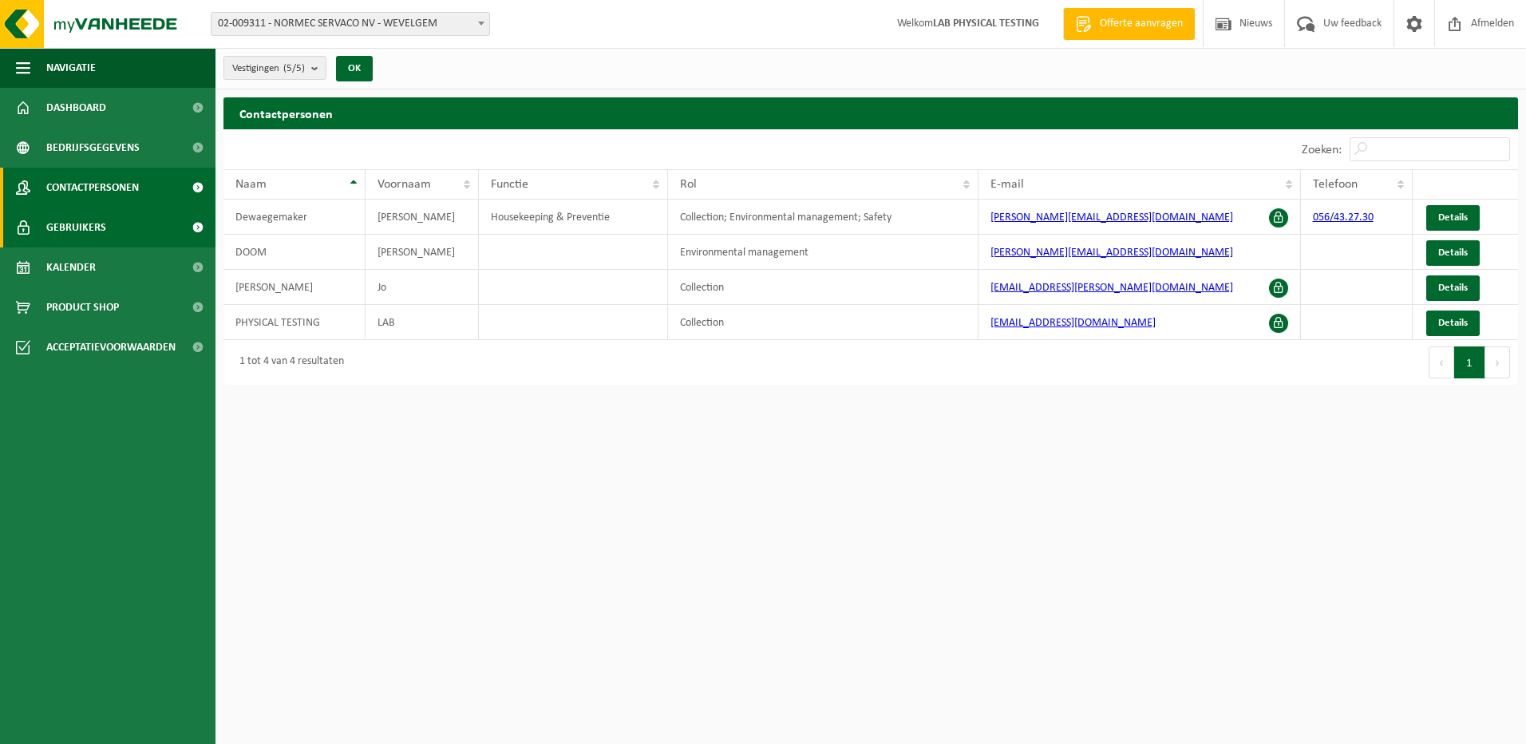
click at [101, 227] on span "Gebruikers" at bounding box center [76, 227] width 60 height 40
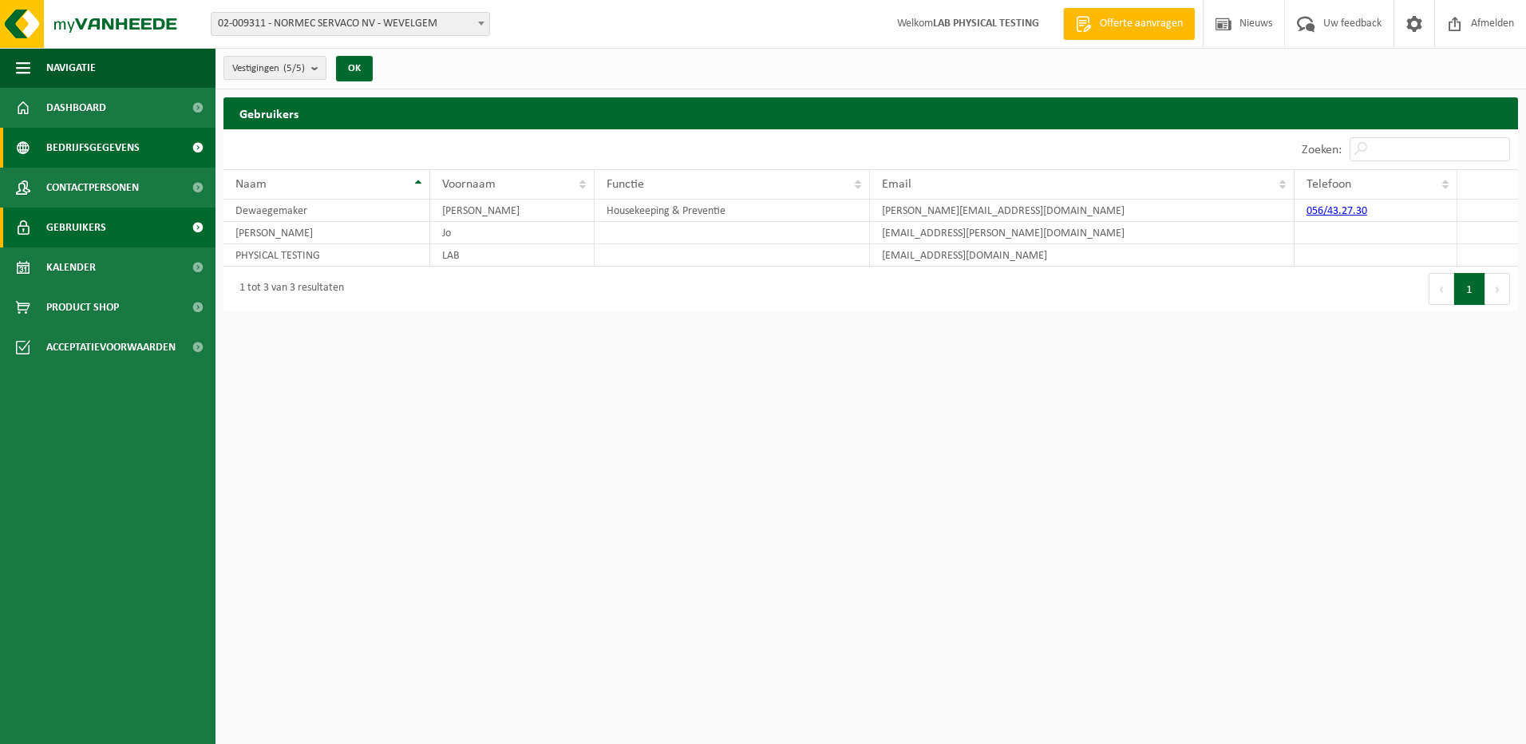
click at [85, 146] on span "Bedrijfsgegevens" at bounding box center [92, 148] width 93 height 40
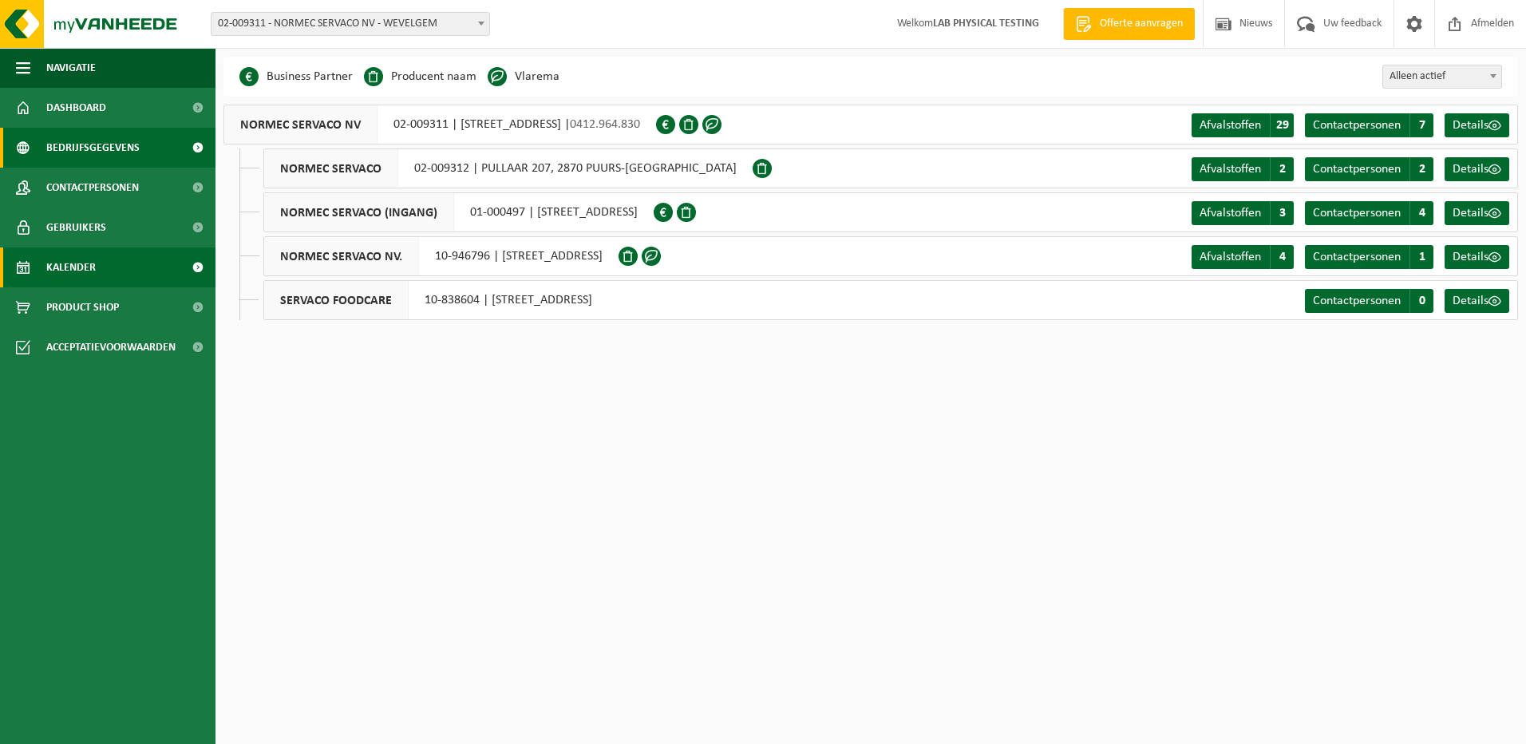
click at [81, 260] on span "Kalender" at bounding box center [70, 267] width 49 height 40
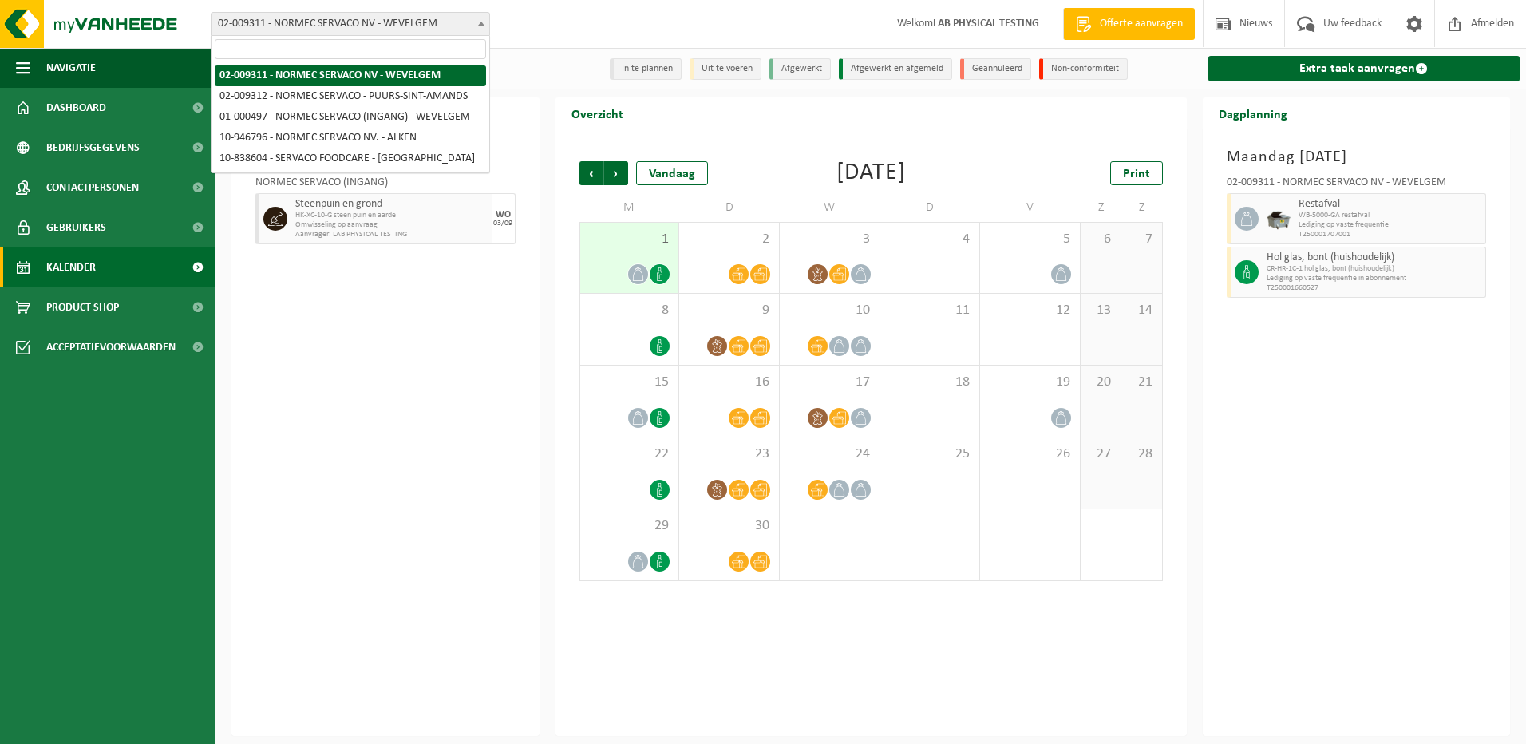
click at [433, 34] on span "02-009311 - NORMEC SERVACO NV - WEVELGEM" at bounding box center [350, 24] width 278 height 22
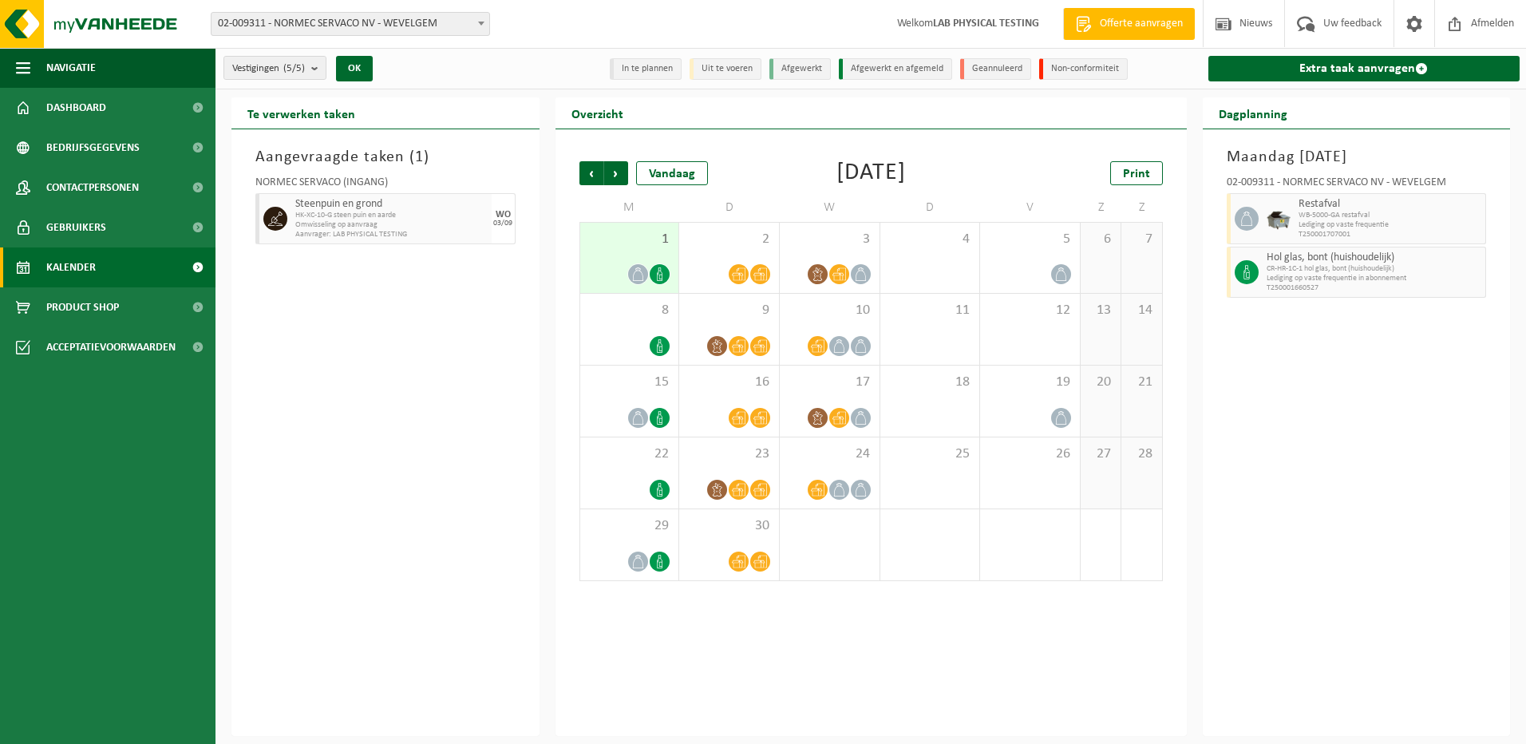
click at [433, 34] on span "02-009311 - NORMEC SERVACO NV - WEVELGEM" at bounding box center [350, 24] width 278 height 22
click at [1358, 30] on span "Uw feedback" at bounding box center [1352, 23] width 66 height 47
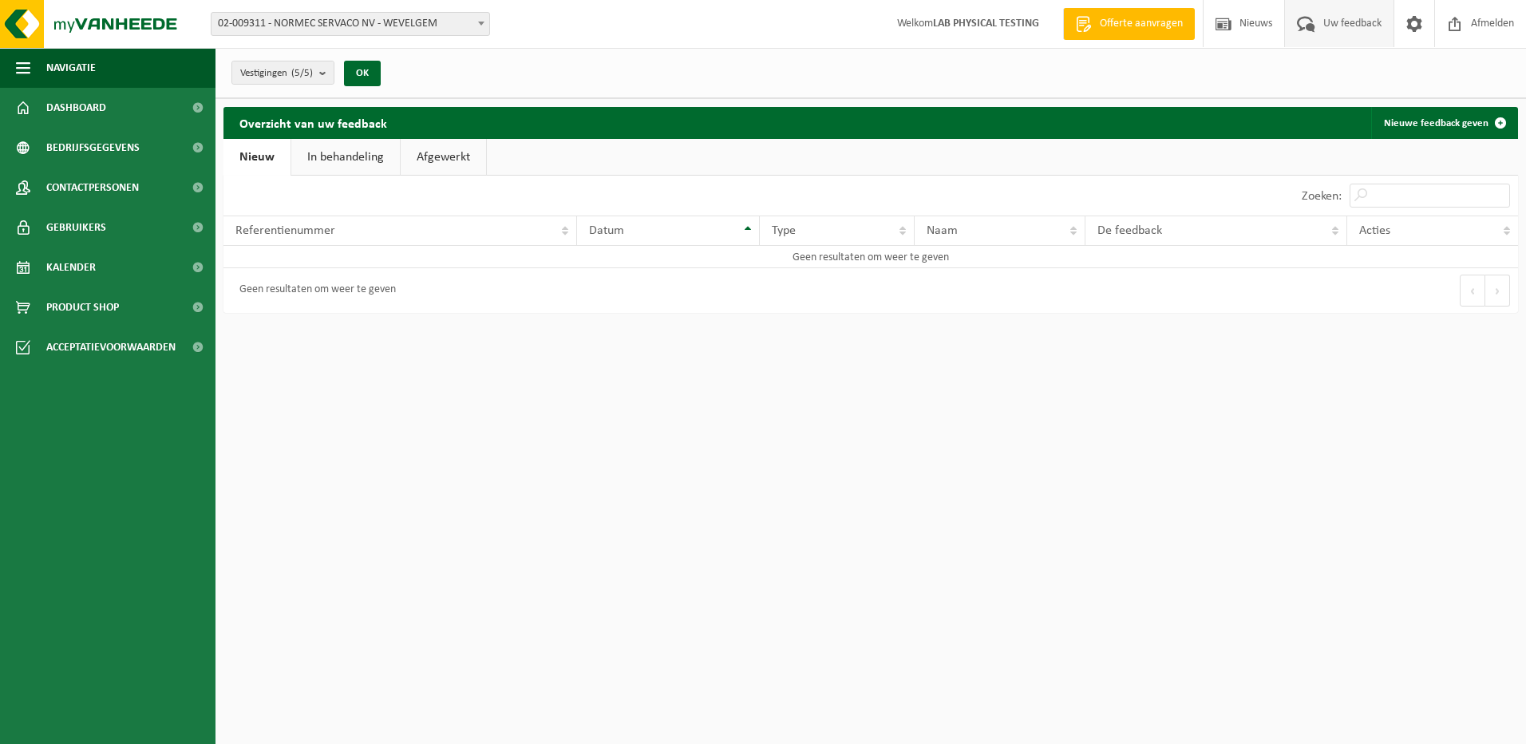
click at [312, 268] on div "Geen resultaten om weer te geven" at bounding box center [546, 290] width 647 height 45
click at [1435, 125] on link "Nieuwe feedback geven" at bounding box center [1443, 123] width 145 height 32
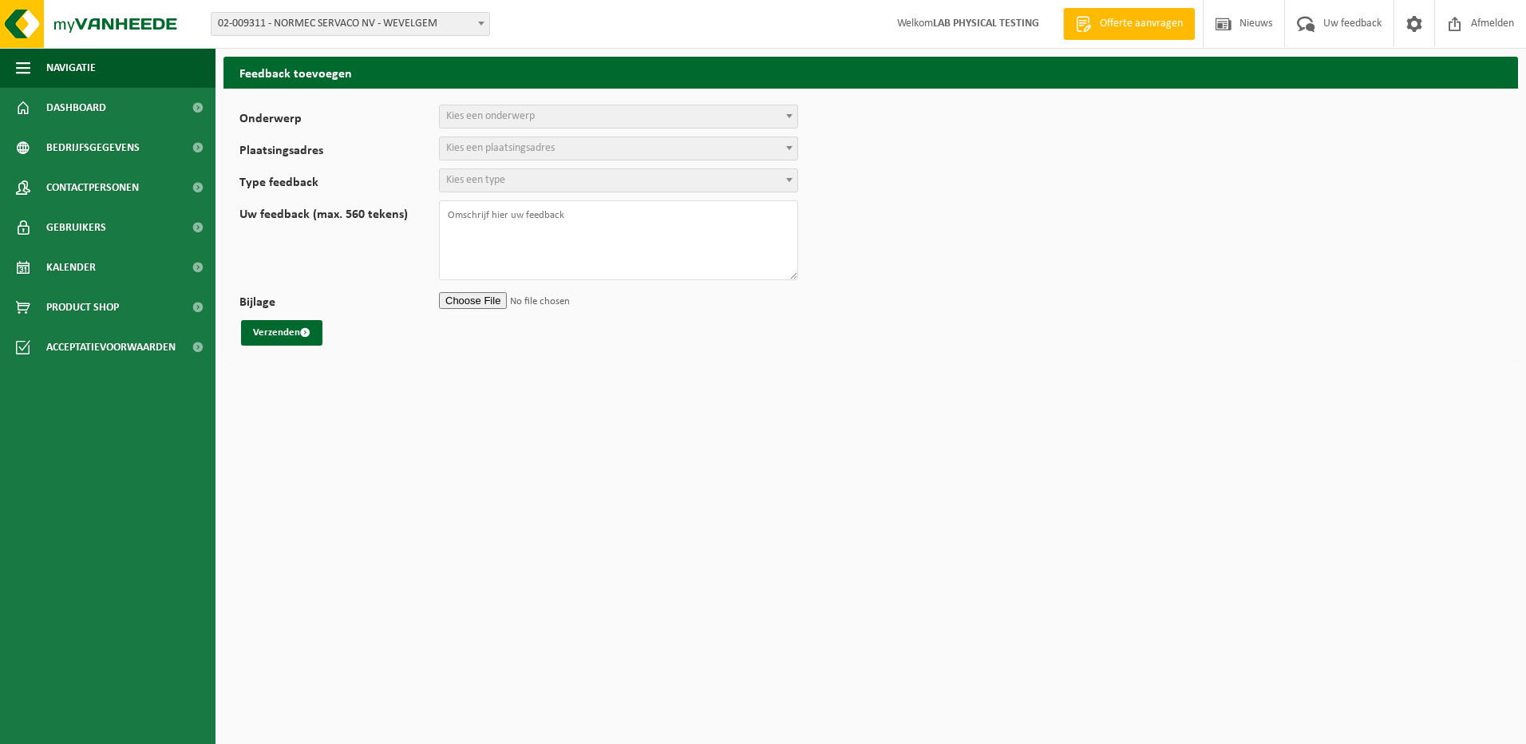
select select
click at [472, 122] on span "Kies een onderwerp" at bounding box center [490, 116] width 89 height 12
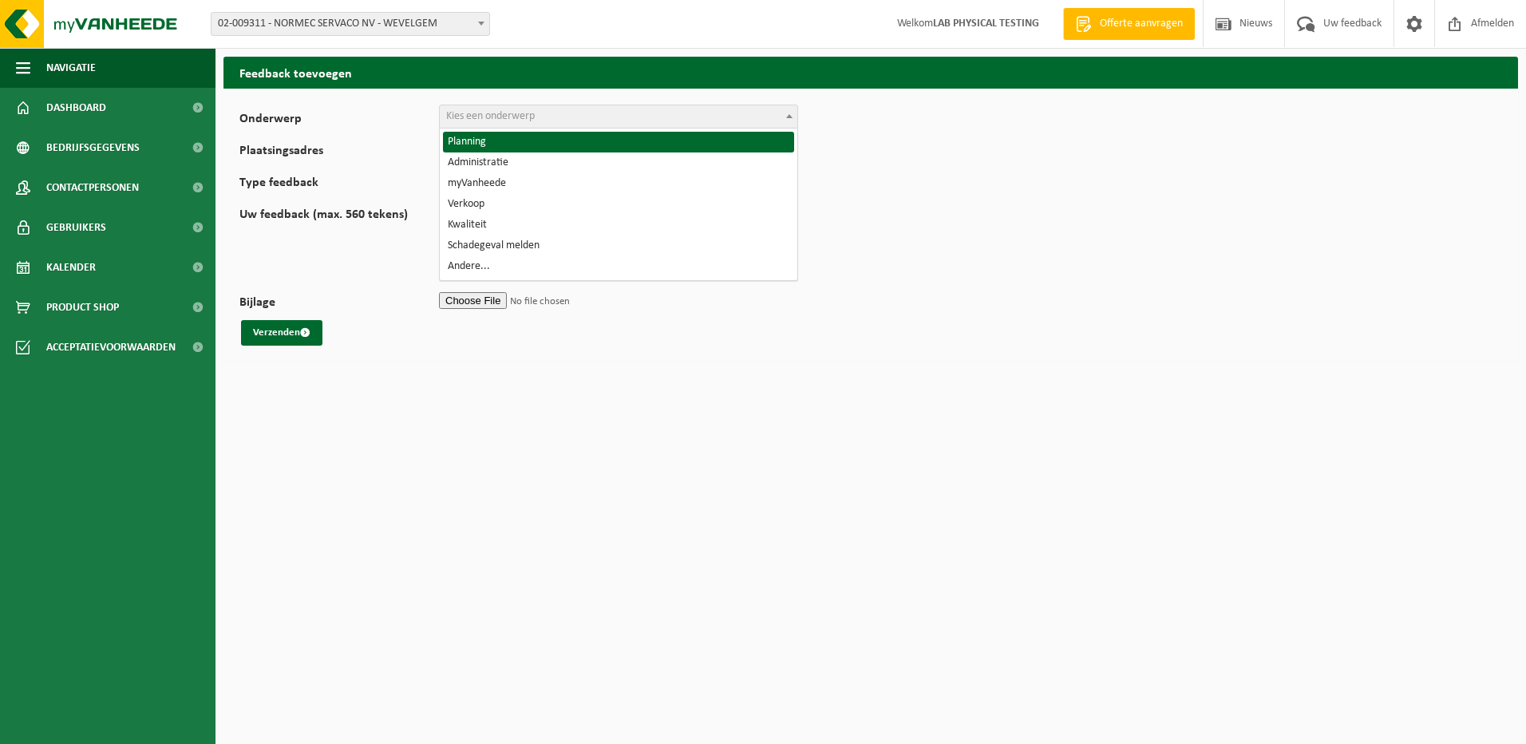
select select "1"
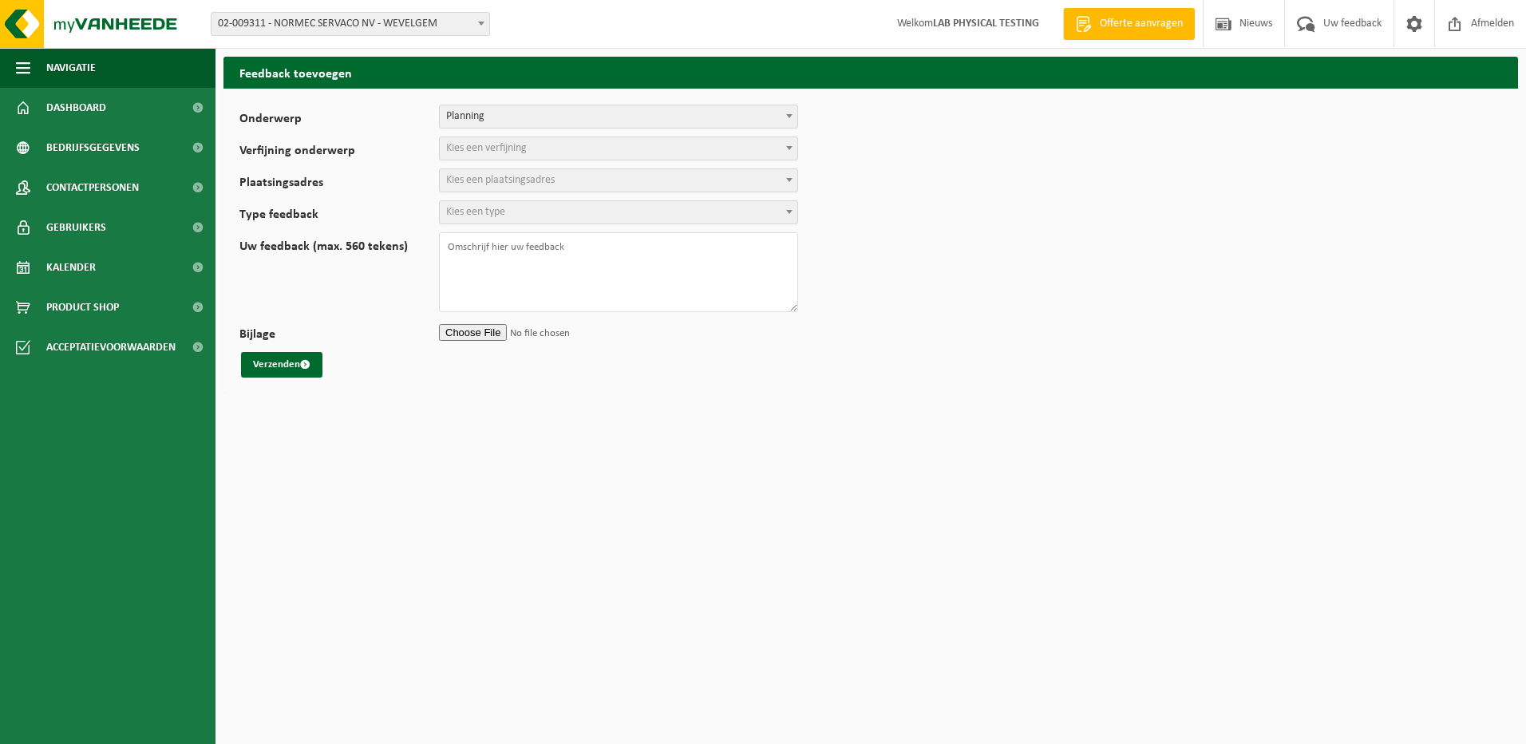
click at [488, 146] on span "Kies een verfijning" at bounding box center [486, 148] width 81 height 12
click at [1156, 184] on form "Onderwerp Planning Administratie myVanheede Verkoop Kwaliteit Schadegeval melde…" at bounding box center [870, 241] width 1262 height 273
click at [505, 148] on span "Kies een verfijning" at bounding box center [486, 148] width 81 height 12
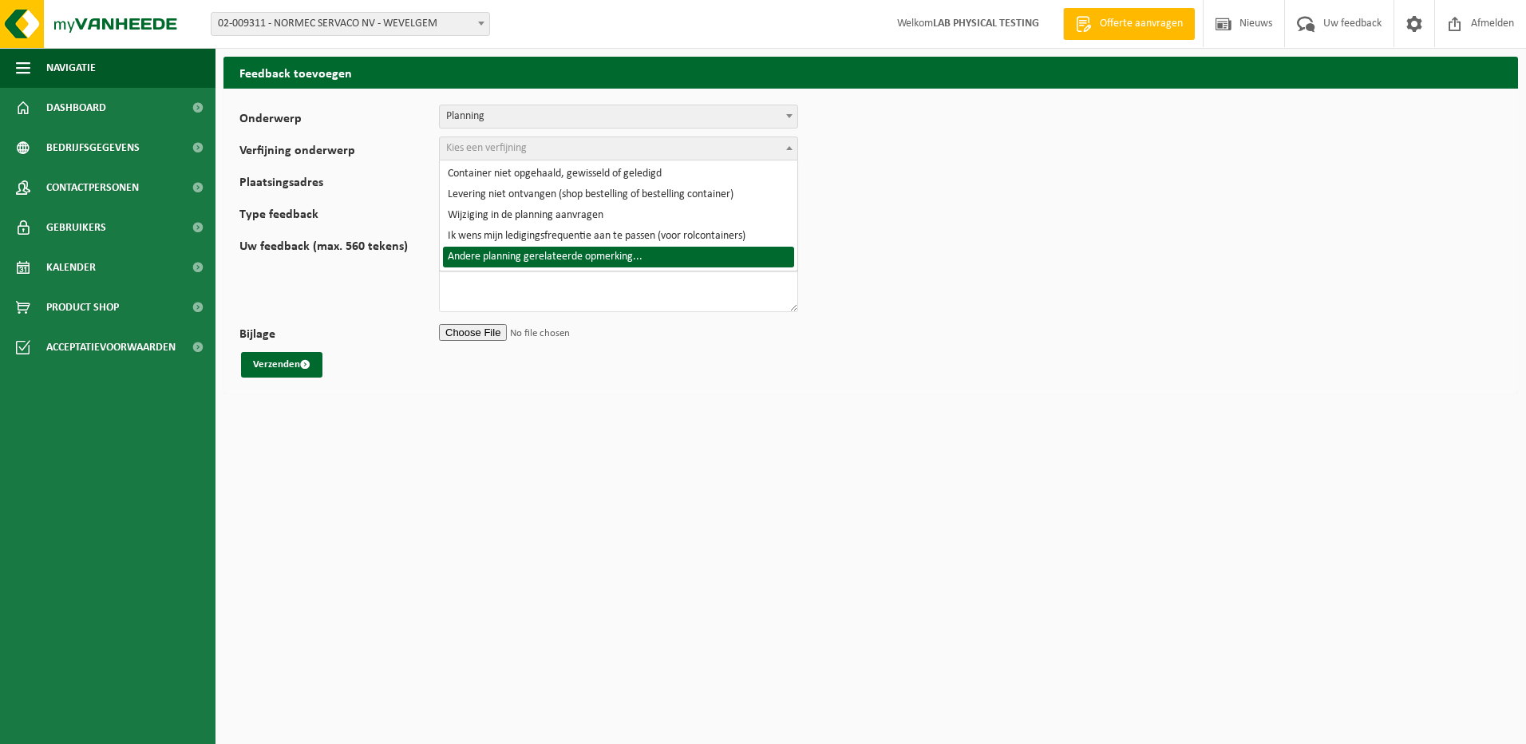
select select "6"
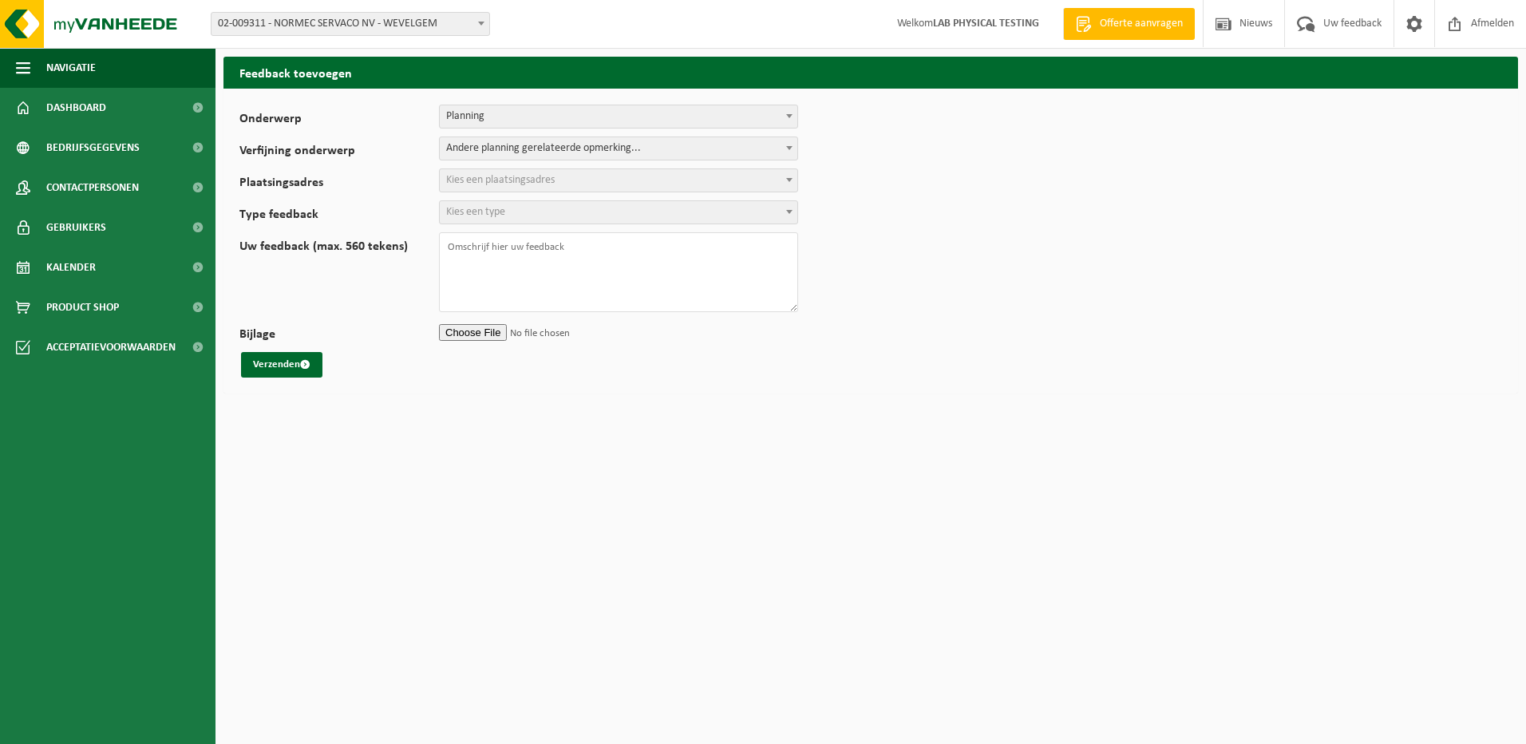
click at [497, 184] on span "Kies een plaatsingsadres" at bounding box center [500, 180] width 109 height 12
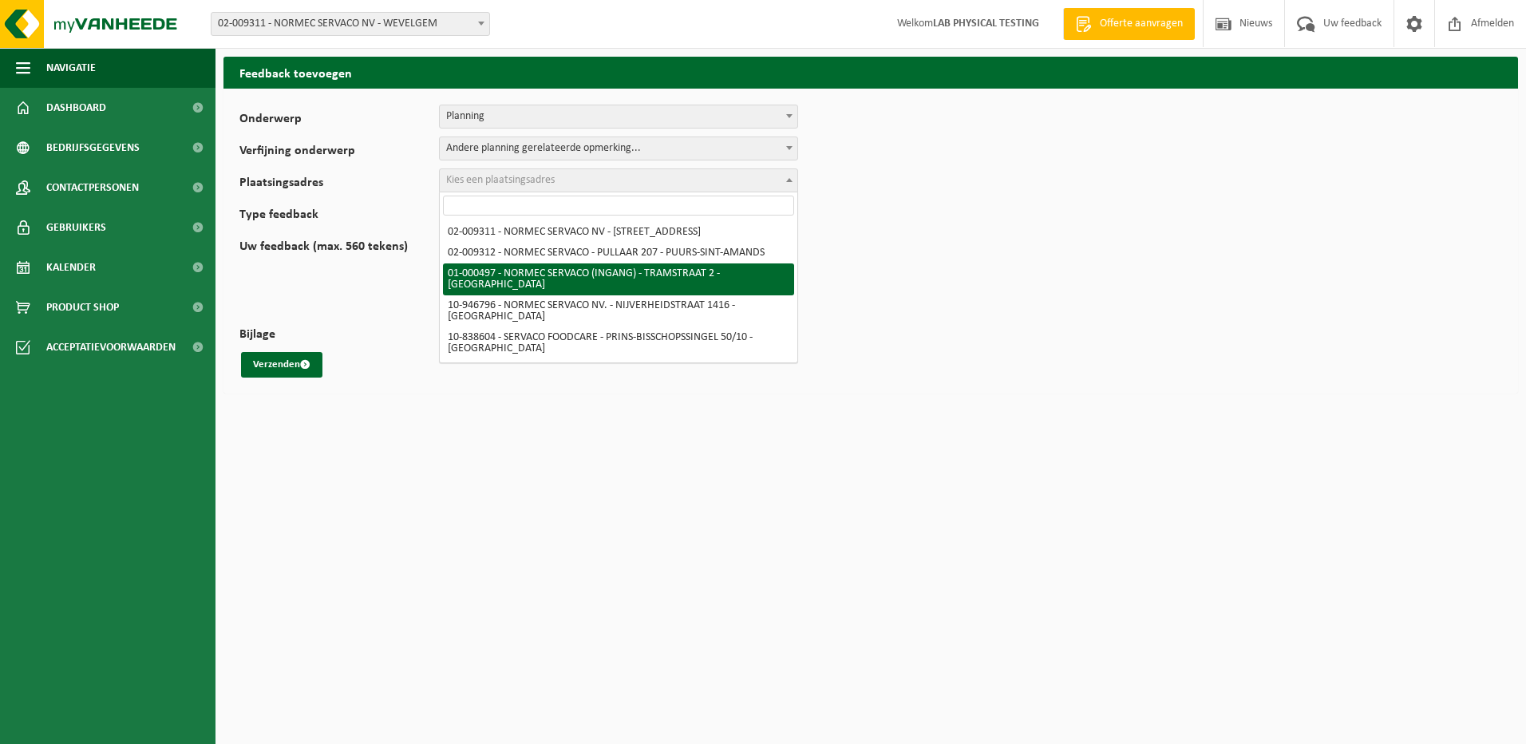
select select "58"
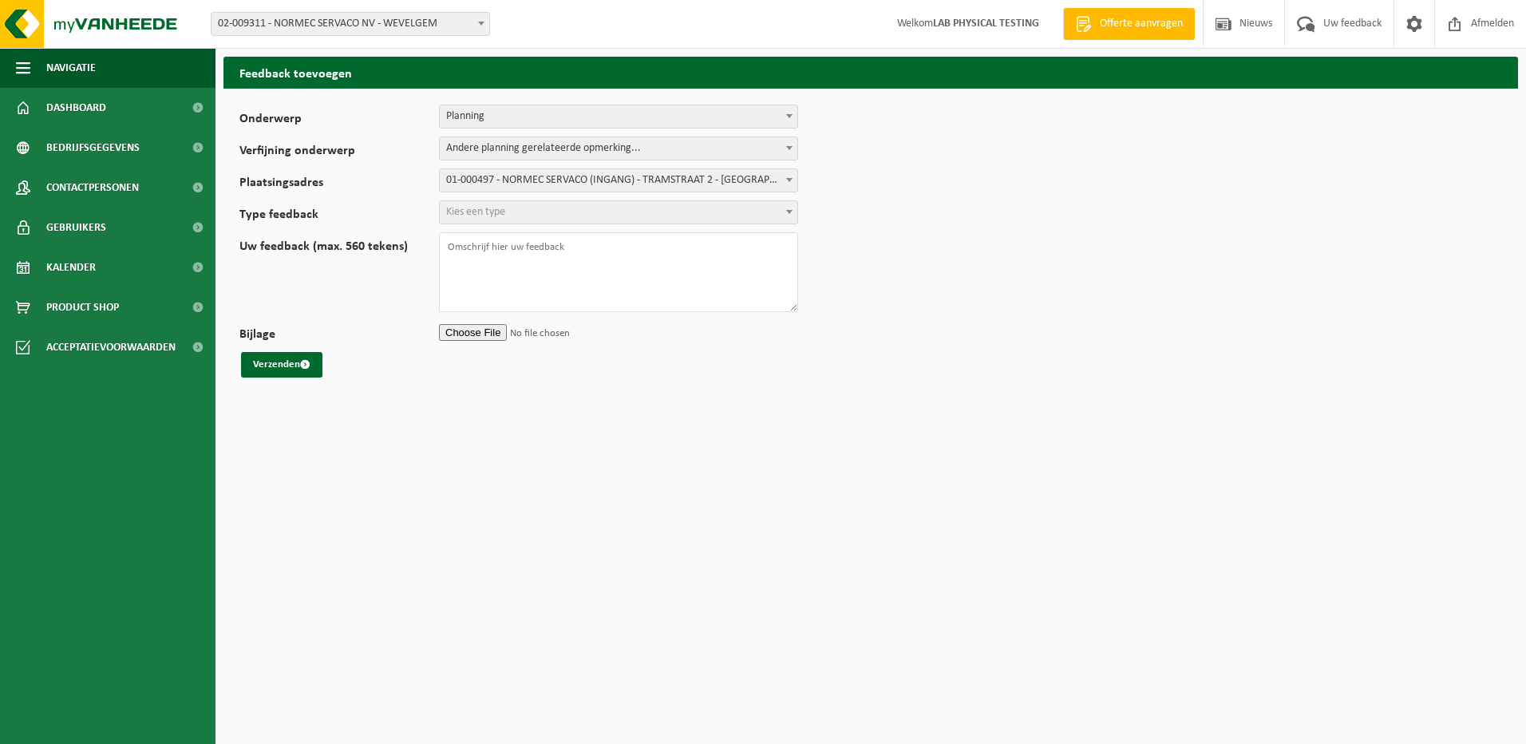
click at [555, 213] on span "Kies een type" at bounding box center [619, 212] width 358 height 22
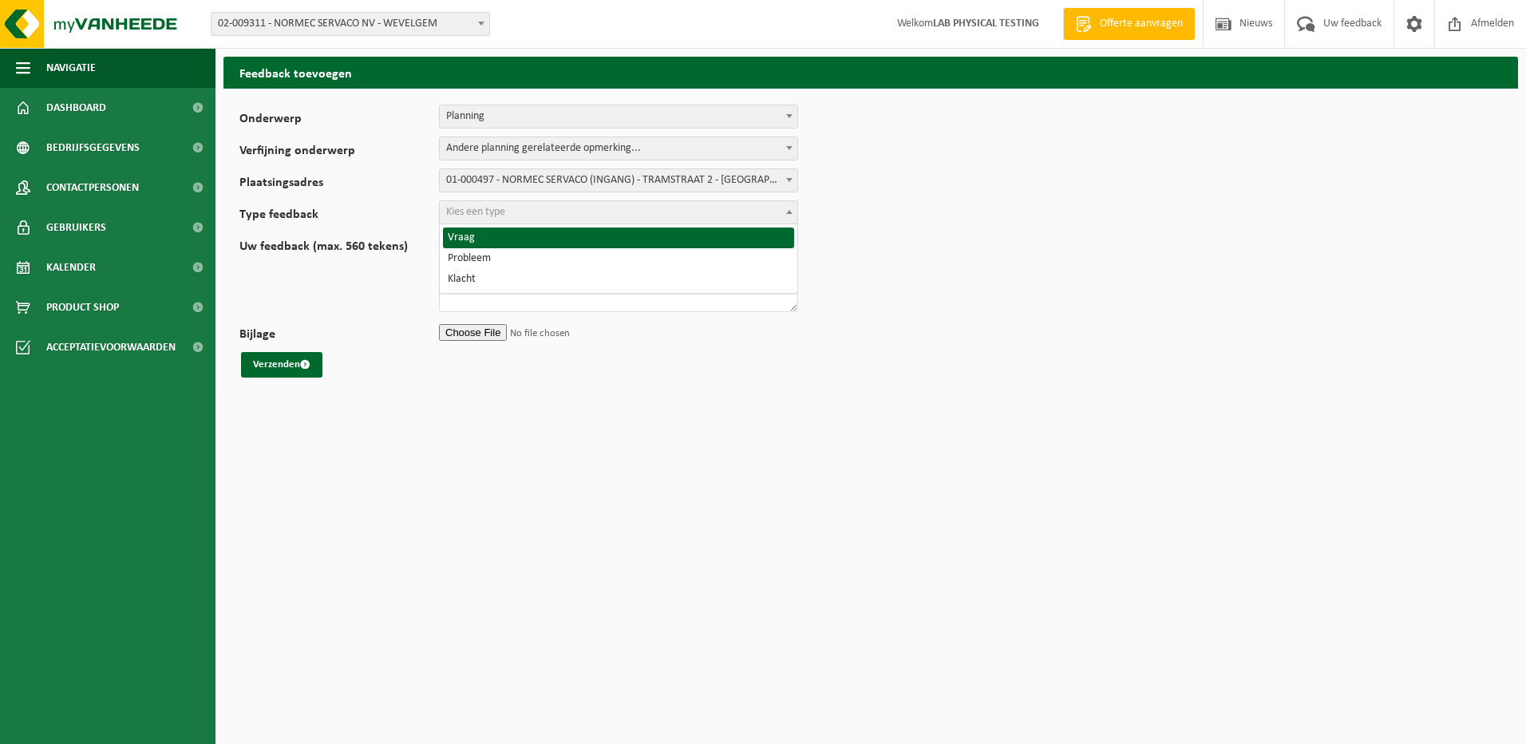
select select "QUE"
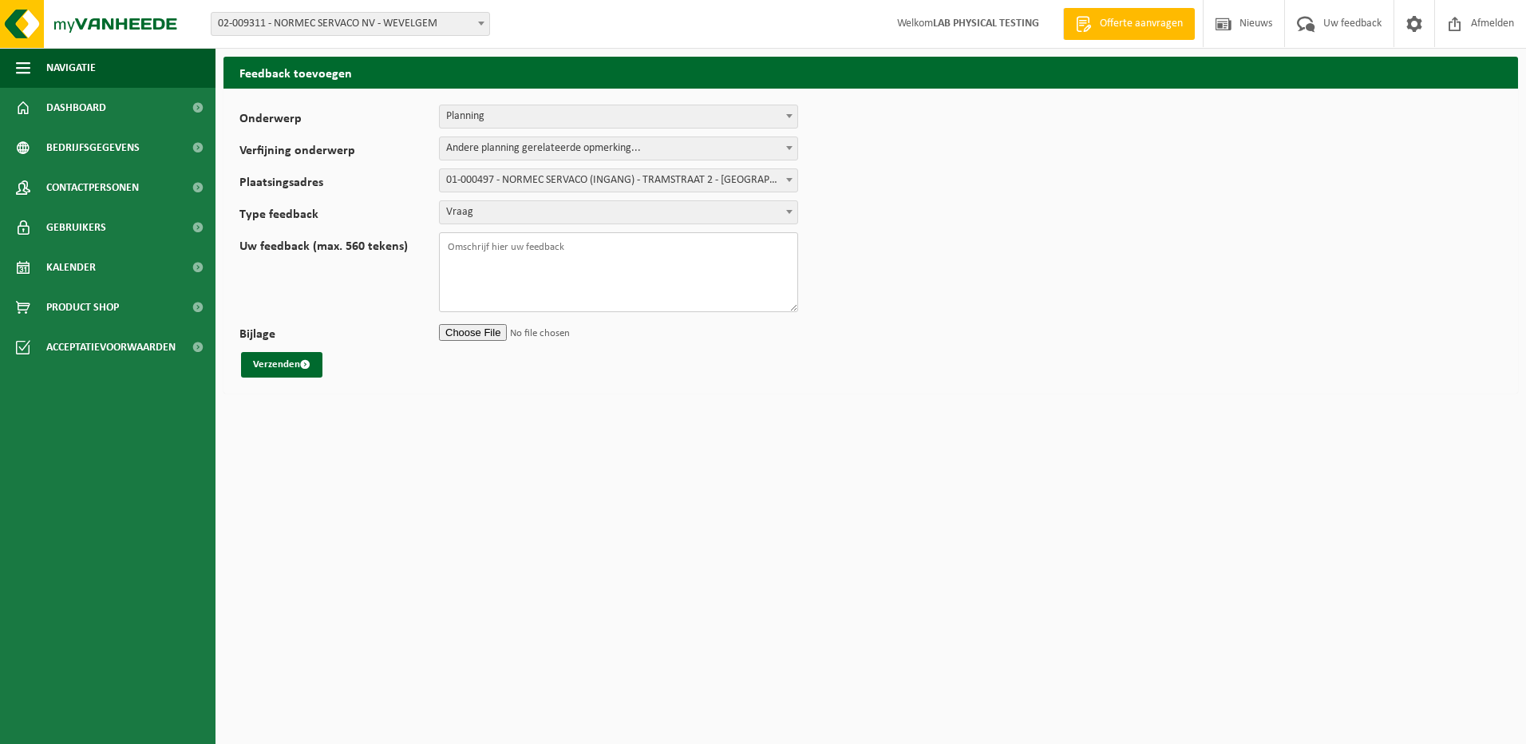
click at [490, 259] on textarea "Uw feedback (max. 560 tekens)" at bounding box center [618, 272] width 359 height 80
click at [484, 285] on textarea "Beste, Ik heb vorige week een aanvraag gedaan om drie niet hechtgebonden zakken…" at bounding box center [618, 272] width 359 height 80
click at [702, 246] on textarea "Beste, Ik heb vorige week een aanvraag gedaan om drie niet hechtgebonden zakken…" at bounding box center [618, 272] width 359 height 80
click at [475, 247] on textarea "Beste, Ik heb vorige week een aanvraag gedaan om drie niet-hechtgebonden zakken…" at bounding box center [618, 272] width 359 height 80
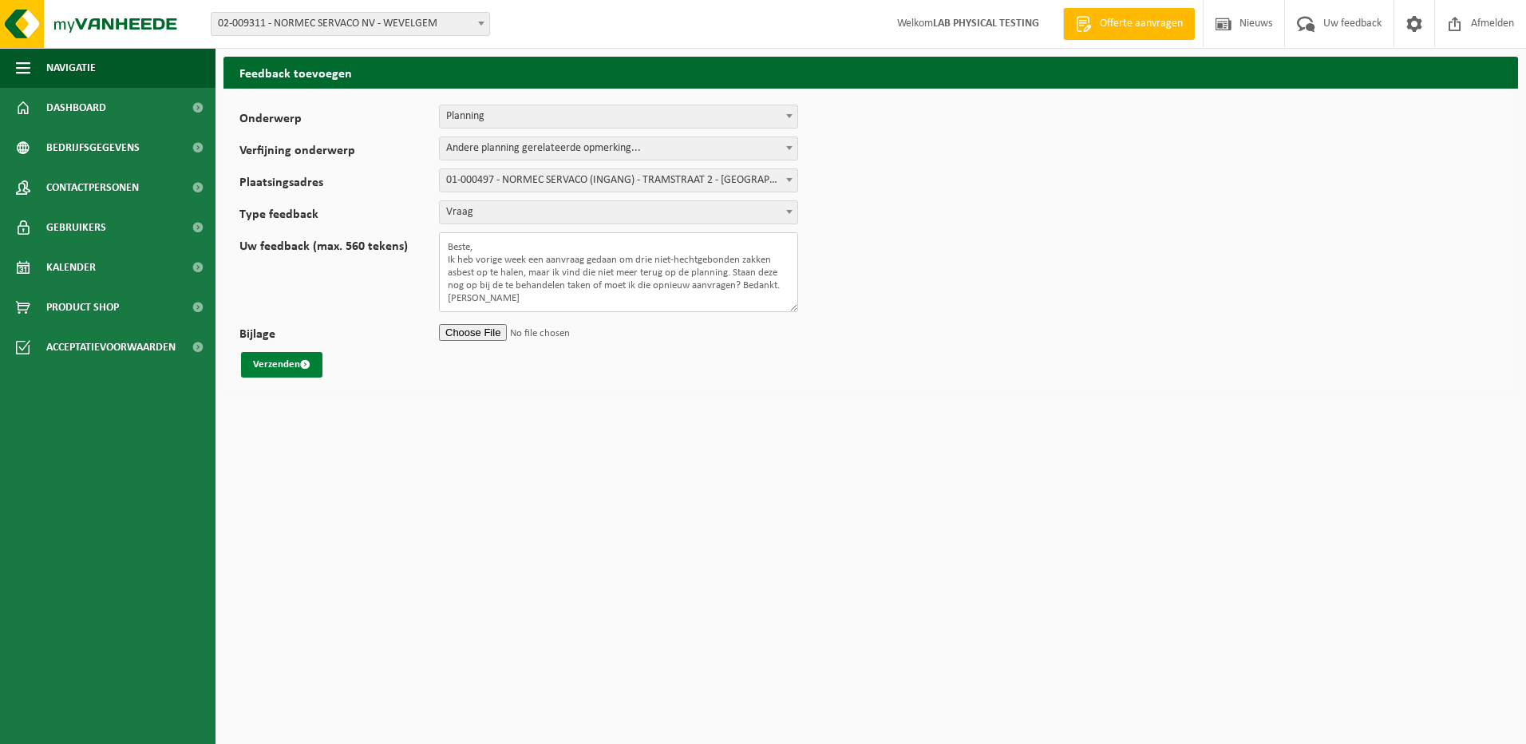
type textarea "Beste, Ik heb vorige week een aanvraag gedaan om drie niet-hechtgebonden zakken…"
click at [279, 361] on button "Verzenden" at bounding box center [281, 365] width 81 height 26
